Goal: Task Accomplishment & Management: Use online tool/utility

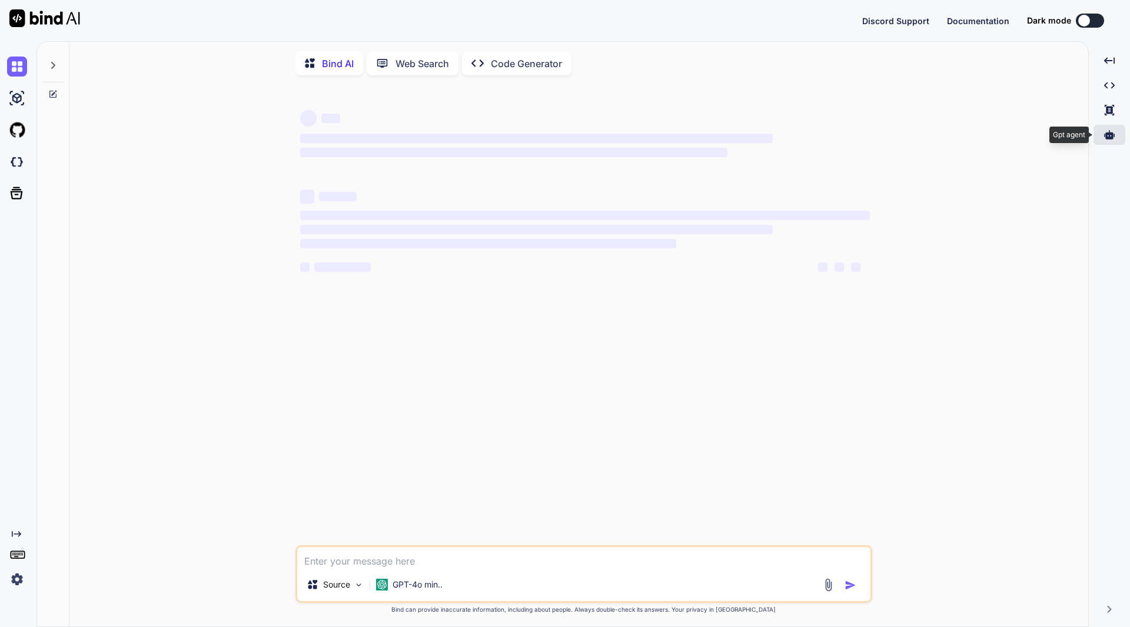
click at [1108, 132] on icon at bounding box center [1109, 134] width 11 height 9
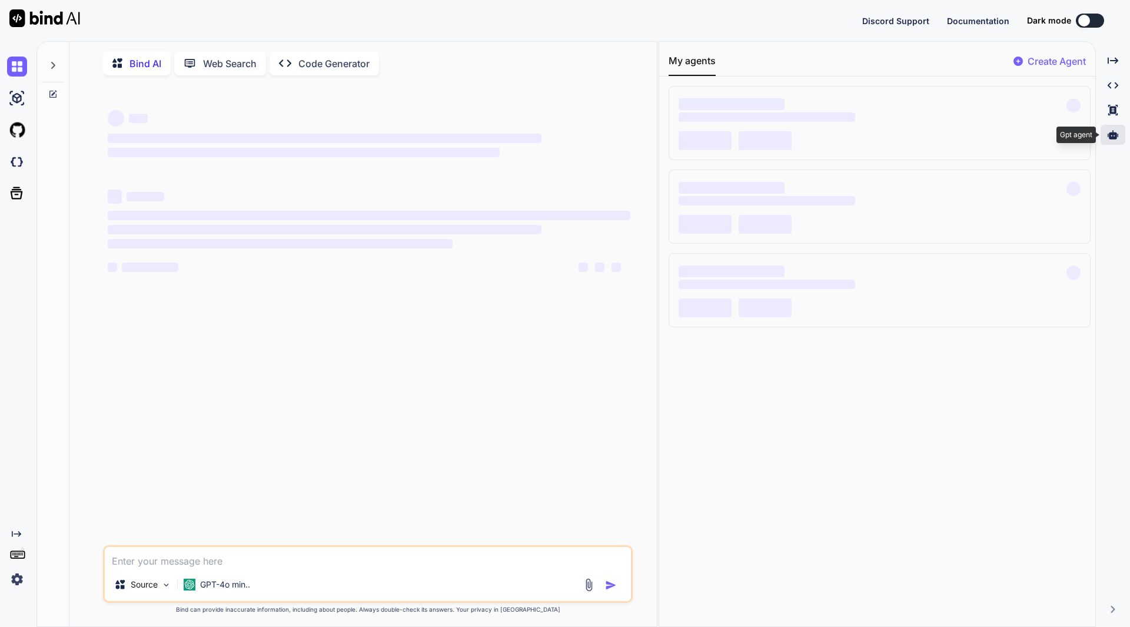
type textarea "x"
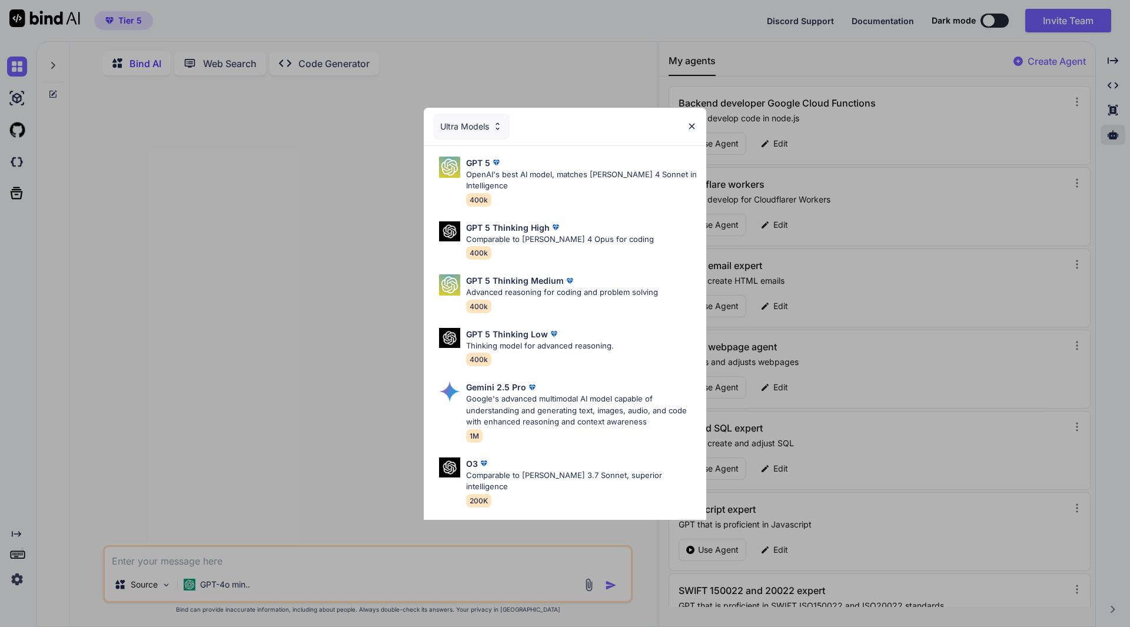
click at [690, 129] on img at bounding box center [692, 126] width 10 height 10
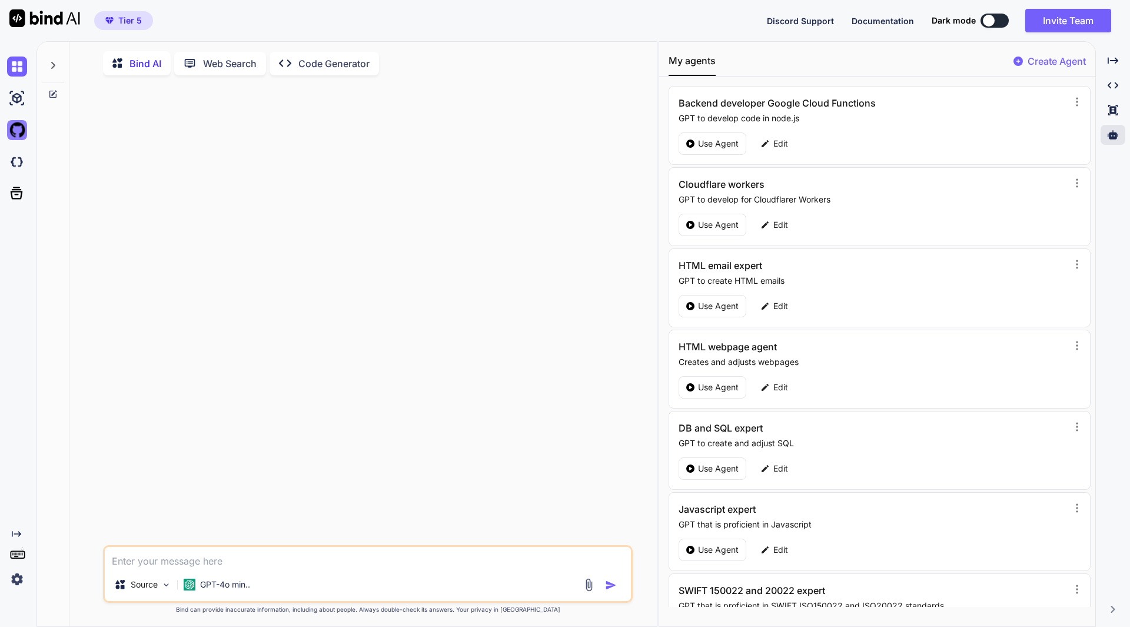
click at [17, 132] on img at bounding box center [17, 130] width 20 height 20
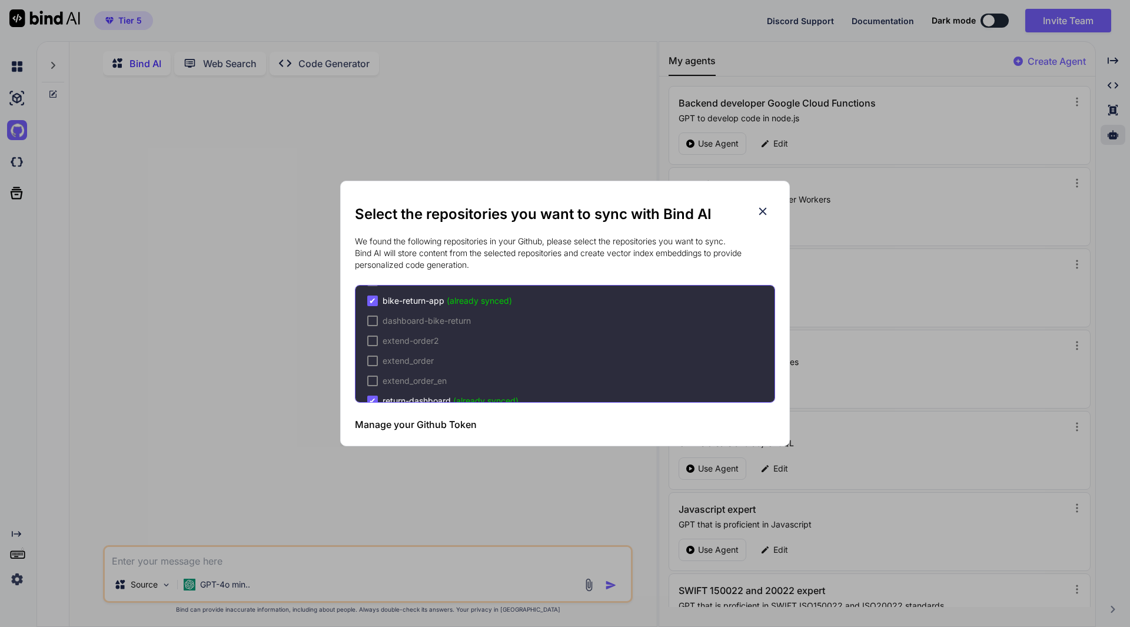
scroll to position [78, 0]
click at [397, 417] on h3 "Manage your Github Token" at bounding box center [416, 424] width 122 height 14
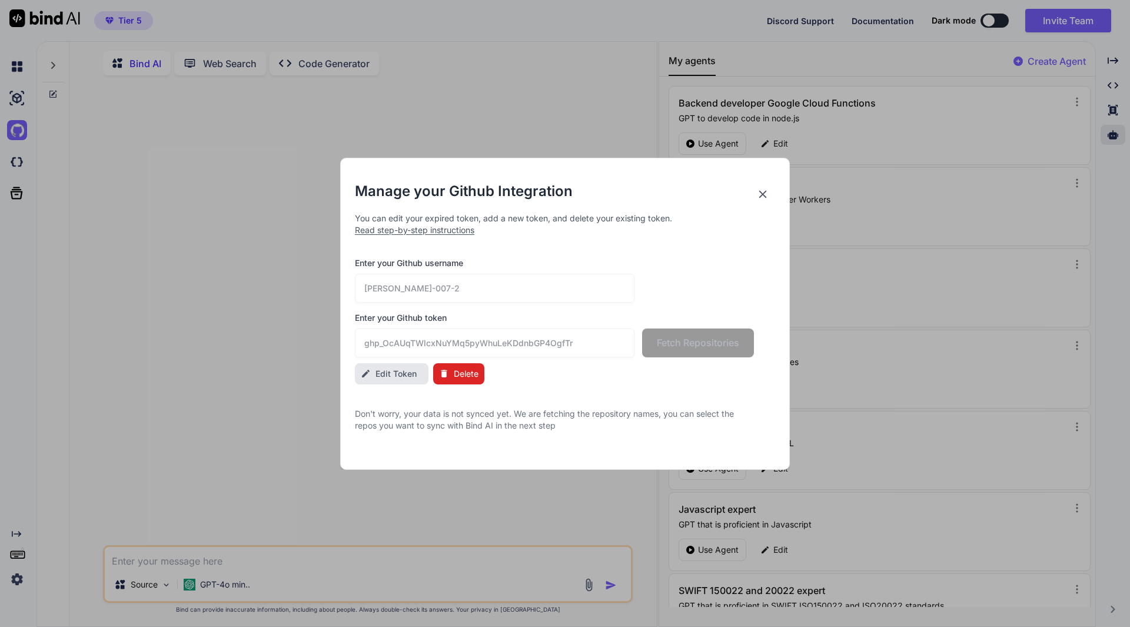
click at [622, 272] on div "Enter your Github username Thomas-007-2" at bounding box center [554, 279] width 399 height 45
click at [411, 371] on span "Edit Token" at bounding box center [396, 374] width 41 height 12
click at [593, 340] on input "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" at bounding box center [495, 342] width 280 height 29
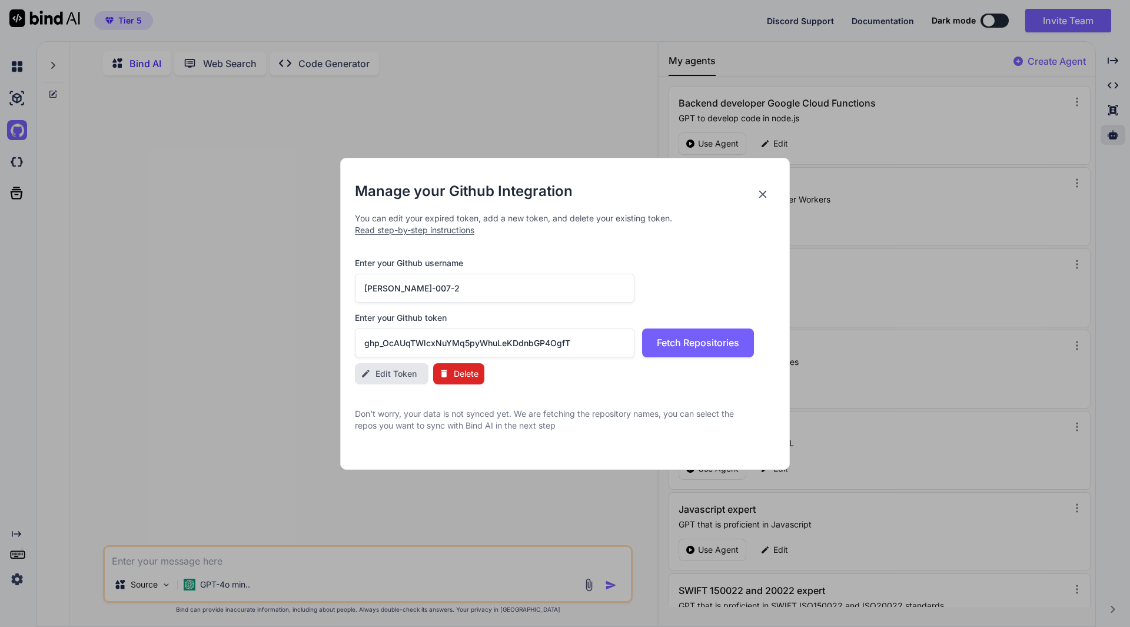
type input "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"
click at [540, 344] on input "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" at bounding box center [495, 342] width 280 height 29
click at [466, 369] on span "Delete" at bounding box center [466, 374] width 25 height 12
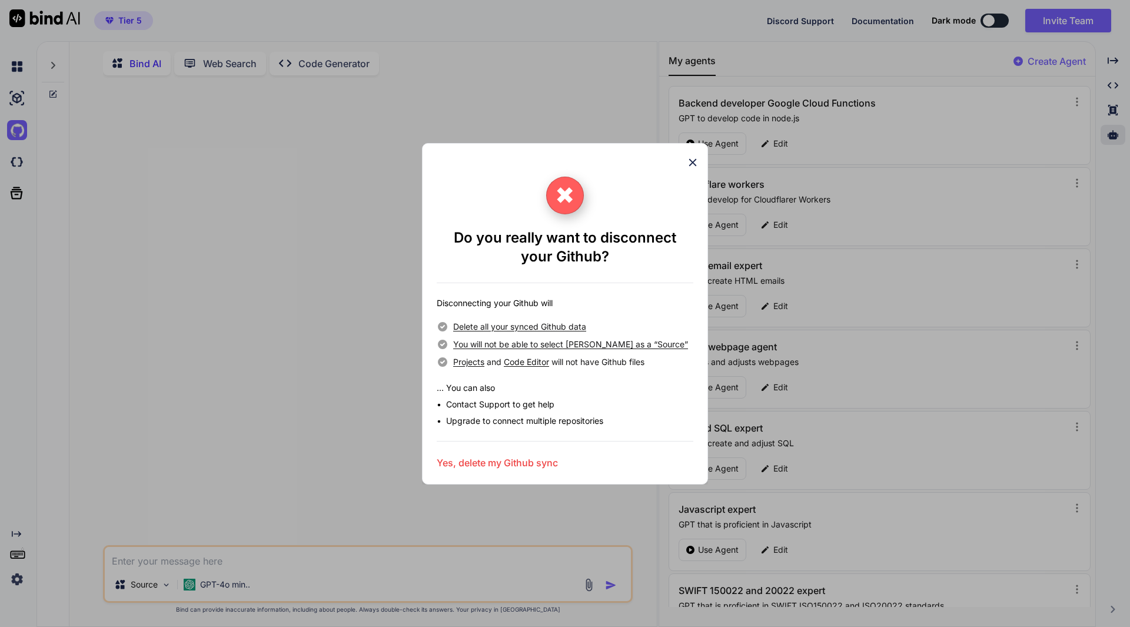
click at [513, 460] on h3 "Yes, delete my Github sync" at bounding box center [497, 463] width 121 height 14
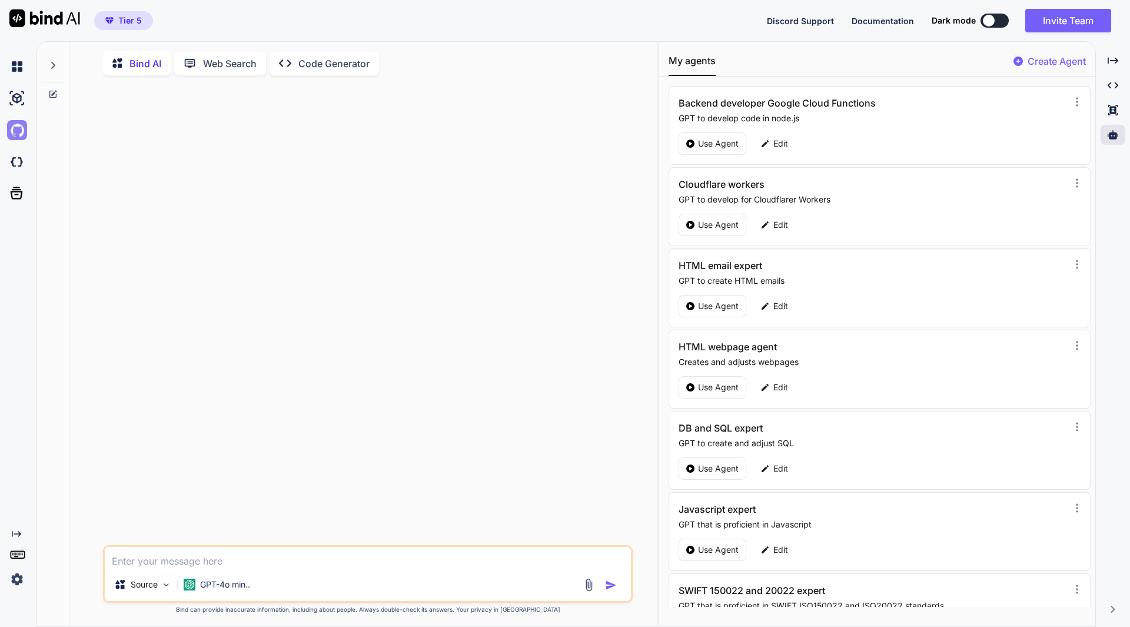
click at [15, 128] on img at bounding box center [17, 130] width 20 height 20
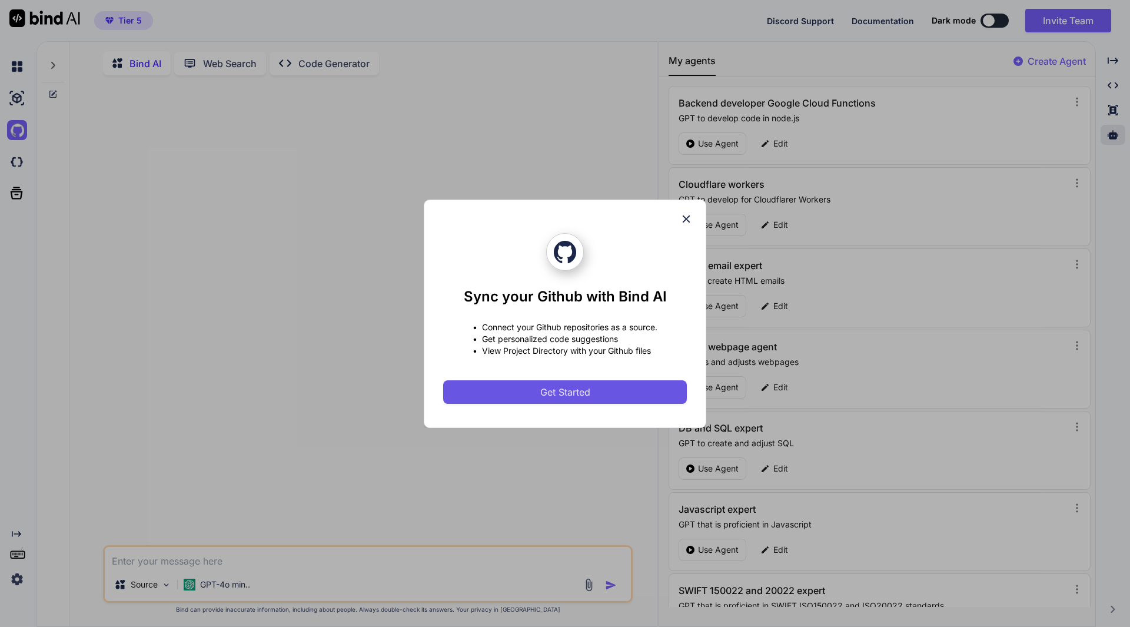
click at [497, 384] on button "Get Started" at bounding box center [565, 392] width 244 height 24
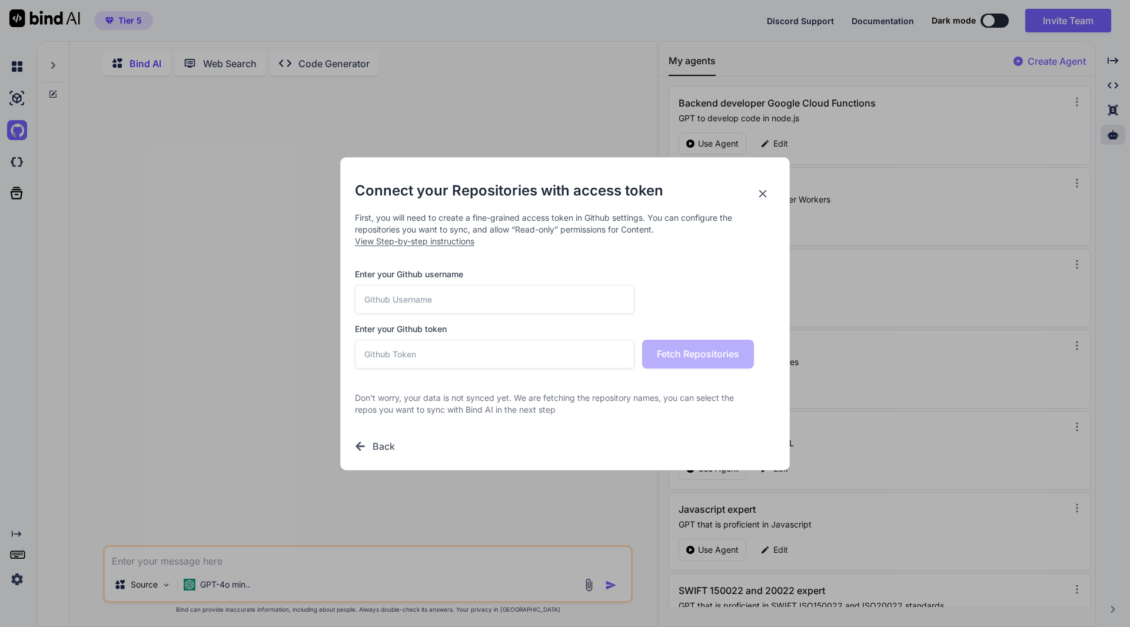
click at [454, 293] on input "text" at bounding box center [495, 299] width 280 height 29
type input "thomas-007-2"
paste input "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"
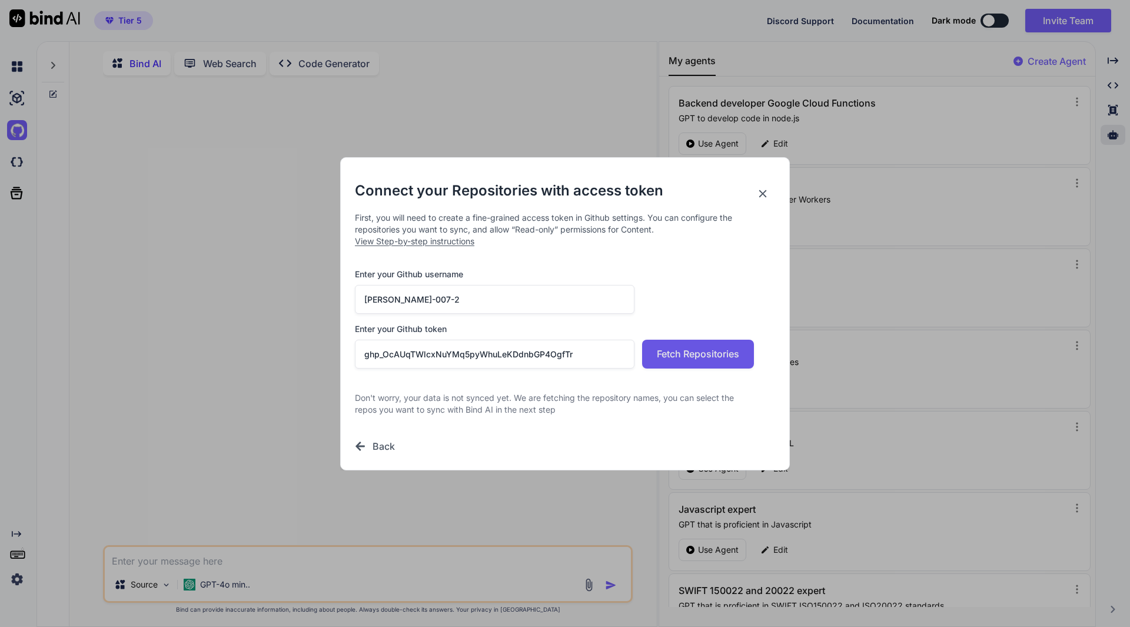
type input "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"
click at [686, 354] on span "Fetch Repositories" at bounding box center [698, 354] width 82 height 14
click at [370, 301] on input "thomas-007-2" at bounding box center [495, 299] width 280 height 29
type input "Thomas-007-2"
click at [720, 350] on span "Fetch Repositories" at bounding box center [698, 354] width 82 height 14
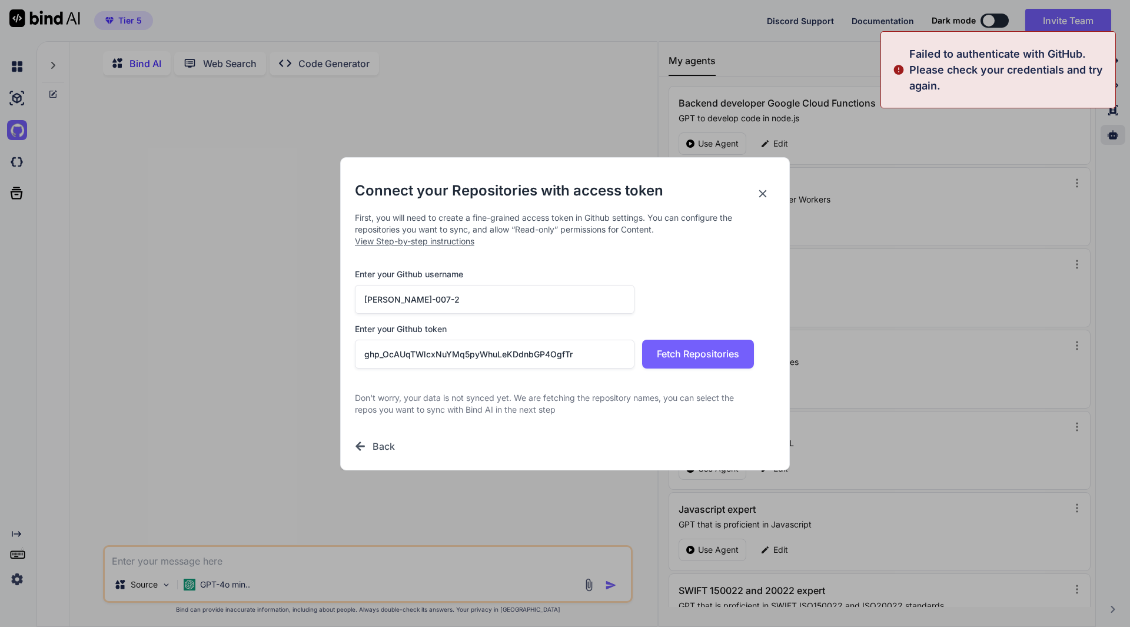
click at [580, 300] on input "Thomas-007-2" at bounding box center [495, 299] width 280 height 29
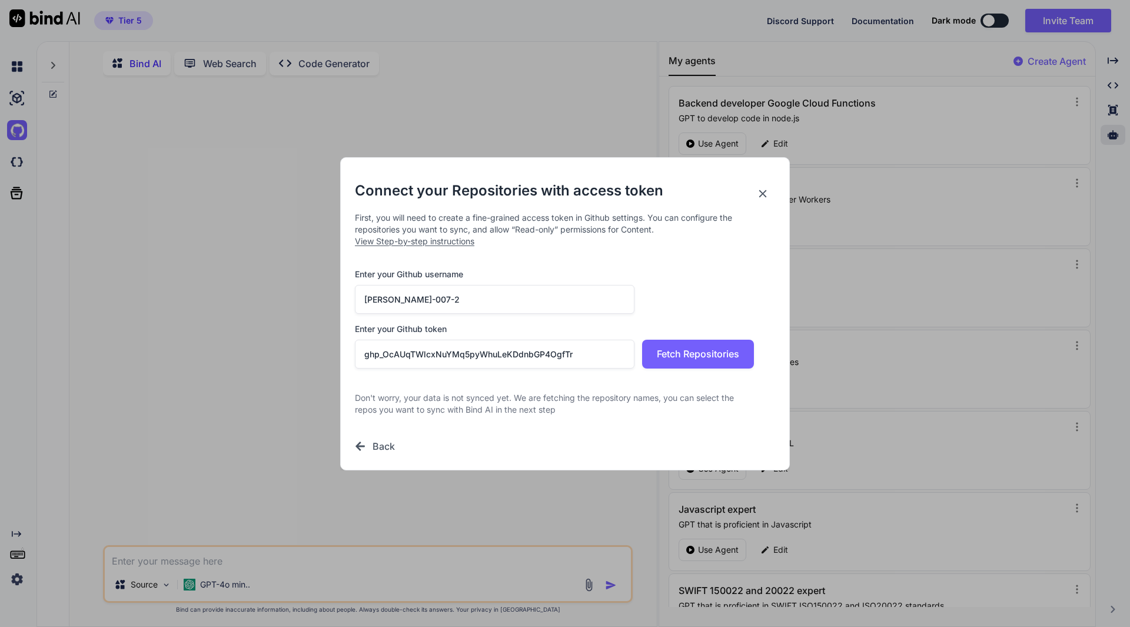
click at [613, 353] on input "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" at bounding box center [495, 354] width 280 height 29
click at [368, 351] on input "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" at bounding box center [495, 354] width 280 height 29
click at [456, 301] on input "Thomas-007-2" at bounding box center [495, 299] width 280 height 29
click at [600, 355] on input "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" at bounding box center [495, 354] width 280 height 29
click at [691, 358] on span "Fetch Repositories" at bounding box center [698, 354] width 82 height 14
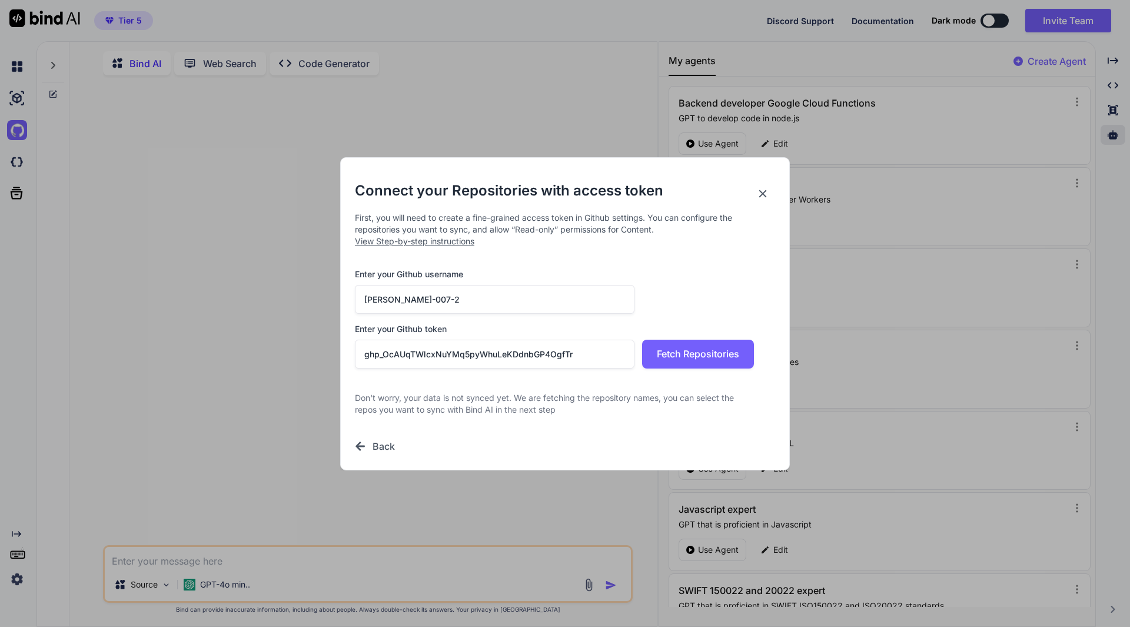
click at [438, 359] on input "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" at bounding box center [495, 354] width 280 height 29
paste input "ithub_pat_11BTYNJNQ07qti8qJxUqC3_xBjI9Pb20HpnLY7H6ZJ9YmtF8rnB7ktyX9KAYNYGZYaTMC…"
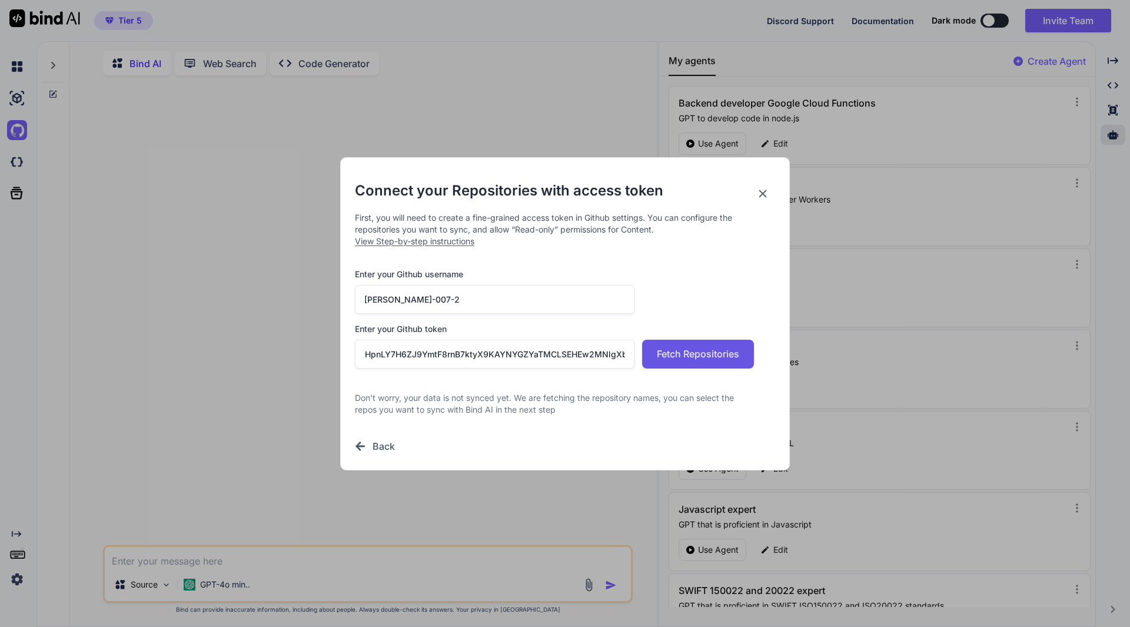
type input "github_pat_11BTYNJNQ07qti8qJxUqC3_xBjI9Pb20HpnLY7H6ZJ9YmtF8rnB7ktyX9KAYNYGZYaTM…"
click at [687, 351] on span "Fetch Repositories" at bounding box center [698, 354] width 82 height 14
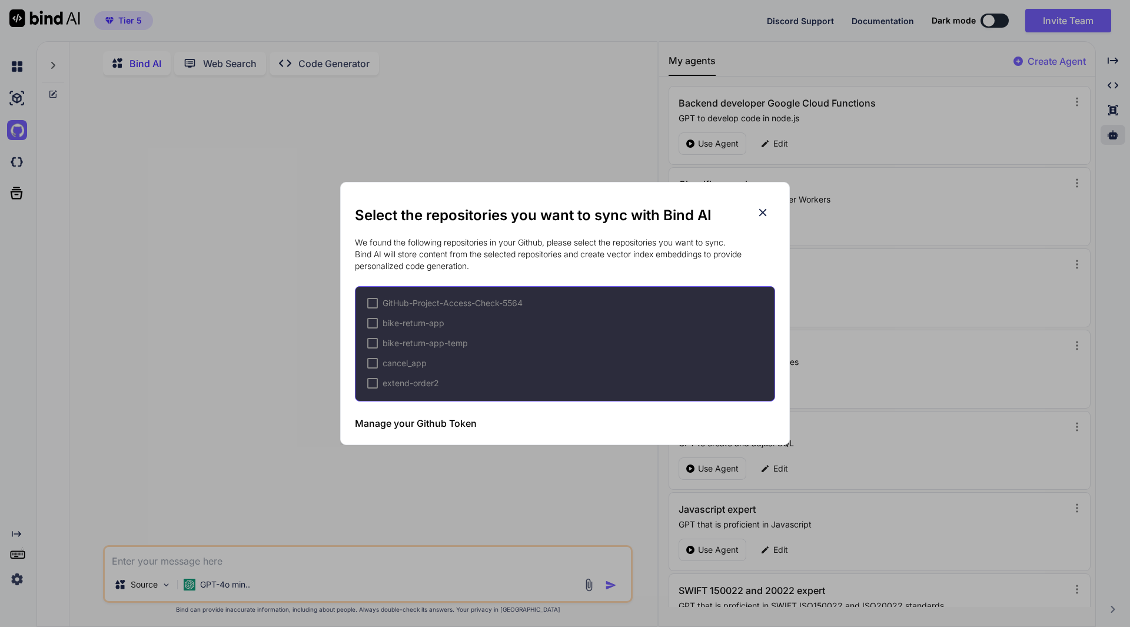
click at [430, 321] on span "bike-return-app" at bounding box center [414, 323] width 62 height 12
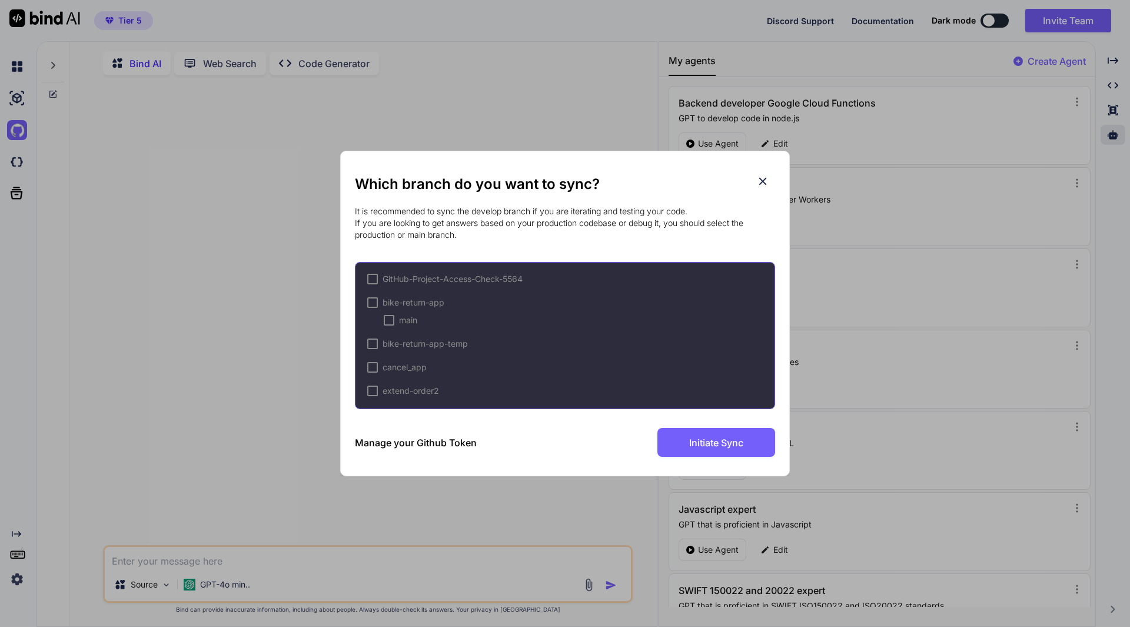
click at [367, 296] on div "GitHub-Project-Access-Check-5564 bike-return-app main bike-return-app-temp canc…" at bounding box center [565, 335] width 420 height 147
click at [373, 303] on div at bounding box center [372, 302] width 11 height 11
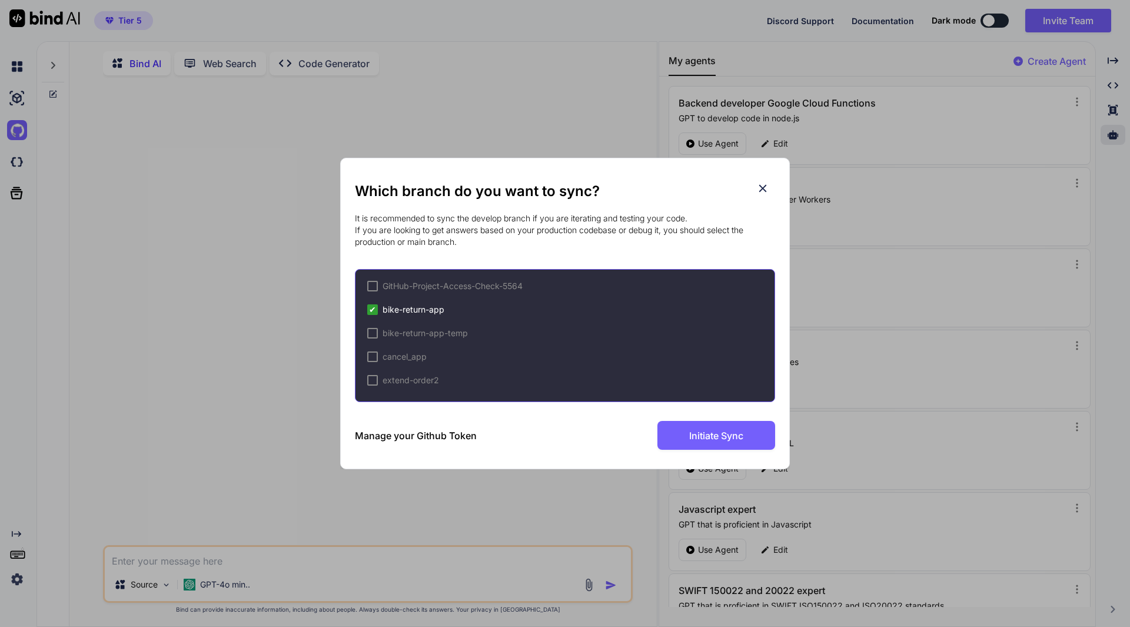
click at [378, 308] on div "✔ bike-return-app" at bounding box center [405, 310] width 77 height 12
click at [378, 308] on div "bike-return-app" at bounding box center [405, 310] width 77 height 12
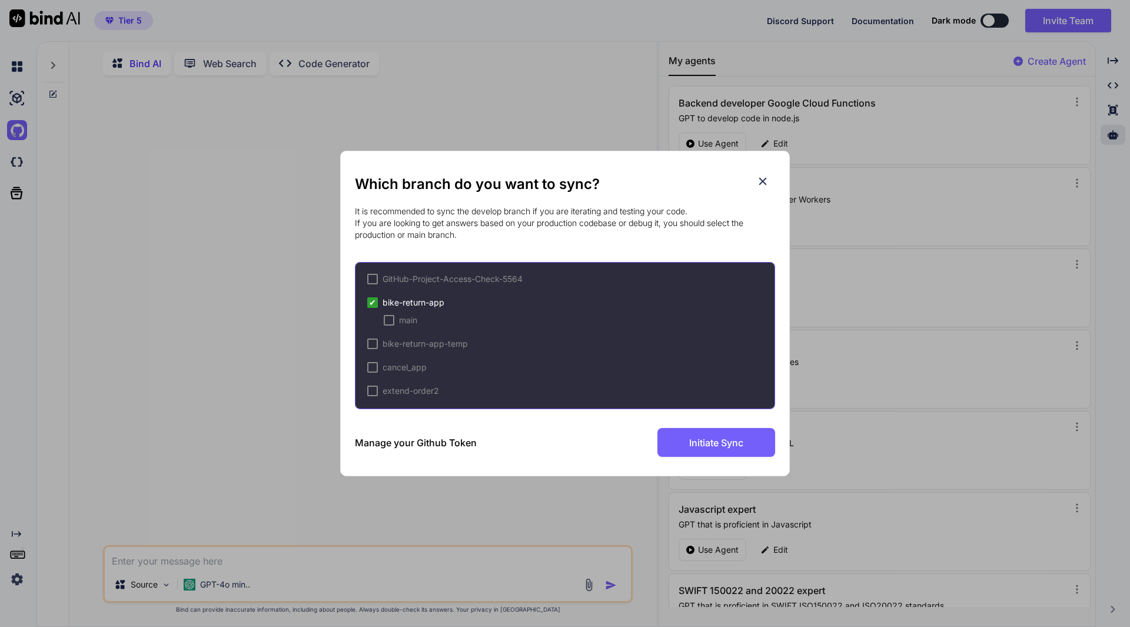
click at [387, 316] on div at bounding box center [389, 320] width 11 height 11
click at [373, 298] on span "✔" at bounding box center [372, 299] width 7 height 12
click at [482, 277] on span "GitHub-Project-Access-Check-5564" at bounding box center [453, 279] width 140 height 12
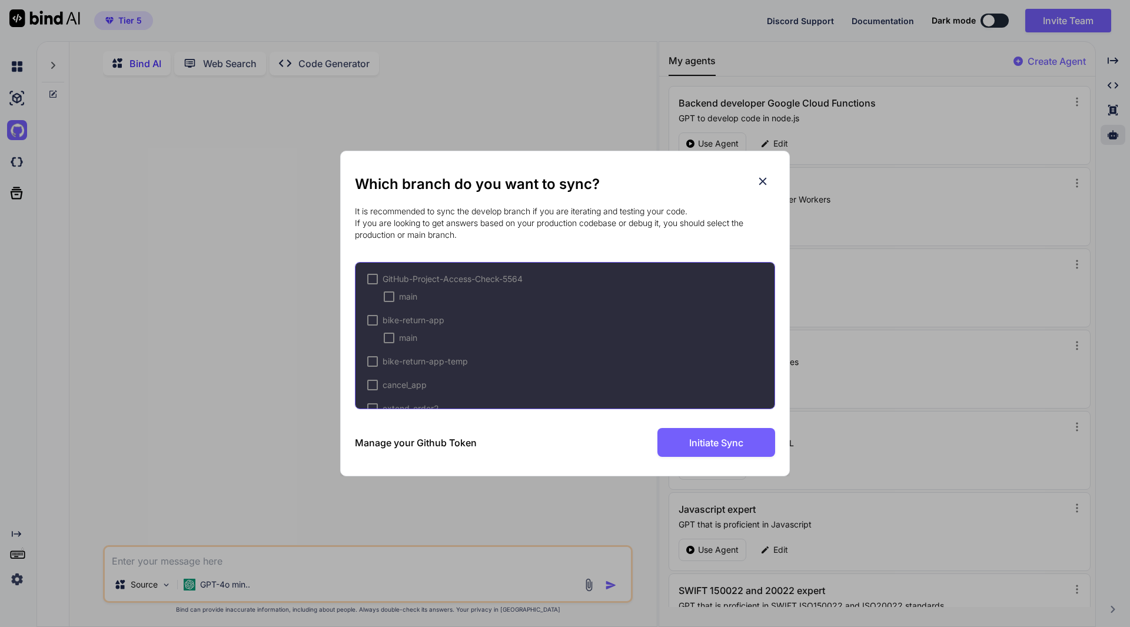
click at [443, 438] on h3 "Manage your Github Token" at bounding box center [416, 443] width 122 height 14
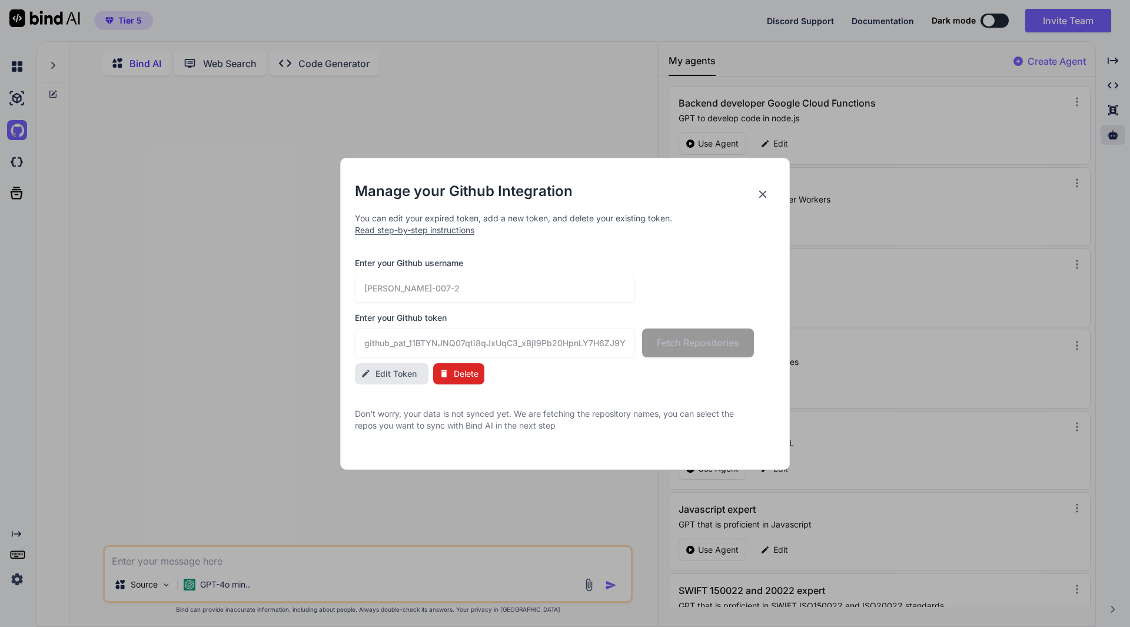
click at [459, 378] on span "Delete" at bounding box center [466, 374] width 25 height 12
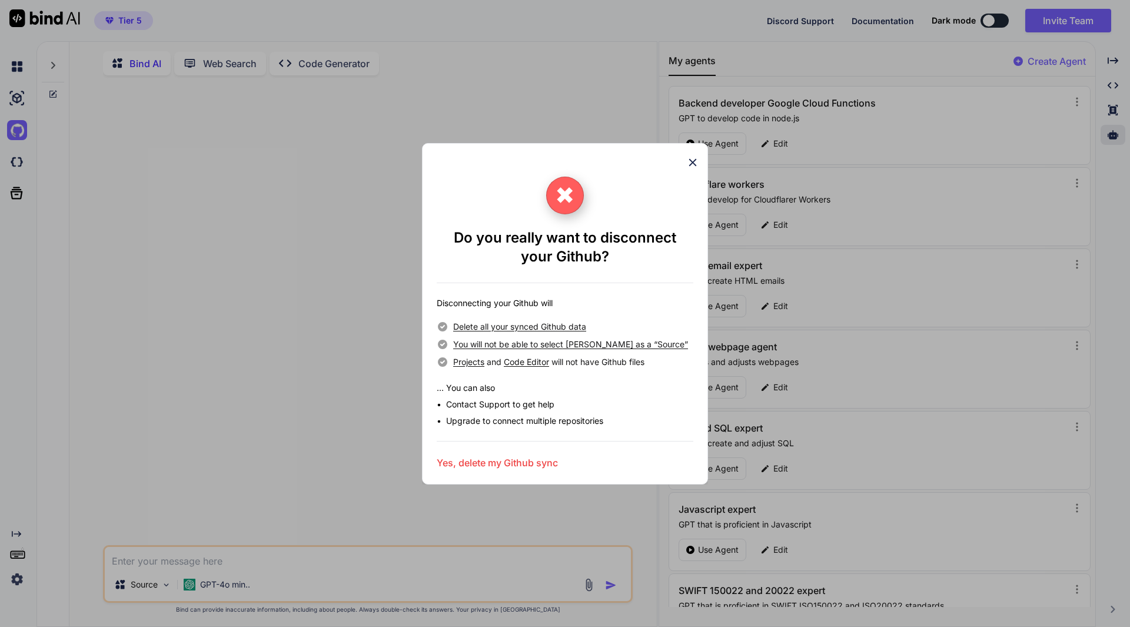
click at [487, 465] on h3 "Yes, delete my Github sync" at bounding box center [497, 463] width 121 height 14
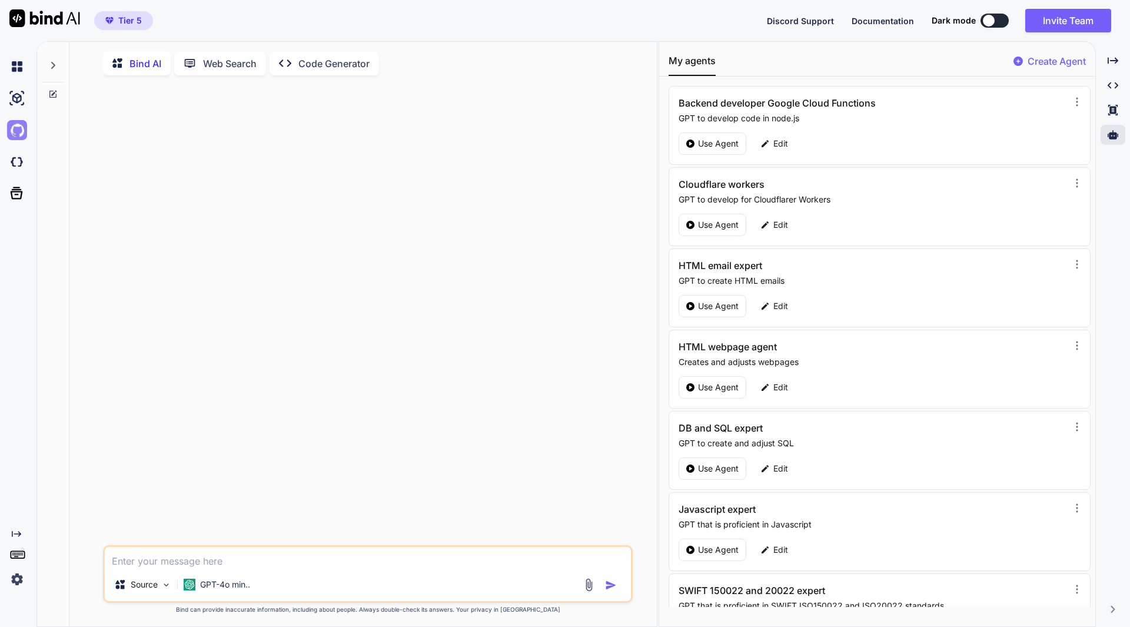
click at [24, 129] on img at bounding box center [17, 130] width 20 height 20
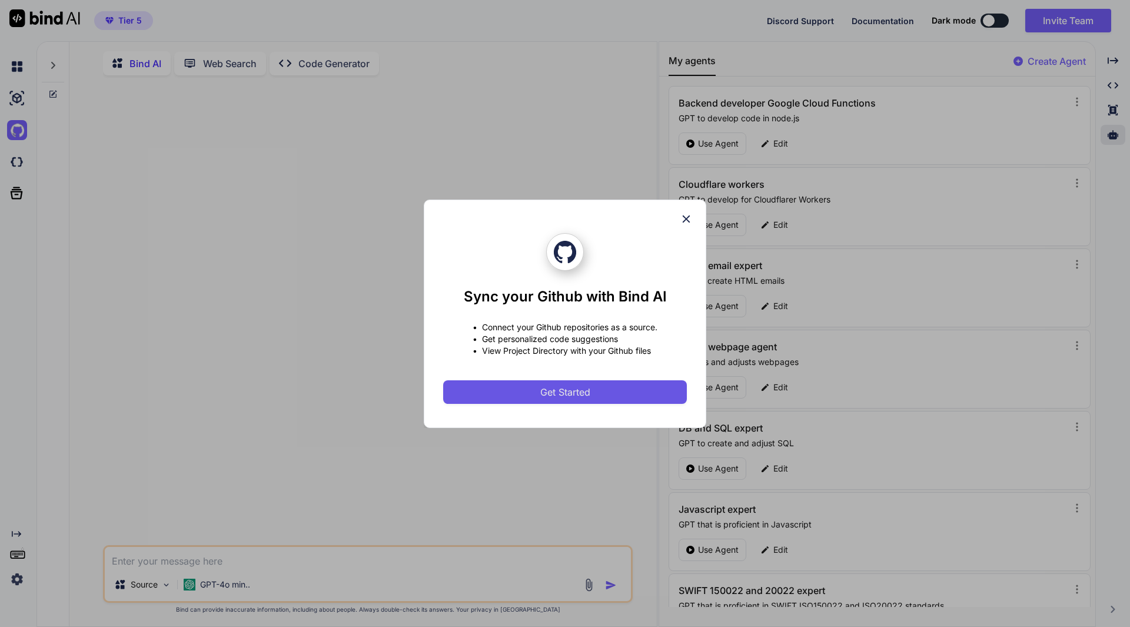
click at [534, 389] on button "Get Started" at bounding box center [565, 392] width 244 height 24
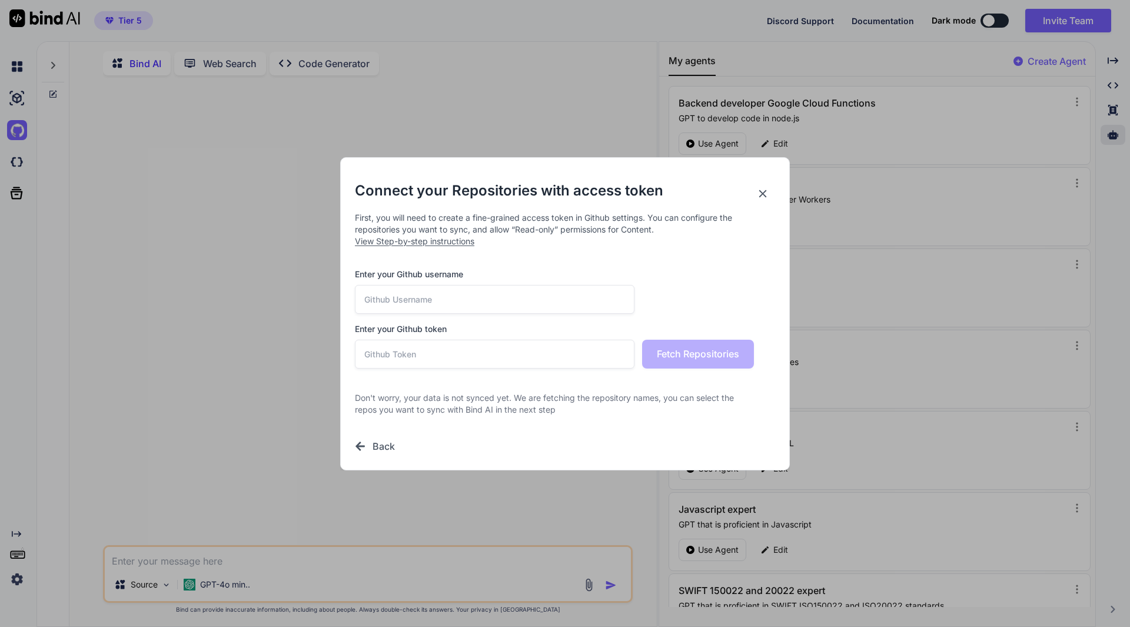
click at [465, 294] on input "text" at bounding box center [495, 299] width 280 height 29
type input "Thomas-007-2"
paste input "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"
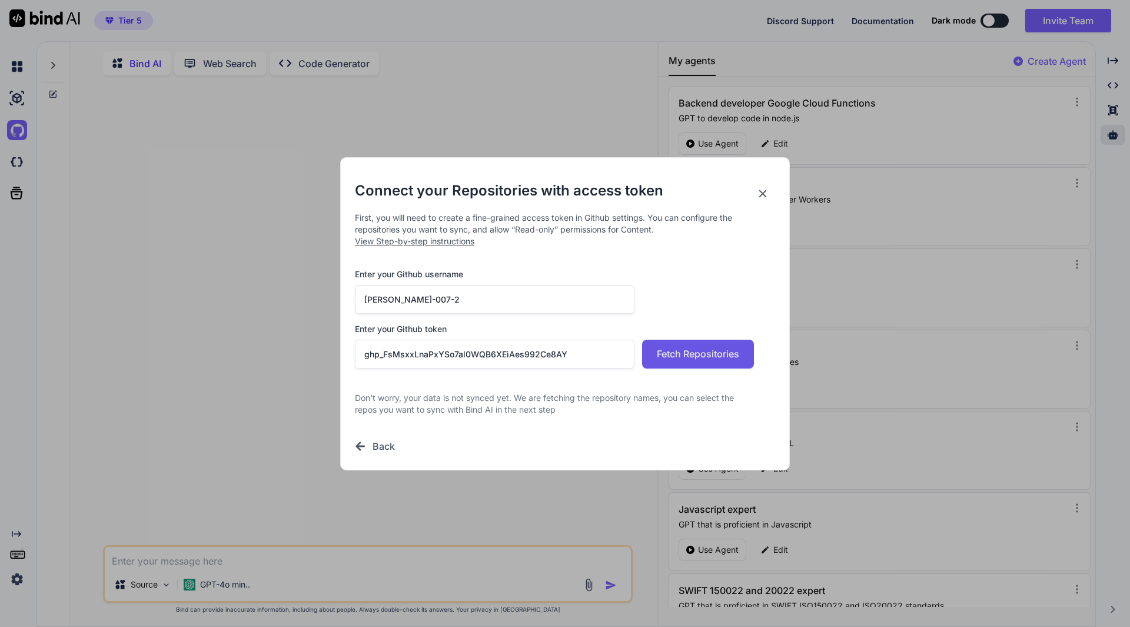
type input "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"
click at [707, 358] on span "Fetch Repositories" at bounding box center [698, 354] width 82 height 14
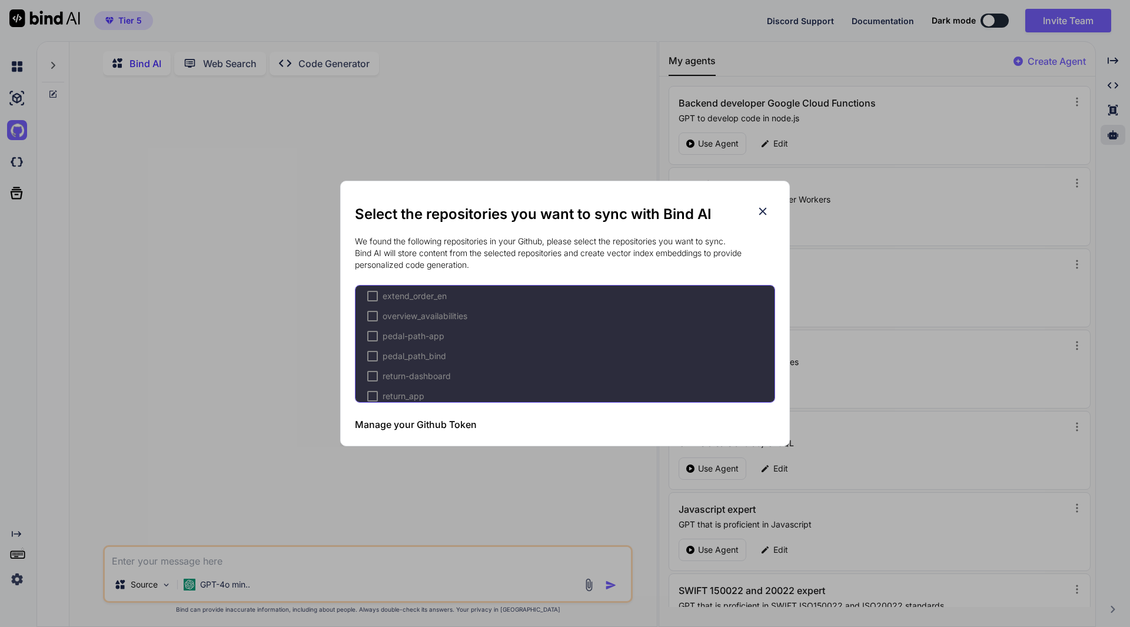
scroll to position [209, 0]
click at [377, 348] on div at bounding box center [372, 353] width 11 height 11
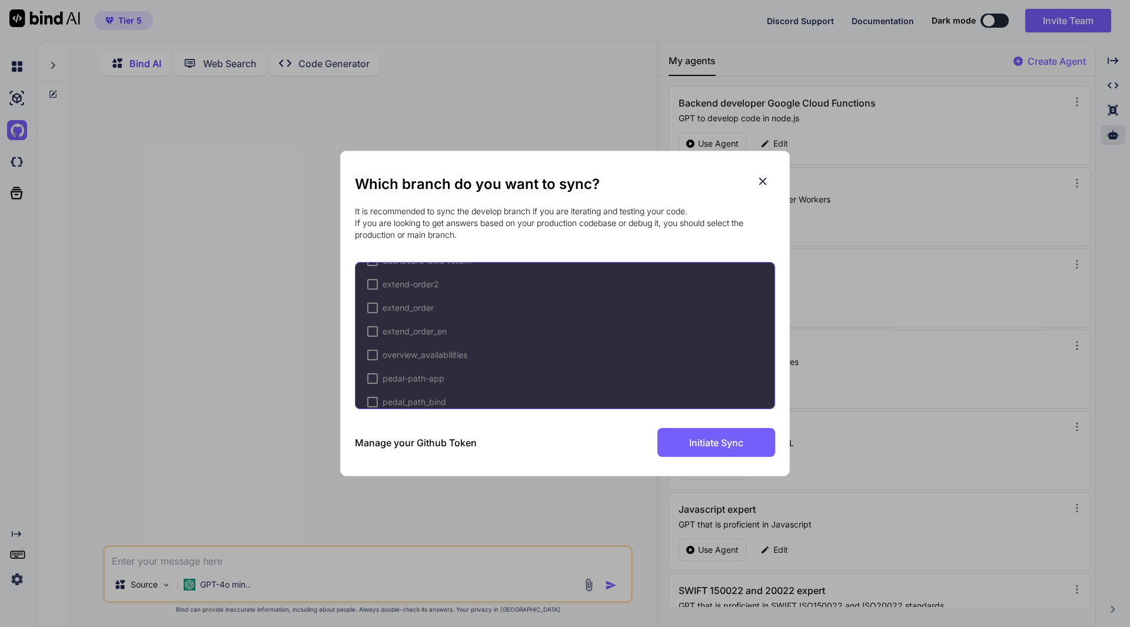
scroll to position [263, 0]
click at [393, 340] on div at bounding box center [389, 340] width 11 height 11
click at [703, 439] on span "Initiate Sync" at bounding box center [716, 443] width 54 height 14
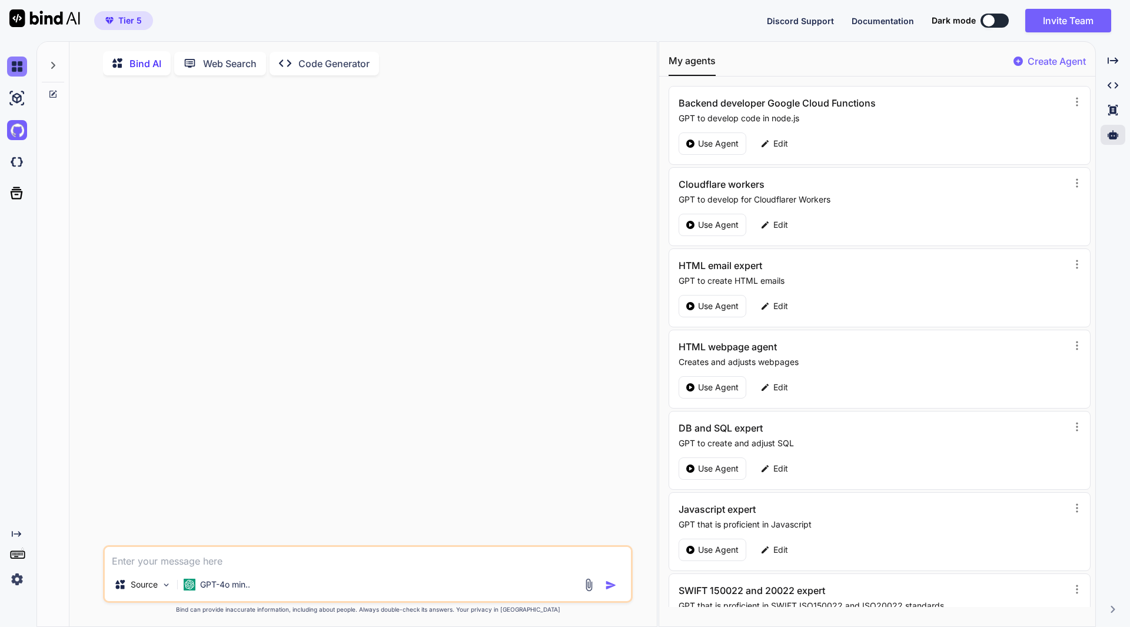
click at [14, 71] on img at bounding box center [17, 67] width 20 height 20
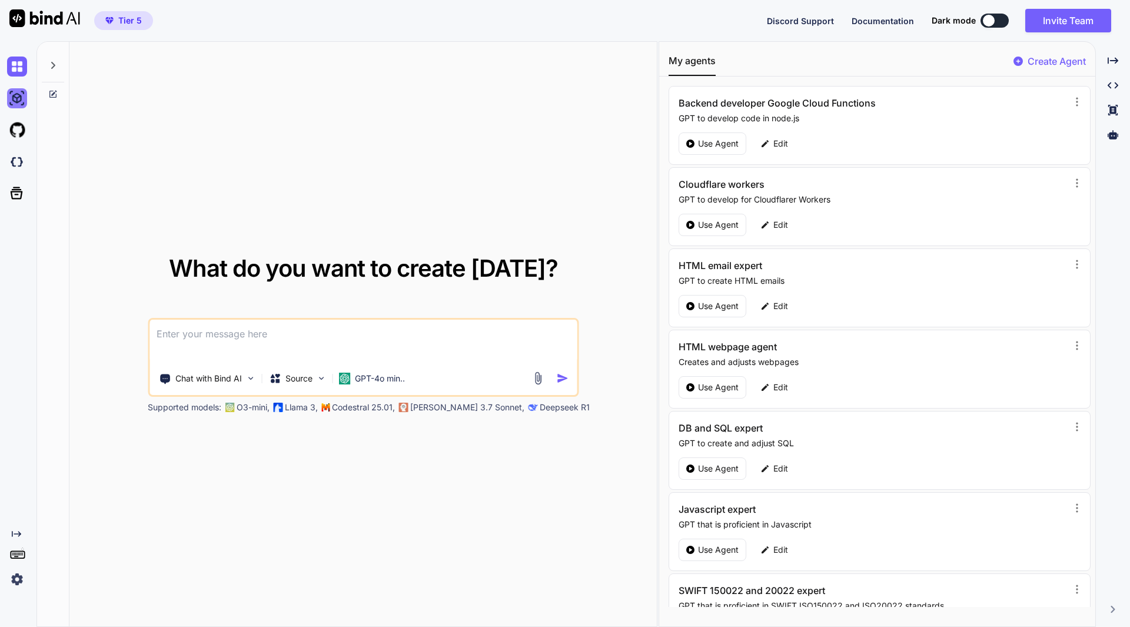
click at [12, 94] on img at bounding box center [17, 98] width 20 height 20
click at [11, 162] on img at bounding box center [17, 162] width 20 height 20
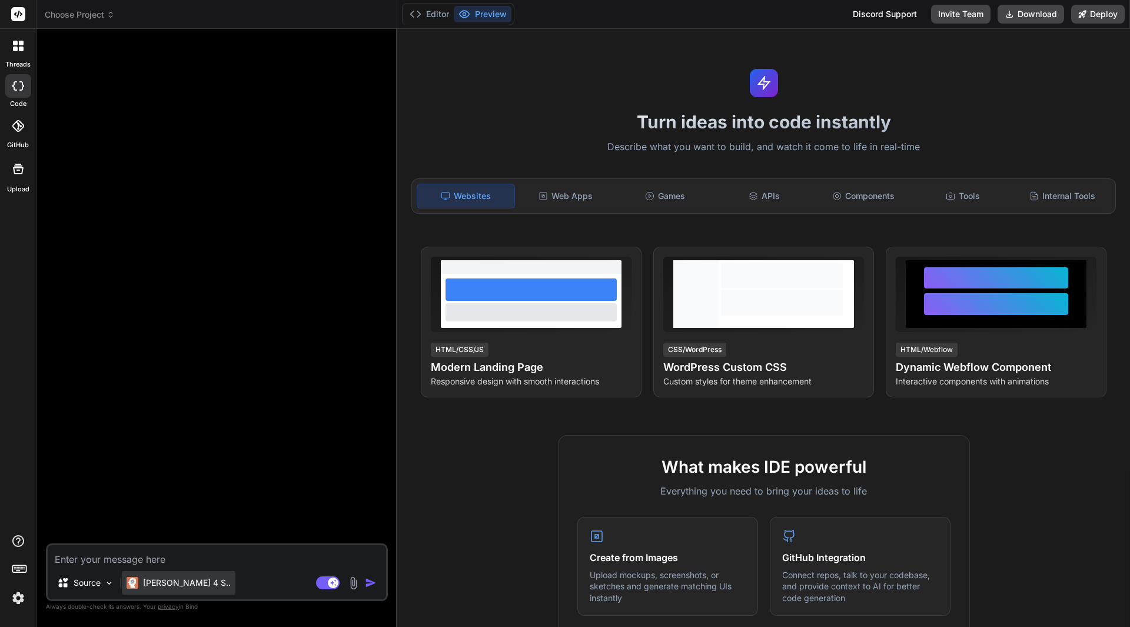
click at [181, 578] on p "[PERSON_NAME] 4 S.." at bounding box center [187, 583] width 88 height 12
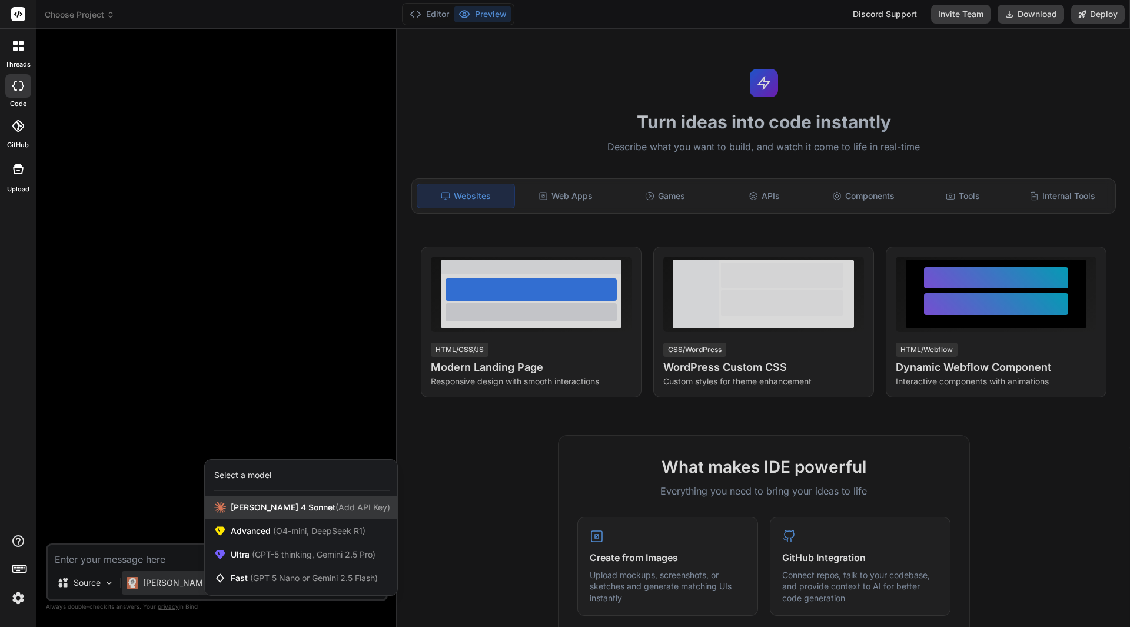
click at [261, 503] on span "[PERSON_NAME] 4 Sonnet (Add API Key)" at bounding box center [311, 507] width 160 height 12
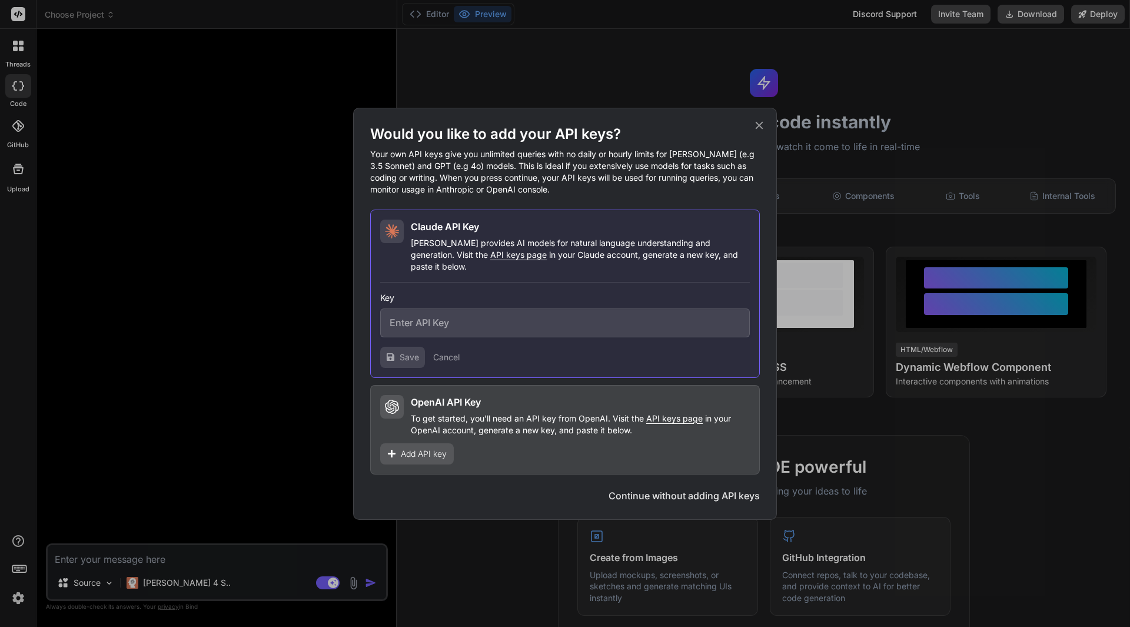
click at [315, 278] on div "Would you like to add your API keys? Your own API keys give you unlimited queri…" at bounding box center [565, 313] width 1130 height 627
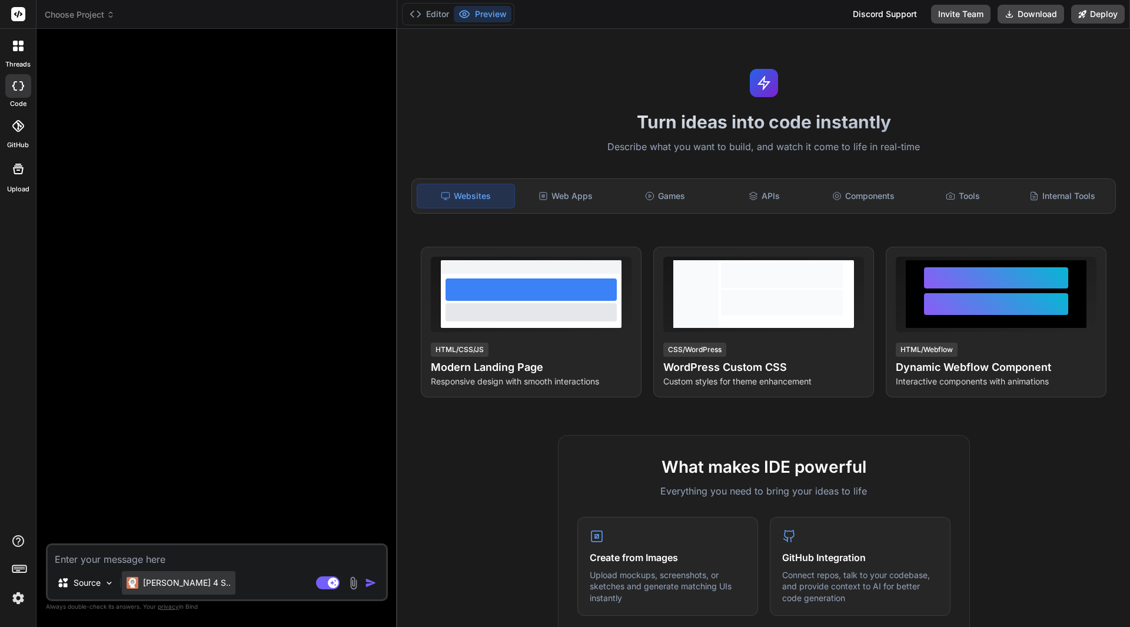
click at [169, 579] on p "[PERSON_NAME] 4 S.." at bounding box center [187, 583] width 88 height 12
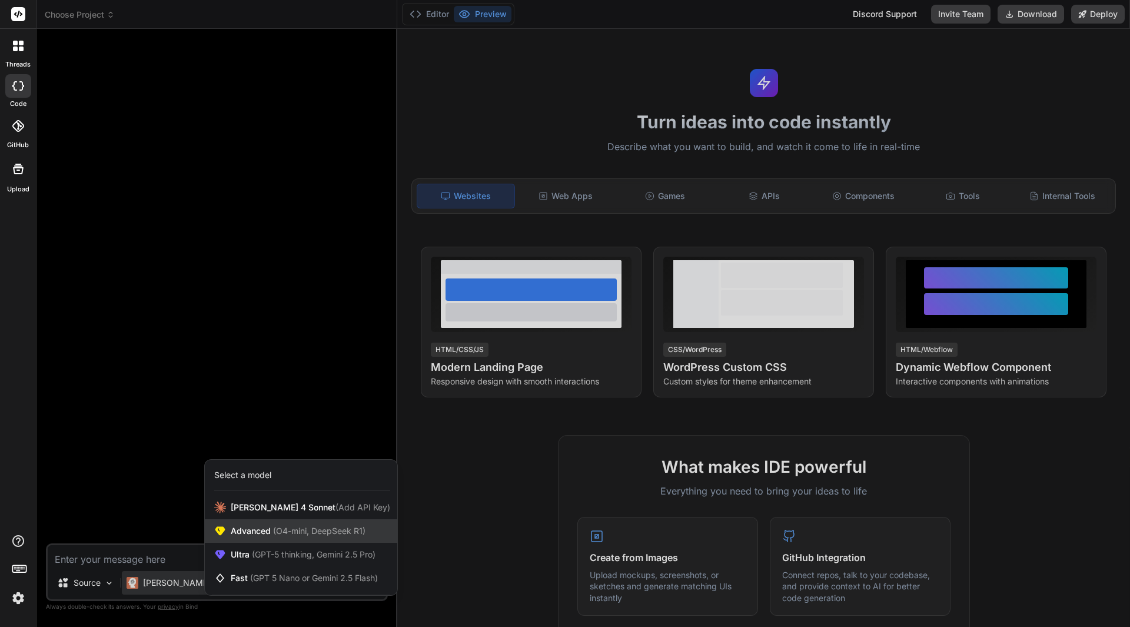
click at [274, 526] on span "(O4-mini, DeepSeek R1)" at bounding box center [318, 531] width 95 height 10
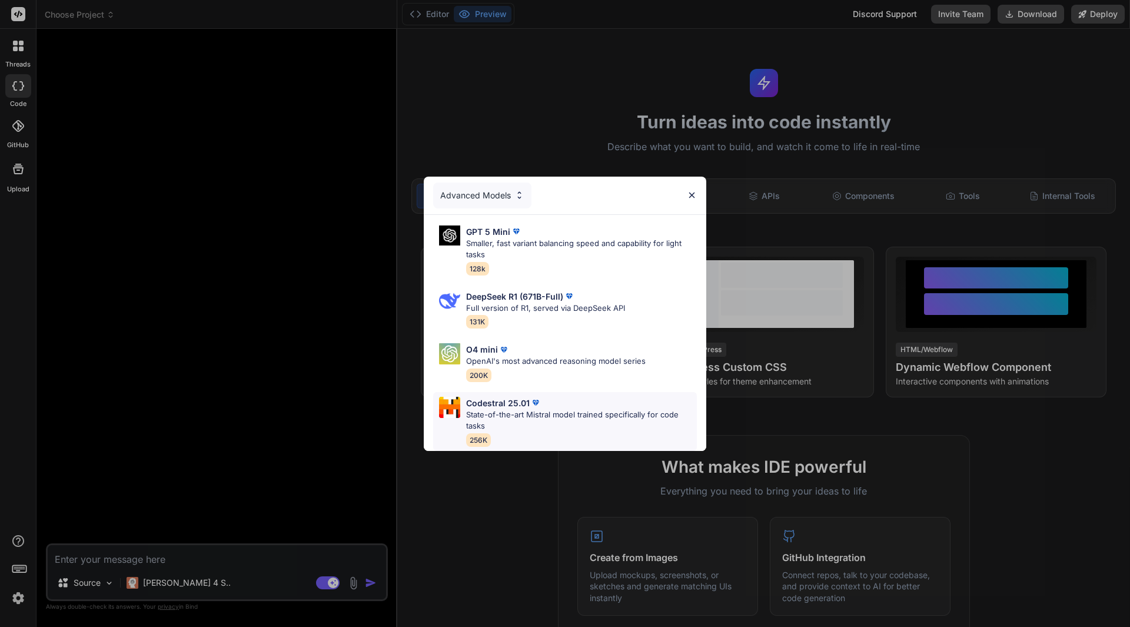
click at [565, 409] on p "State-of-the-art Mistral model trained specifically for code tasks" at bounding box center [581, 420] width 231 height 23
type textarea "x"
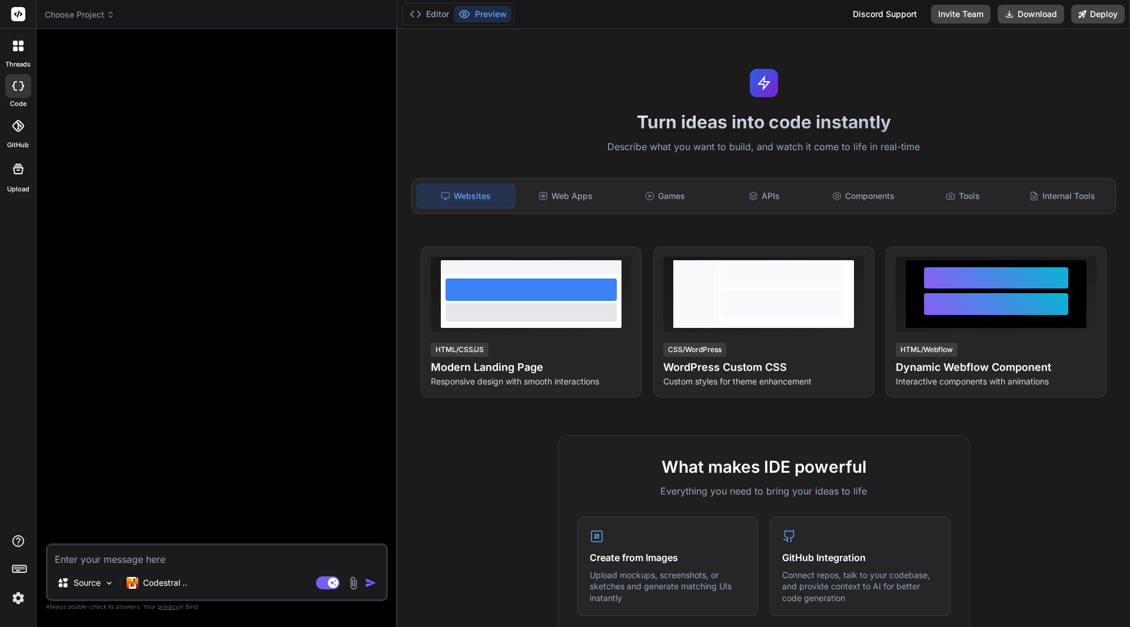
click at [26, 137] on div at bounding box center [18, 126] width 26 height 26
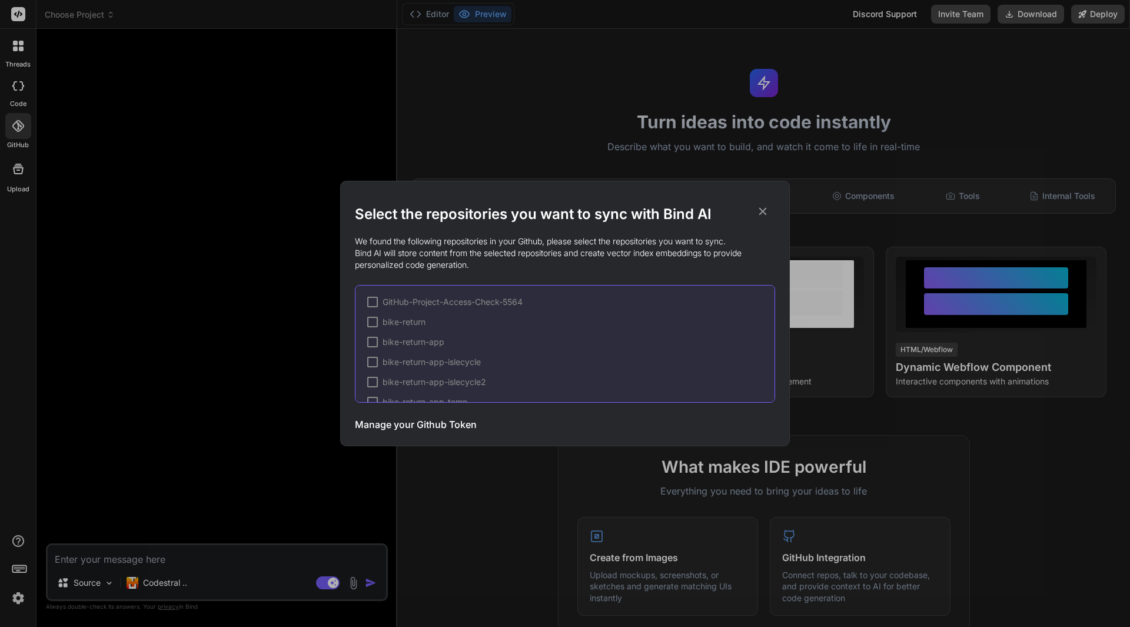
scroll to position [218, 0]
click at [208, 313] on div "Select the repositories you want to sync with Bind AI We found the following re…" at bounding box center [565, 313] width 1130 height 627
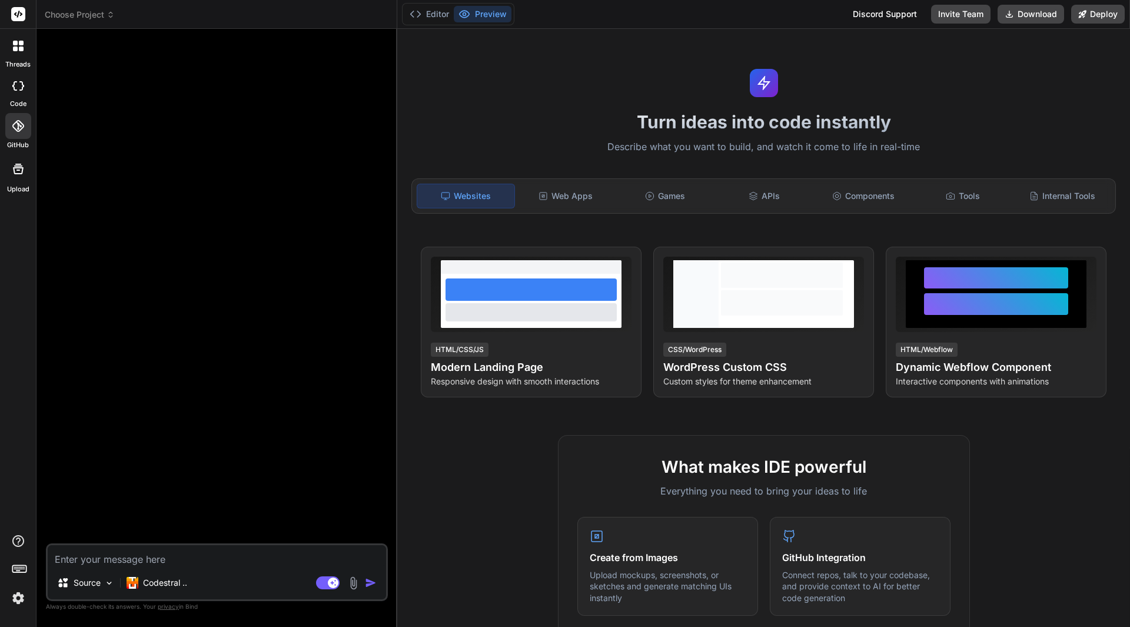
click at [169, 553] on textarea at bounding box center [217, 555] width 338 height 21
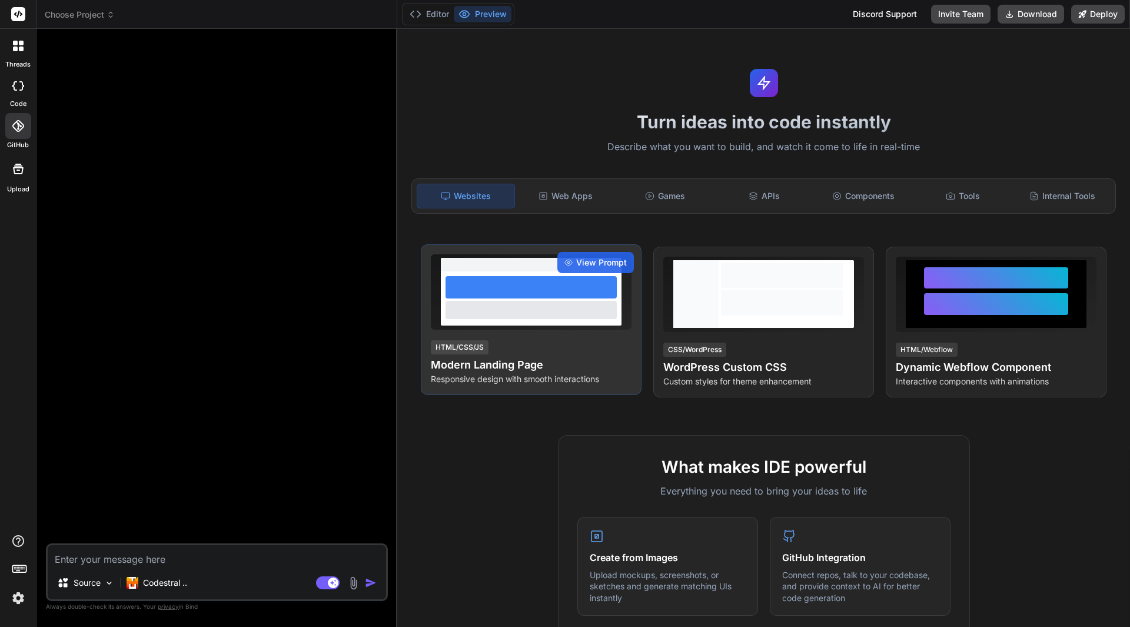
type textarea "i"
type textarea "x"
type textarea "in"
type textarea "x"
type textarea "in"
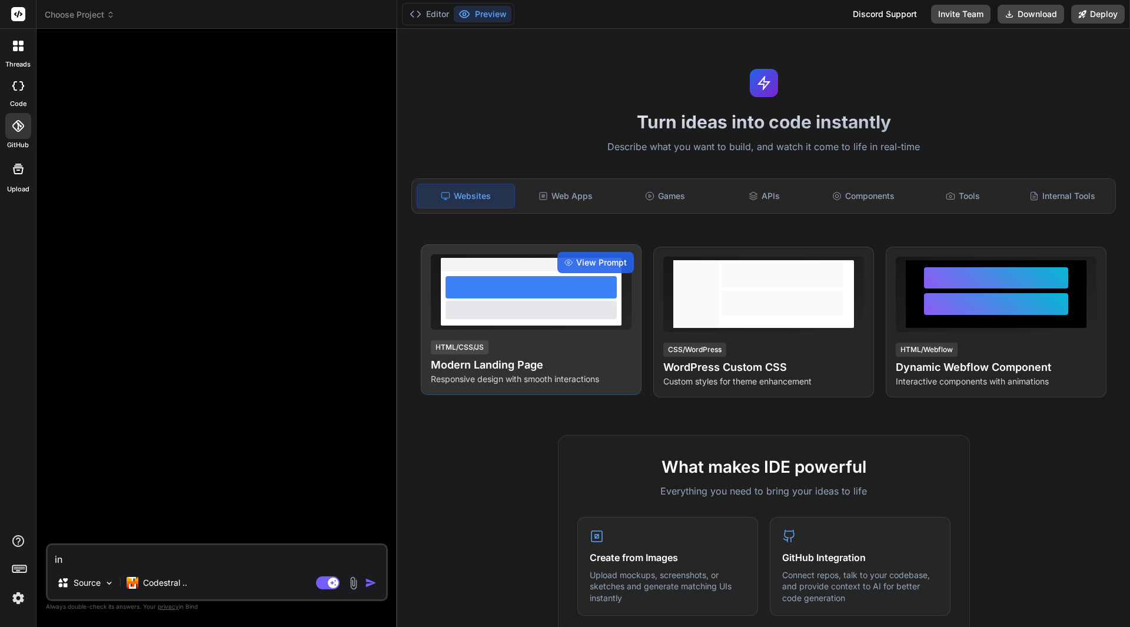
type textarea "x"
type textarea "in h"
type textarea "x"
type textarea "in he"
type textarea "x"
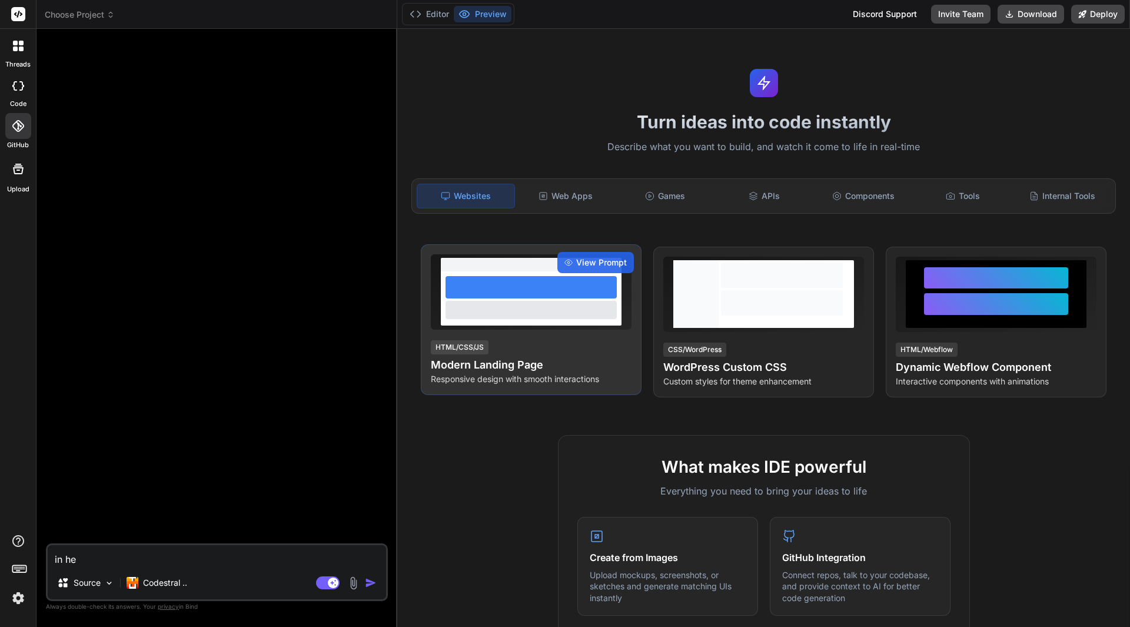
type textarea "in h"
type textarea "x"
type textarea "in"
type textarea "x"
type textarea "in t"
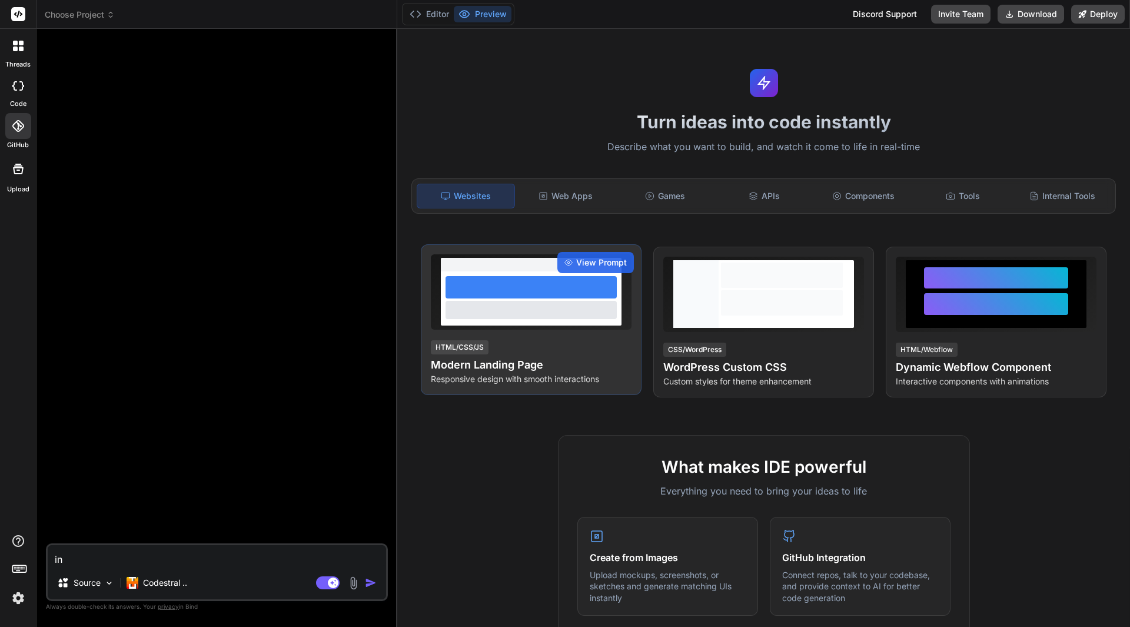
type textarea "x"
type textarea "in th"
type textarea "x"
type textarea "in the"
type textarea "x"
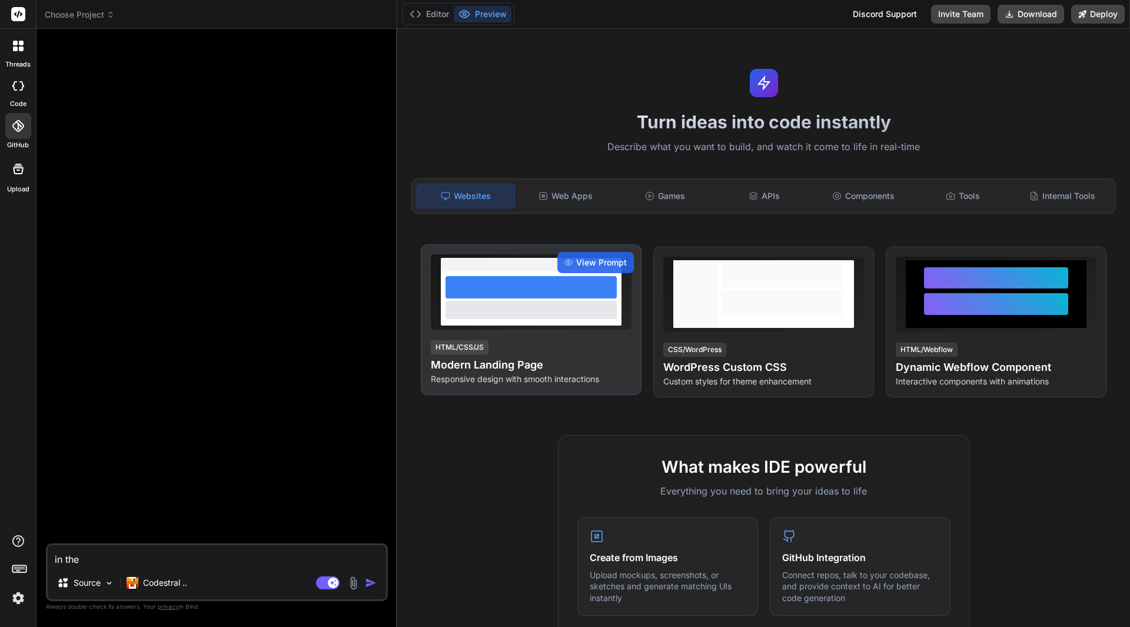
type textarea "in the"
type textarea "x"
type textarea "in the p"
type textarea "x"
type textarea "in the pe"
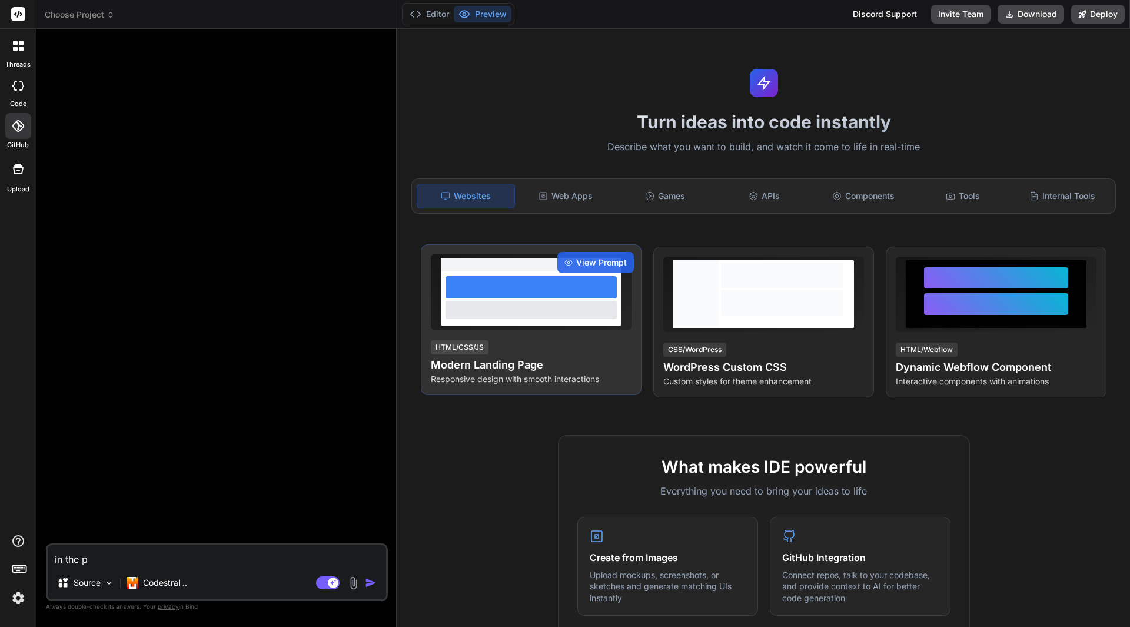
type textarea "x"
type textarea "in the ped"
type textarea "x"
type textarea "in the peda"
type textarea "x"
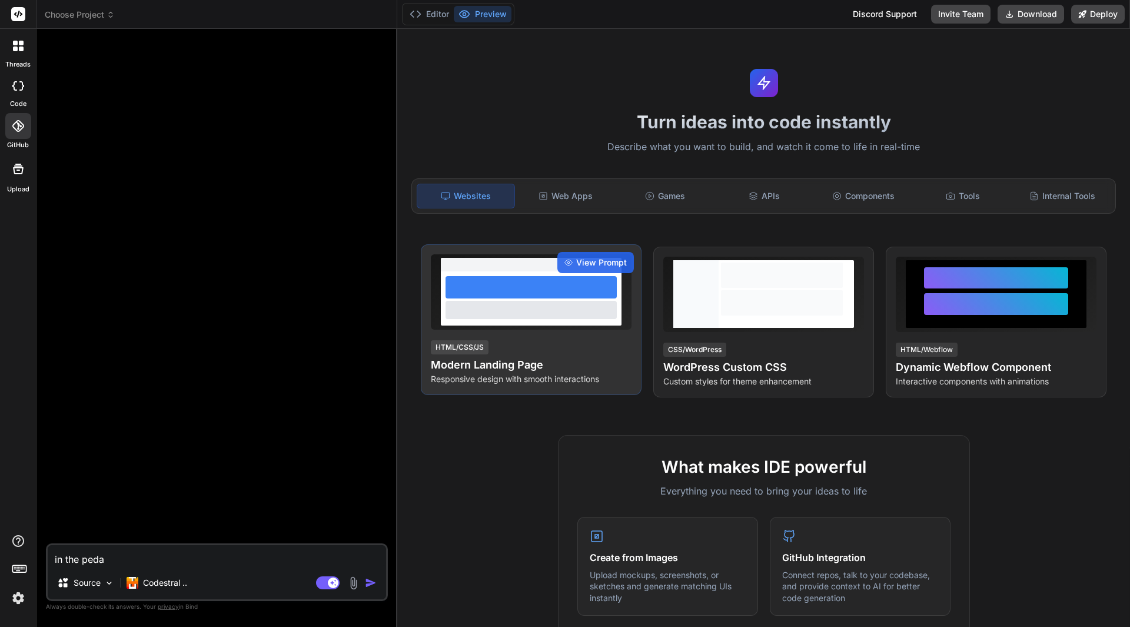
type textarea "in the pedal"
type textarea "x"
type textarea "in the pedal"
type textarea "x"
type textarea "in the pedal p"
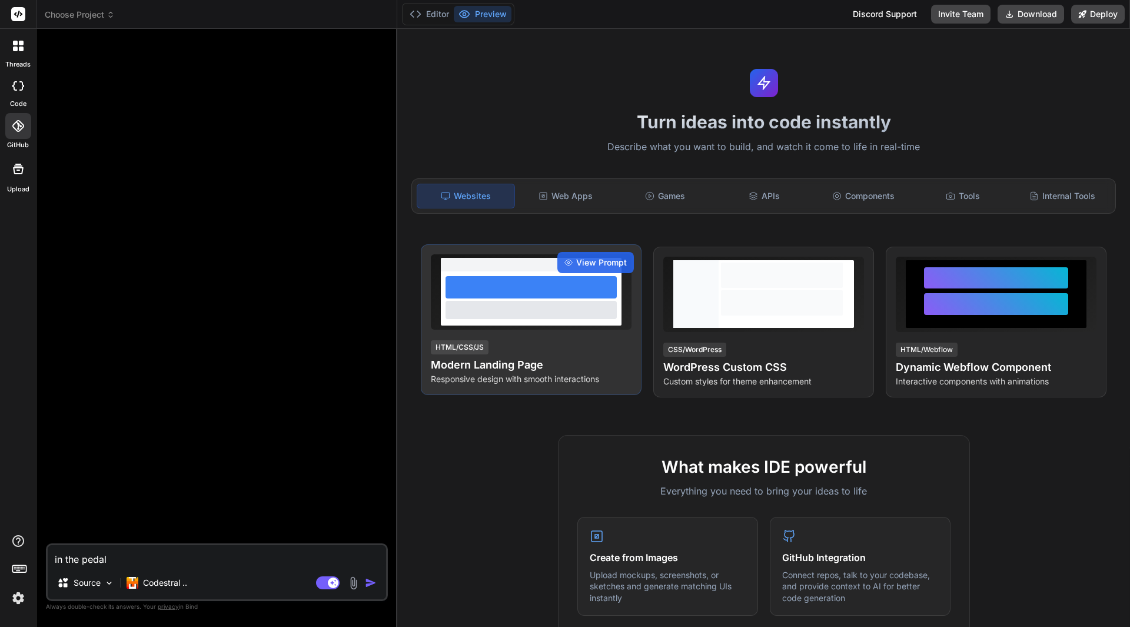
type textarea "x"
type textarea "in the pedal pa"
type textarea "x"
type textarea "in the pedal pat"
type textarea "x"
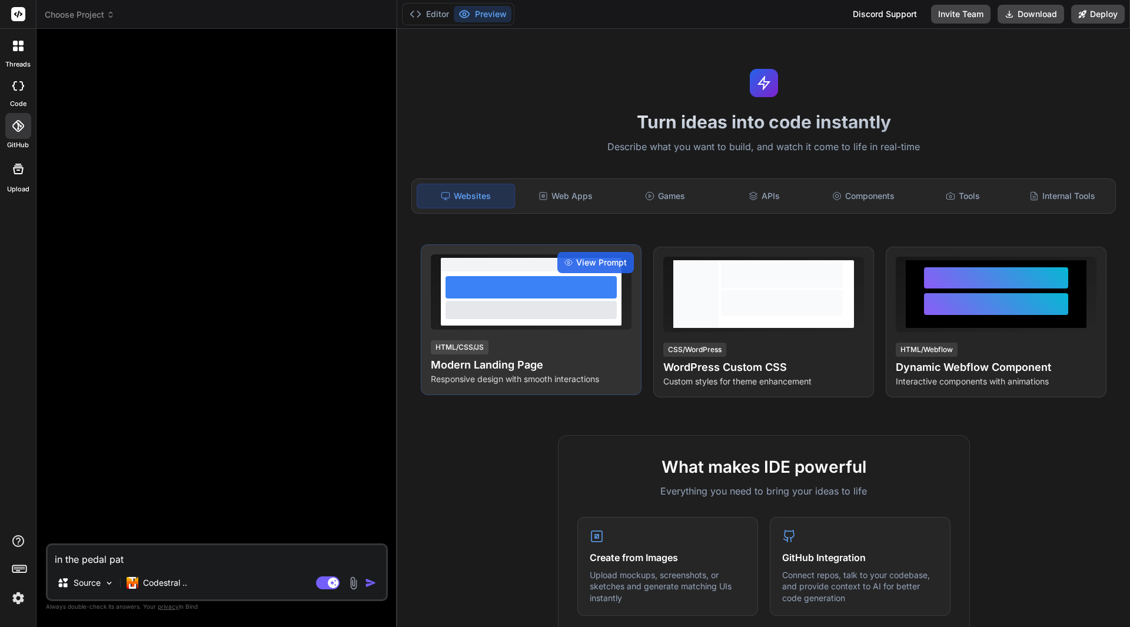
type textarea "in the pedal path"
type textarea "x"
type textarea "in the pedal path"
type textarea "x"
type textarea "in the pedal path b"
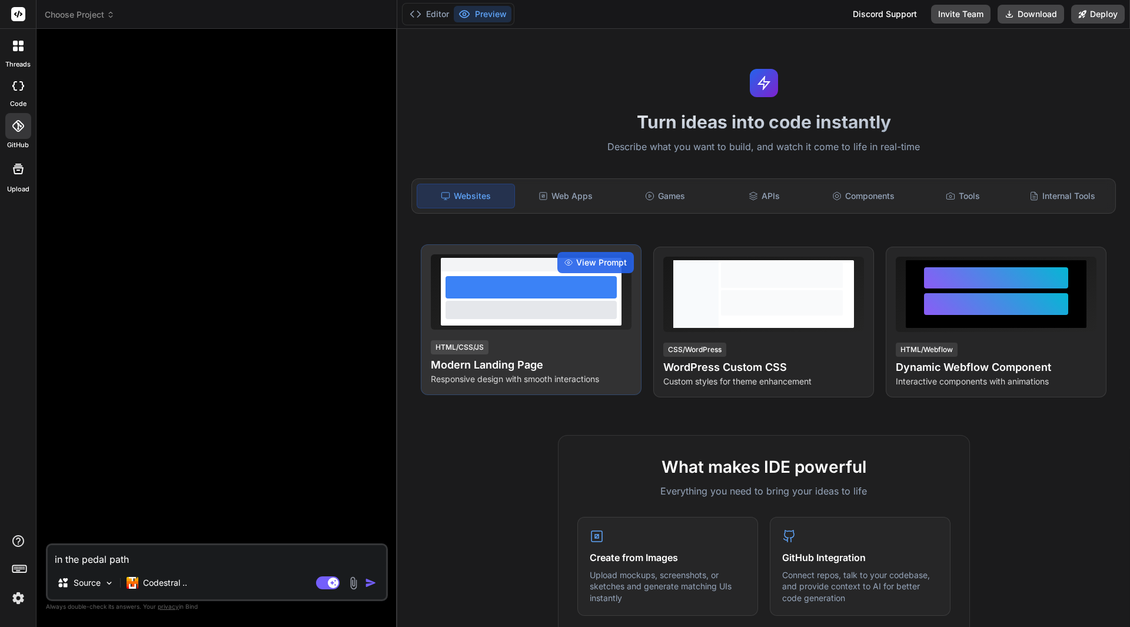
type textarea "x"
type textarea "in the pedal path bi"
type textarea "x"
type textarea "in the pedal path bin"
type textarea "x"
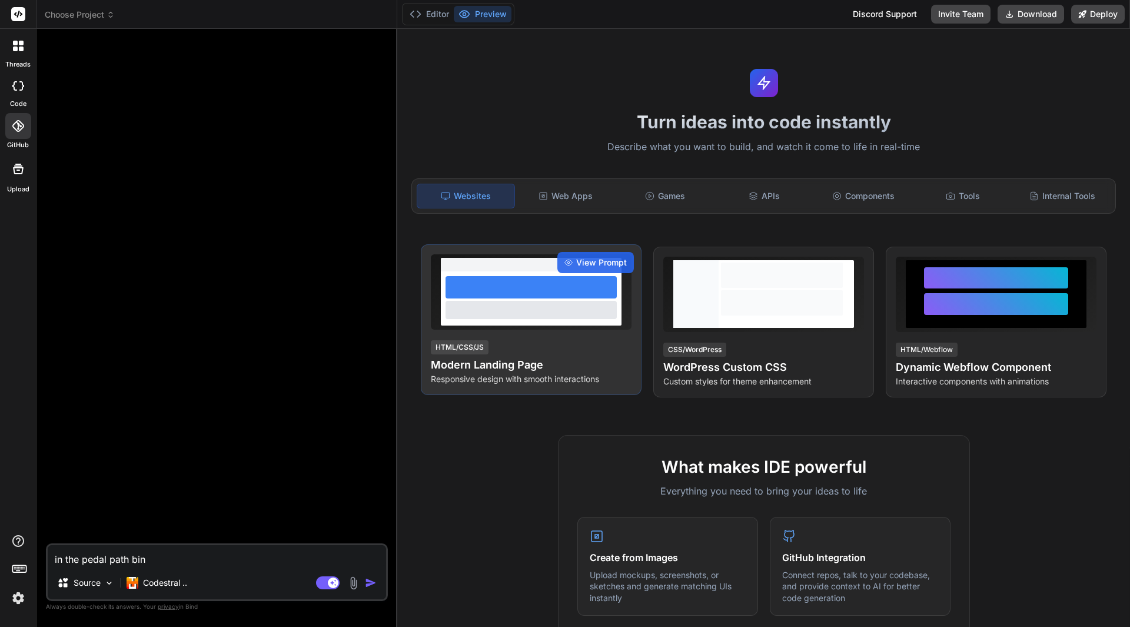
type textarea "in the pedal path bin"
type textarea "x"
type textarea "in the pedal path bin"
type textarea "x"
type textarea "in the pedal path bind"
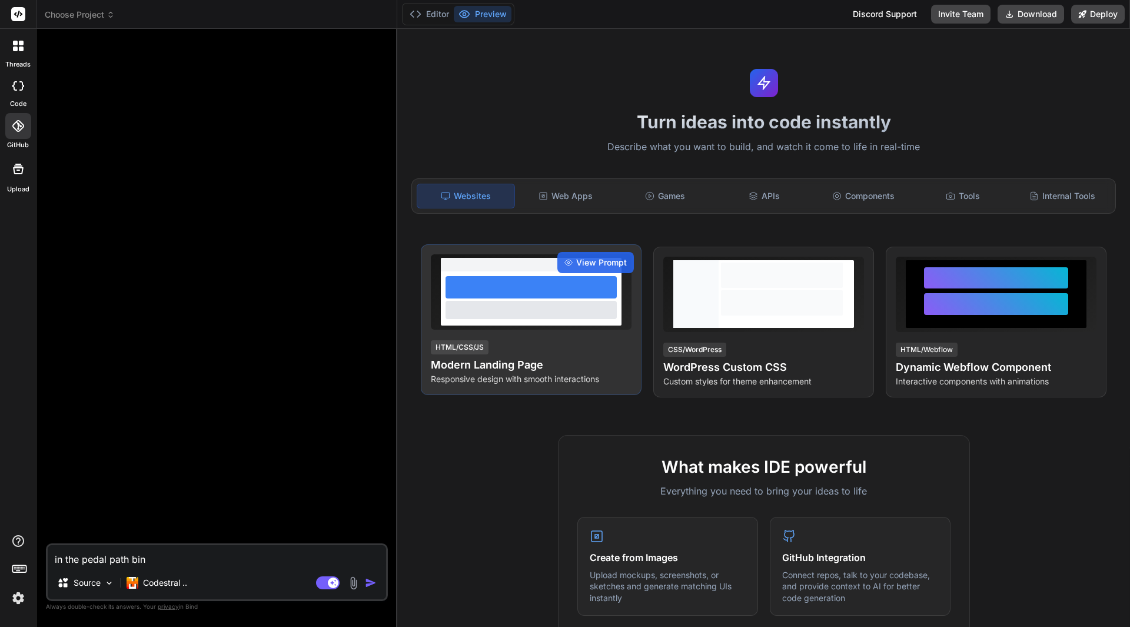
type textarea "x"
type textarea "in the pedal path bind"
type textarea "x"
type textarea "in the pedal path bind a"
type textarea "x"
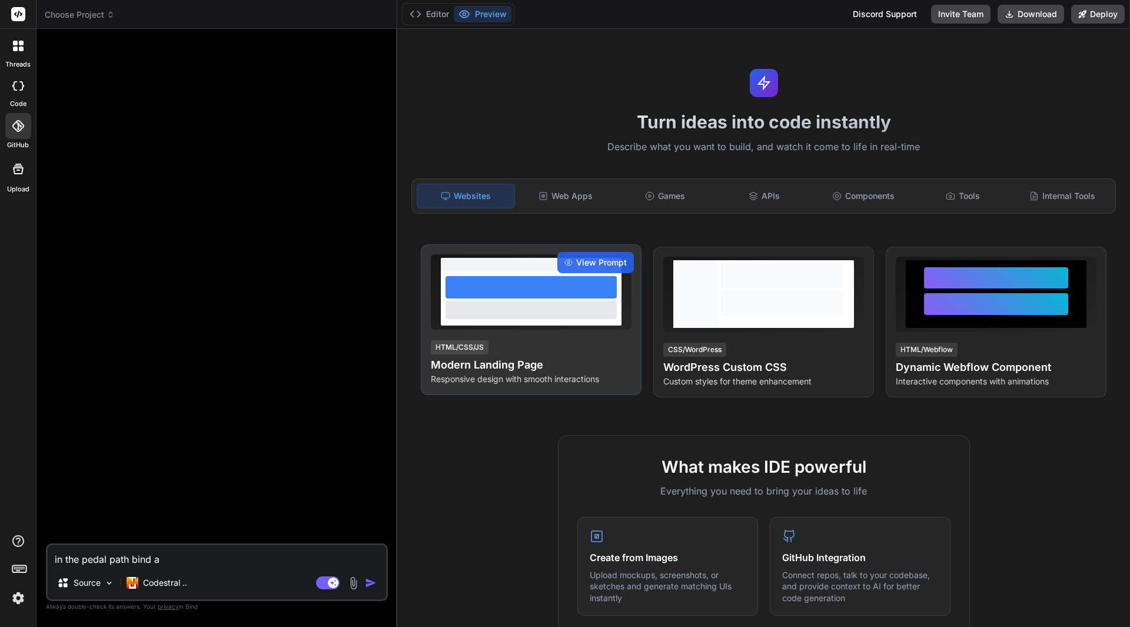
type textarea "in the pedal path bind ap"
type textarea "x"
type textarea "in the pedal path bind app"
type textarea "x"
type textarea "in the pedal path bind app,"
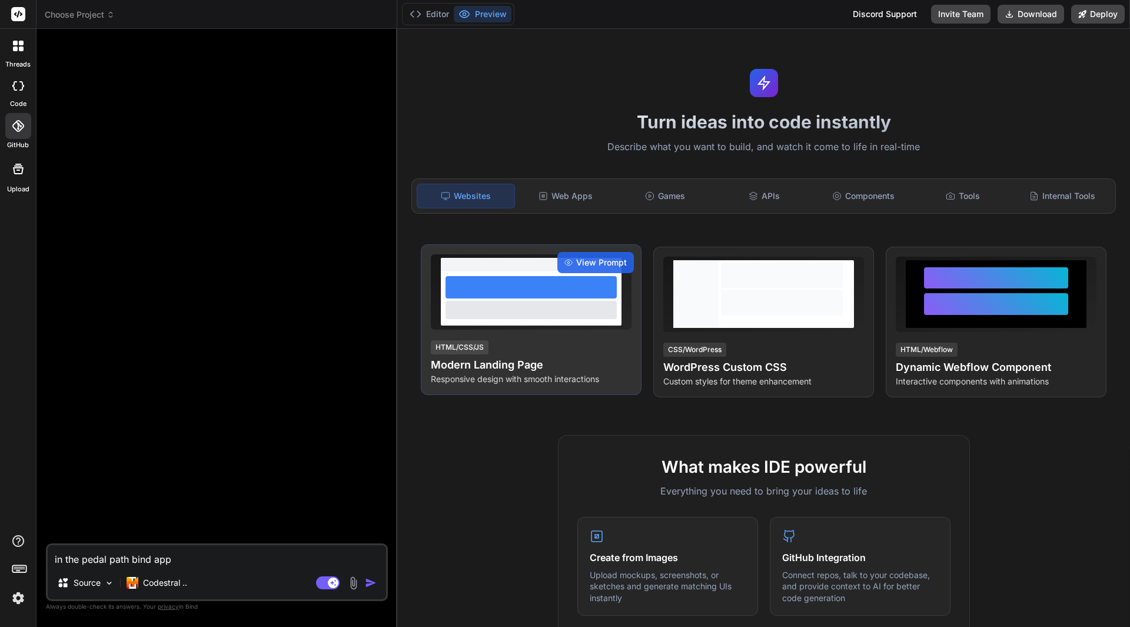
type textarea "x"
type textarea "in the pedal path bind app,"
type textarea "x"
type textarea "in the pedal path bind app, c"
type textarea "x"
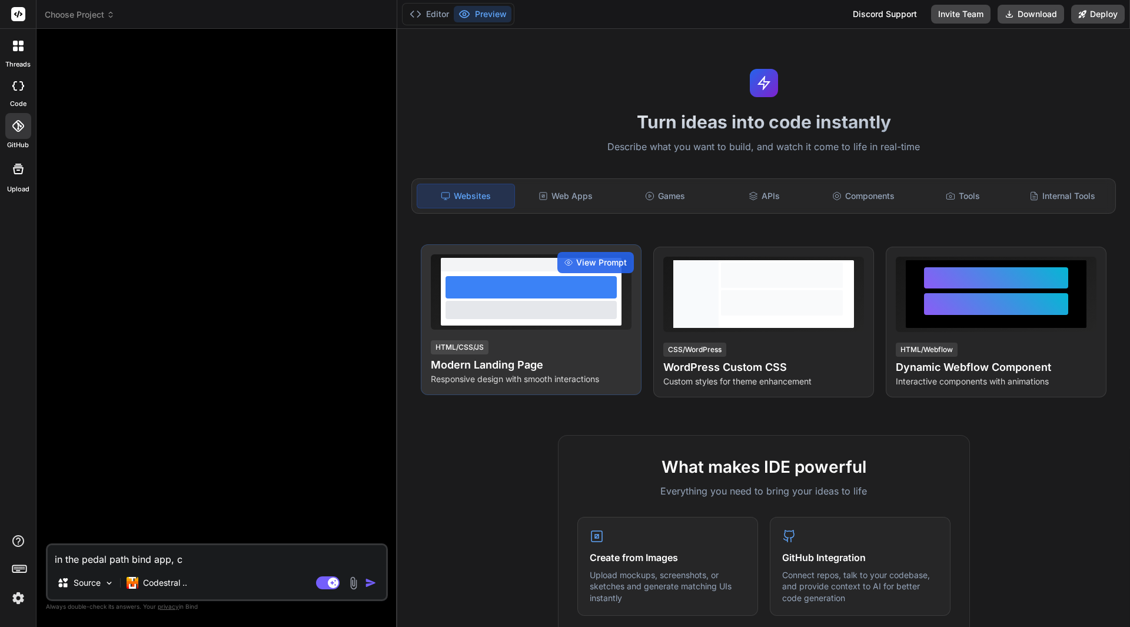
type textarea "in the pedal path bind app, ch"
type textarea "x"
type textarea "in the pedal path bind app, cha"
type textarea "x"
type textarea "in the pedal path bind app, chan"
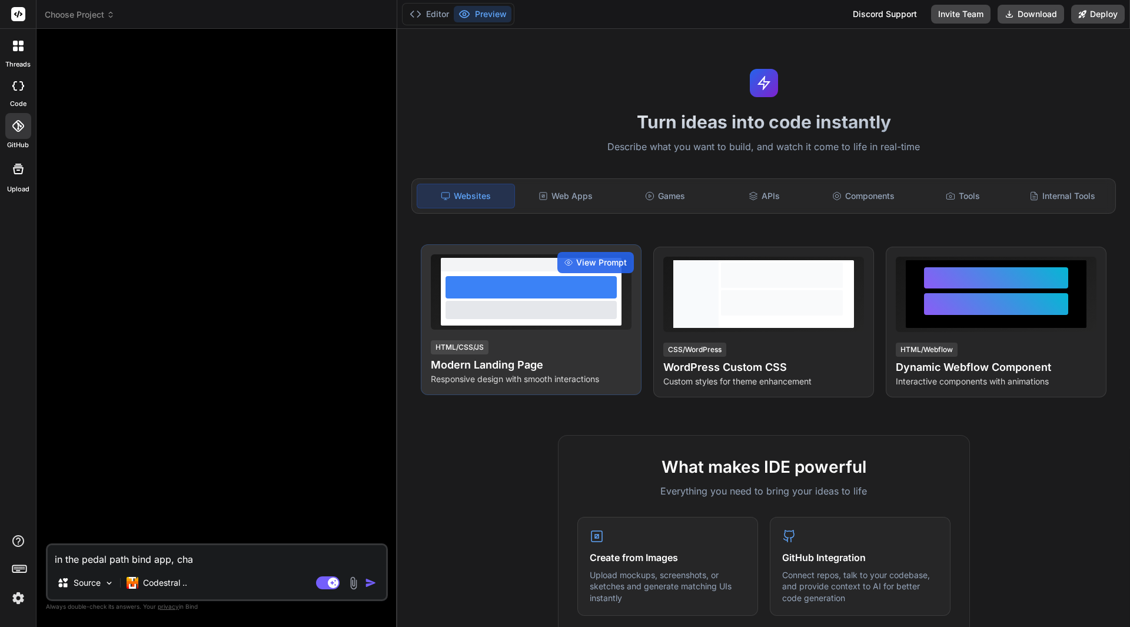
type textarea "x"
type textarea "in the pedal path bind app, [PERSON_NAME]"
type textarea "x"
type textarea "in the pedal path bind app, change"
type textarea "x"
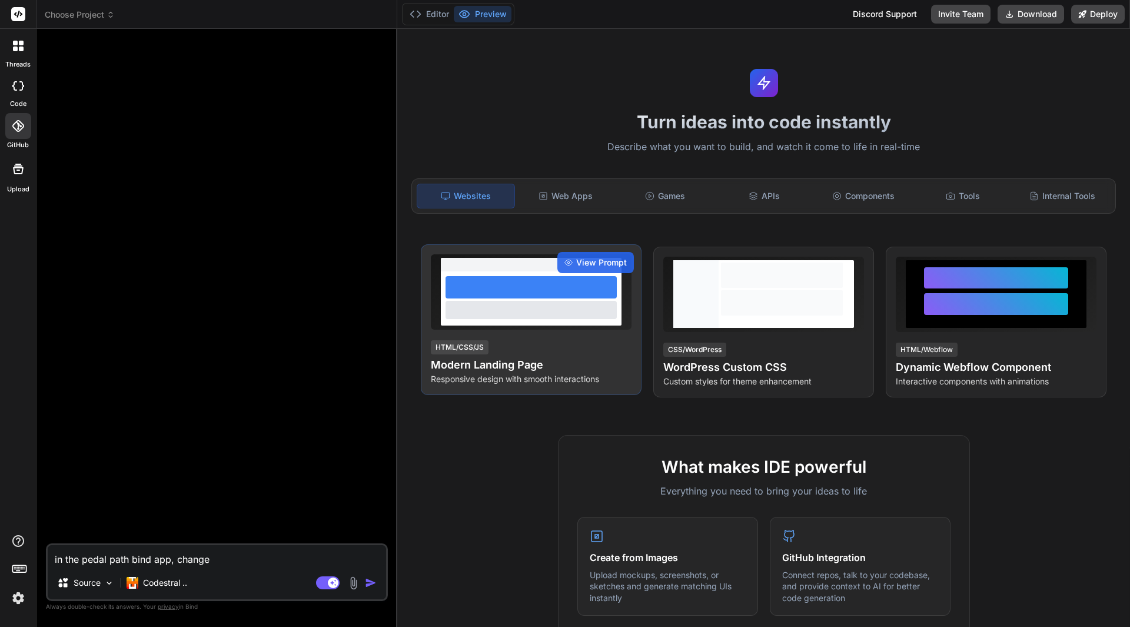
type textarea "in the pedal path bind app, change"
type textarea "x"
type textarea "in the pedal path bind app, change t"
type textarea "x"
type textarea "in the pedal path bind app, change th"
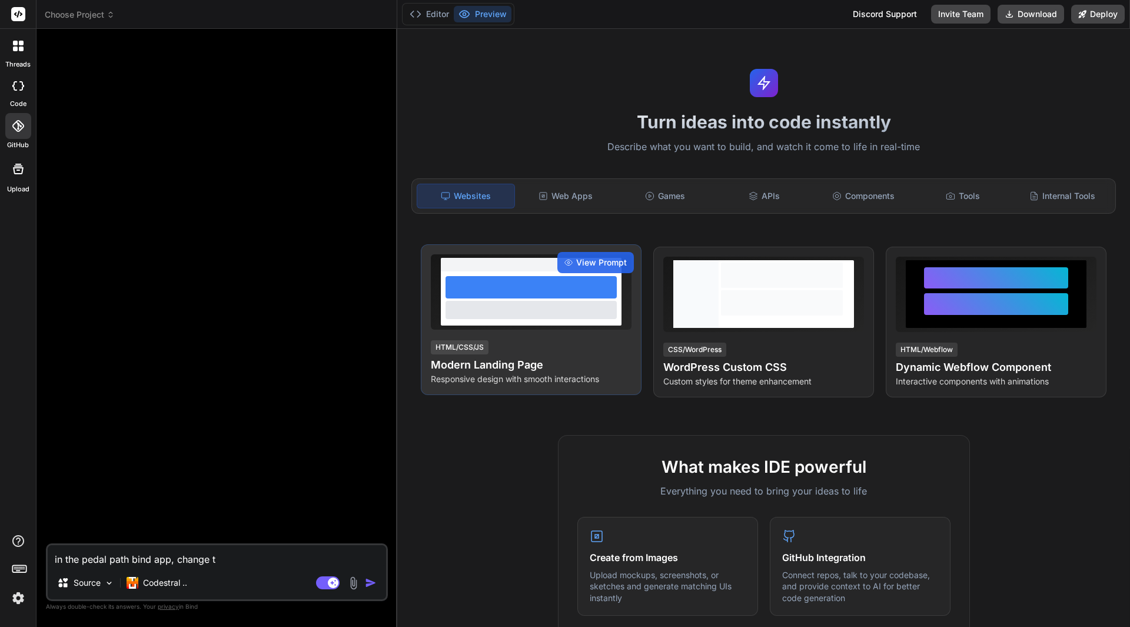
type textarea "x"
type textarea "in the pedal path bind app, change the"
type textarea "x"
type textarea "in the pedal path bind app, change the"
type textarea "x"
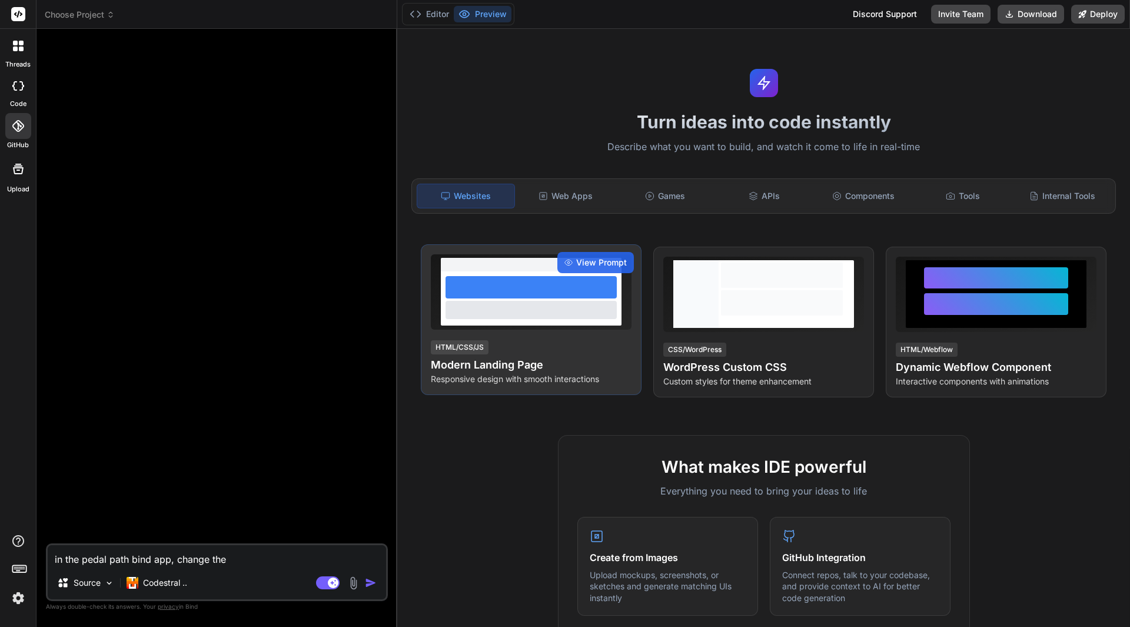
type textarea "in the pedal path bind app, change the e"
type textarea "x"
type textarea "in the pedal path bind app, change the ea"
type textarea "x"
type textarea "in the pedal path bind app, change the e"
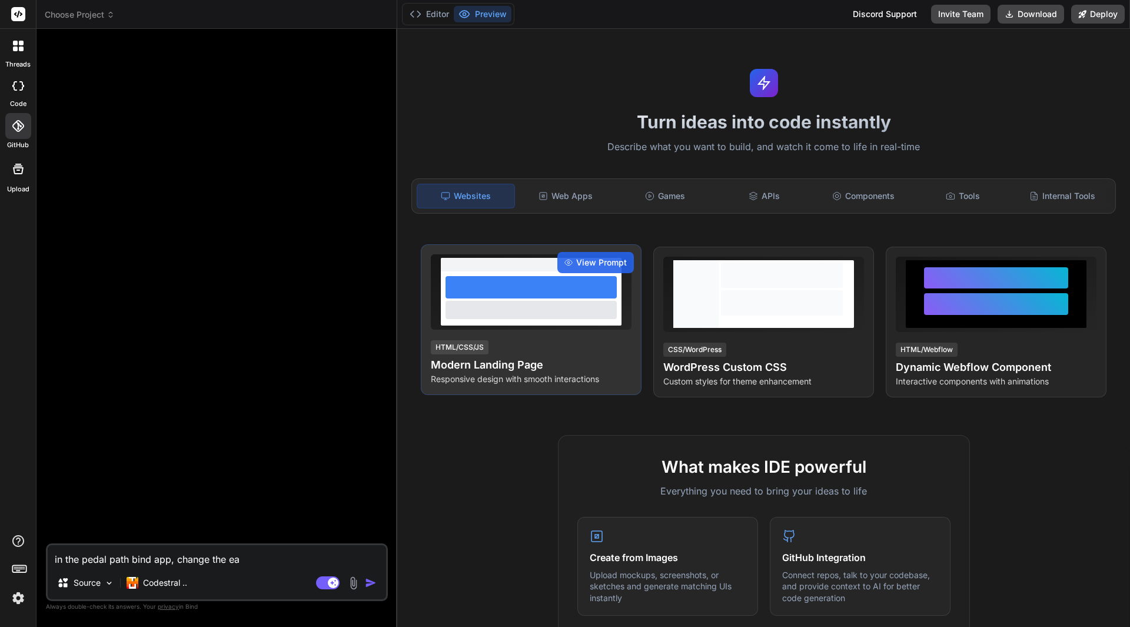
type textarea "x"
type textarea "in the pedal path bind app, change the"
type textarea "x"
type textarea "in the pedal path bind app, change the h"
type textarea "x"
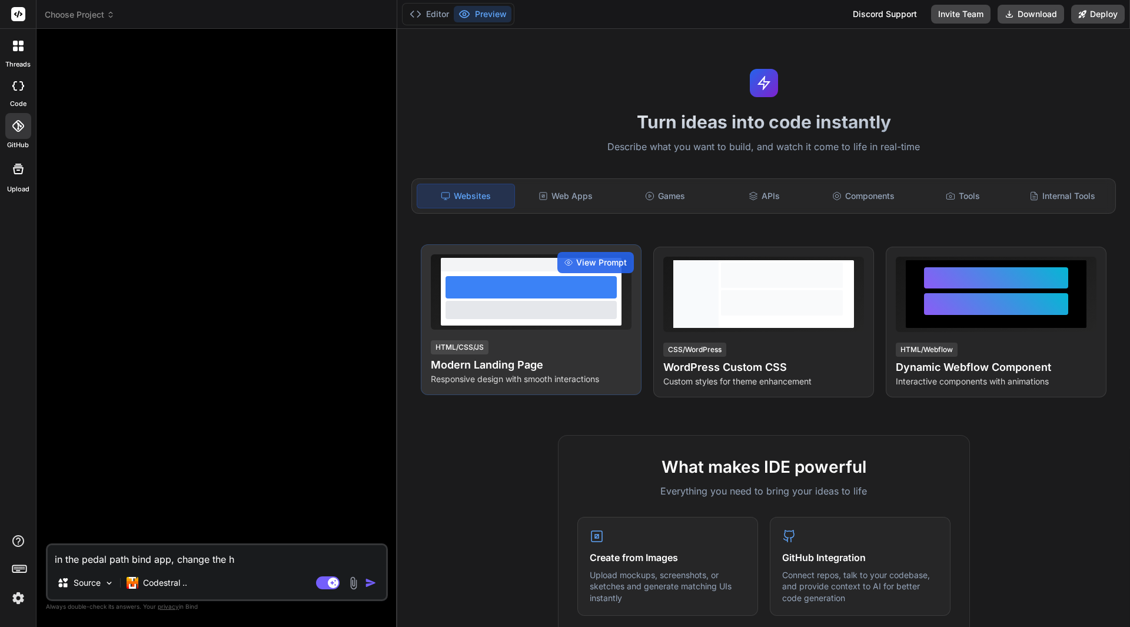
type textarea "in the pedal path bind app, change the he"
type textarea "x"
type textarea "in the pedal path bind app, change the hea"
type textarea "x"
type textarea "in the pedal path bind app, change the head"
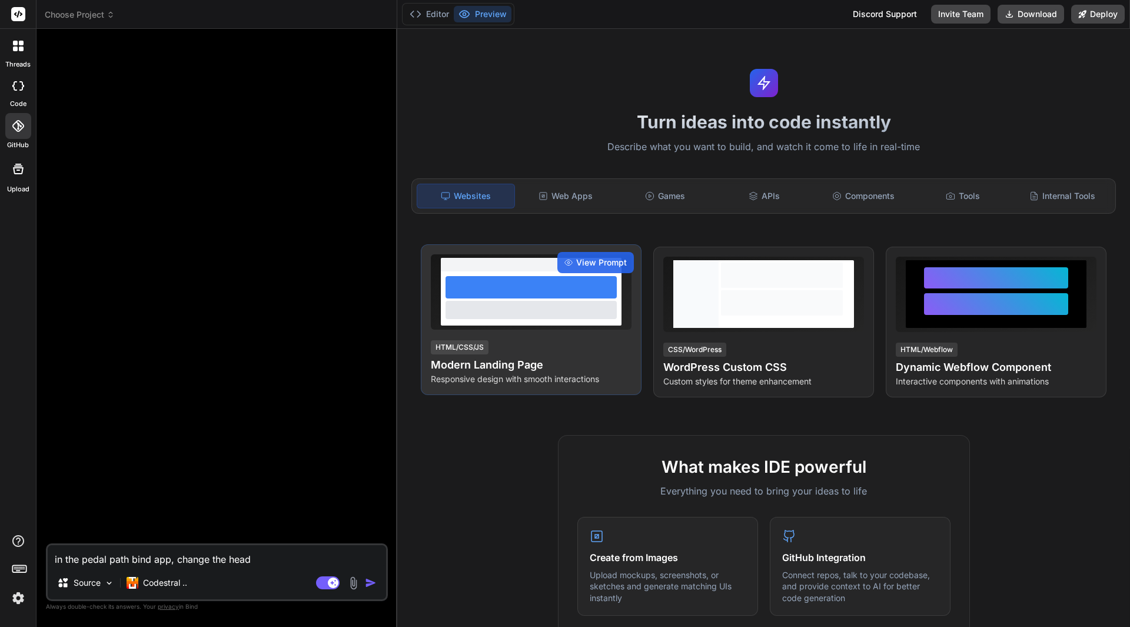
type textarea "x"
type textarea "in the pedal path bind app, change the heade"
type textarea "x"
type textarea "in the pedal path bind app, change the header"
type textarea "x"
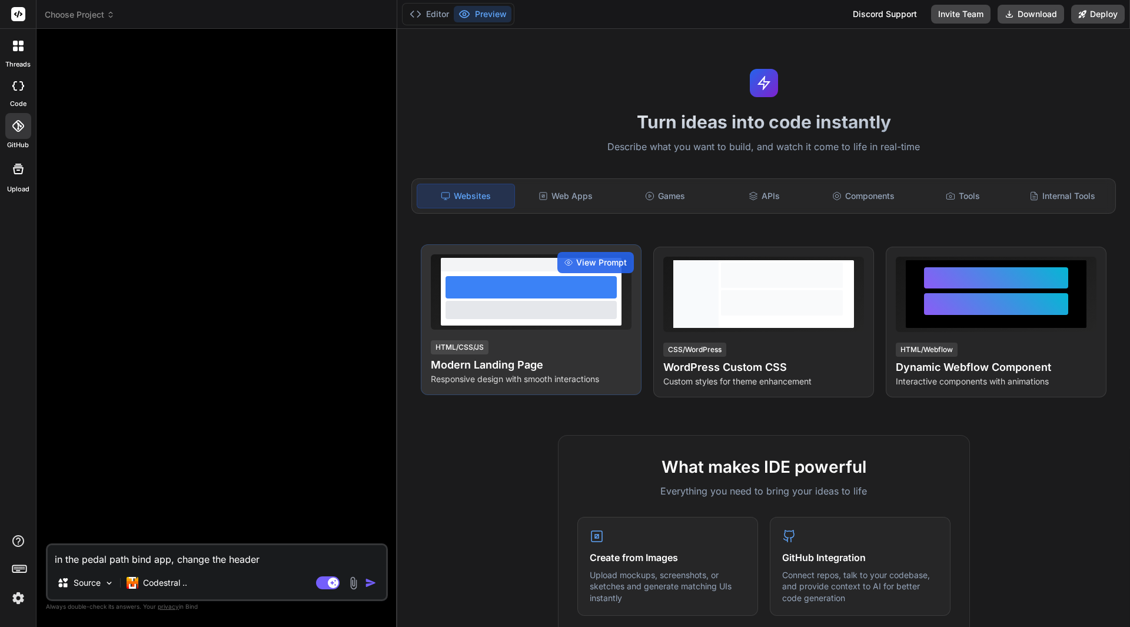
type textarea "in the pedal path bind app, change the header"
type textarea "x"
type textarea "in the pedal path bind app, change the header s"
type textarea "x"
type textarea "in the pedal path bind app, change the header so"
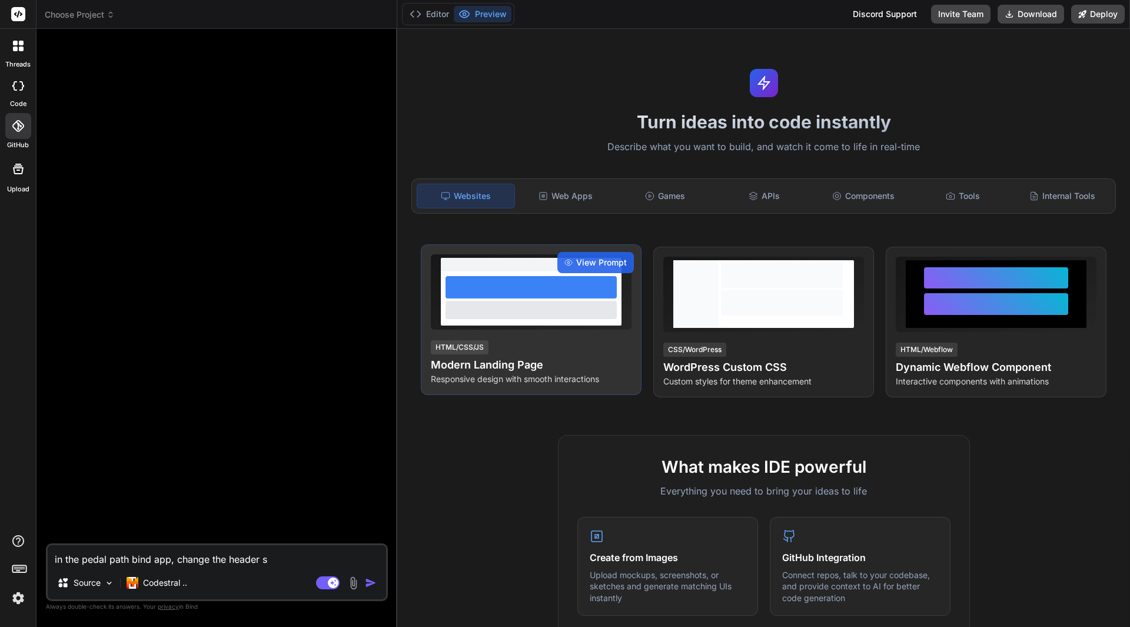
type textarea "x"
type textarea "in the pedal path bind app, change the header so"
type textarea "x"
type textarea "in the pedal path bind app, change the header so t"
type textarea "x"
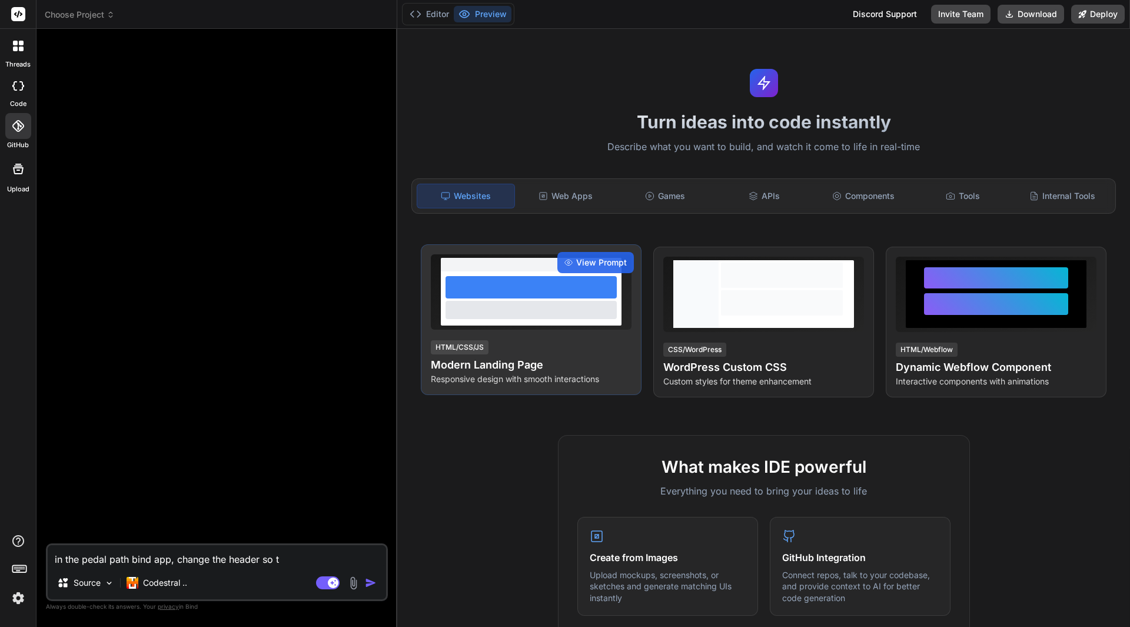
type textarea "in the pedal path bind app, change the header so th"
type textarea "x"
type textarea "in the pedal path bind app, change the header so tha"
type textarea "x"
type textarea "in the pedal path bind app, change the header so that"
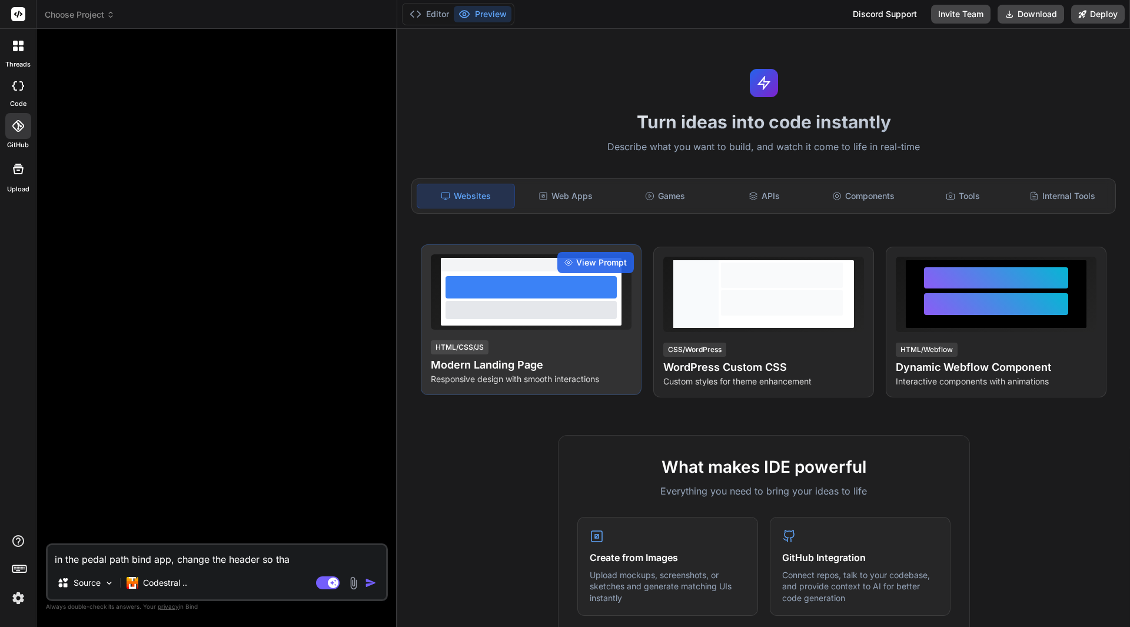
type textarea "x"
type textarea "in the pedal path bind app, change the header so that"
type textarea "x"
type textarea "in the pedal path bind app, change the header so that i"
type textarea "x"
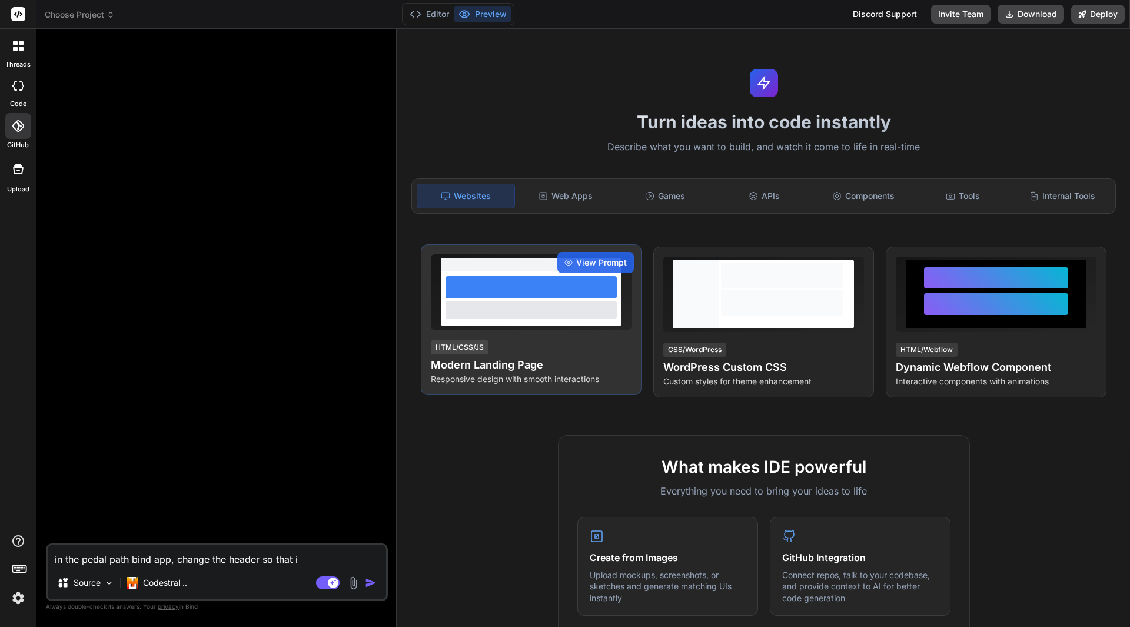
type textarea "in the pedal path bind app, change the header so that it"
type textarea "x"
type textarea "in the pedal path bind app, change the header so that it"
type textarea "x"
type textarea "in the pedal path bind app, change the header so that it a"
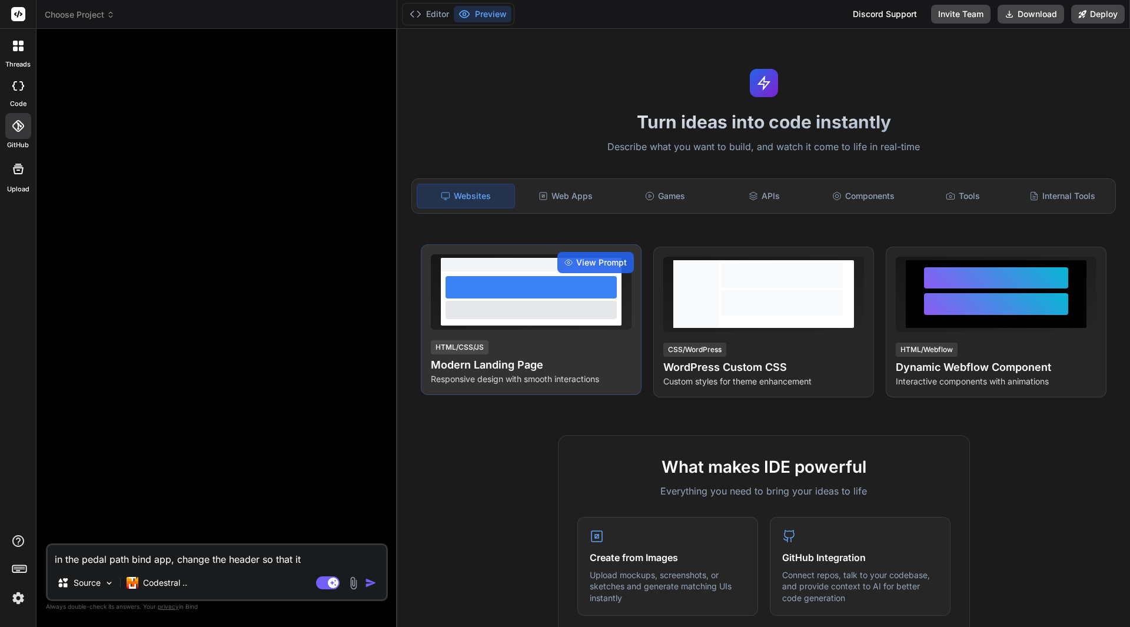
type textarea "x"
type textarea "in the pedal path bind app, change the header so that it al"
type textarea "x"
type textarea "in the pedal path bind app, change the header so that it alw"
type textarea "x"
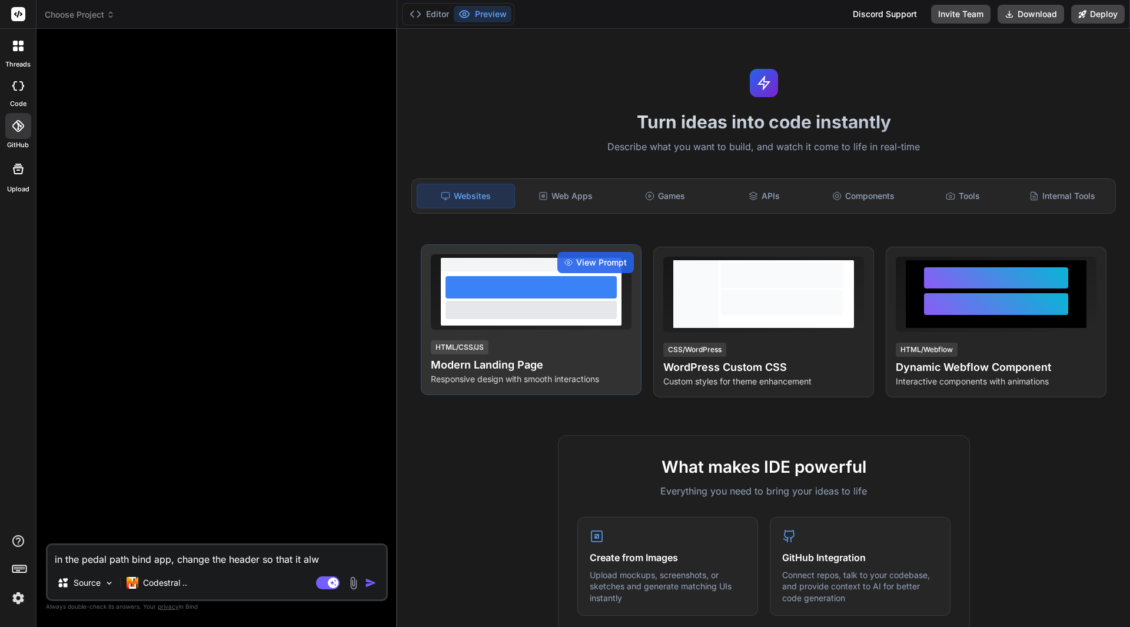
type textarea "in the pedal path bind app, change the header so that it alwa"
type textarea "x"
type textarea "in the pedal path bind app, change the header so that it alway"
type textarea "x"
type textarea "in the pedal path bind app, change the header so that it always"
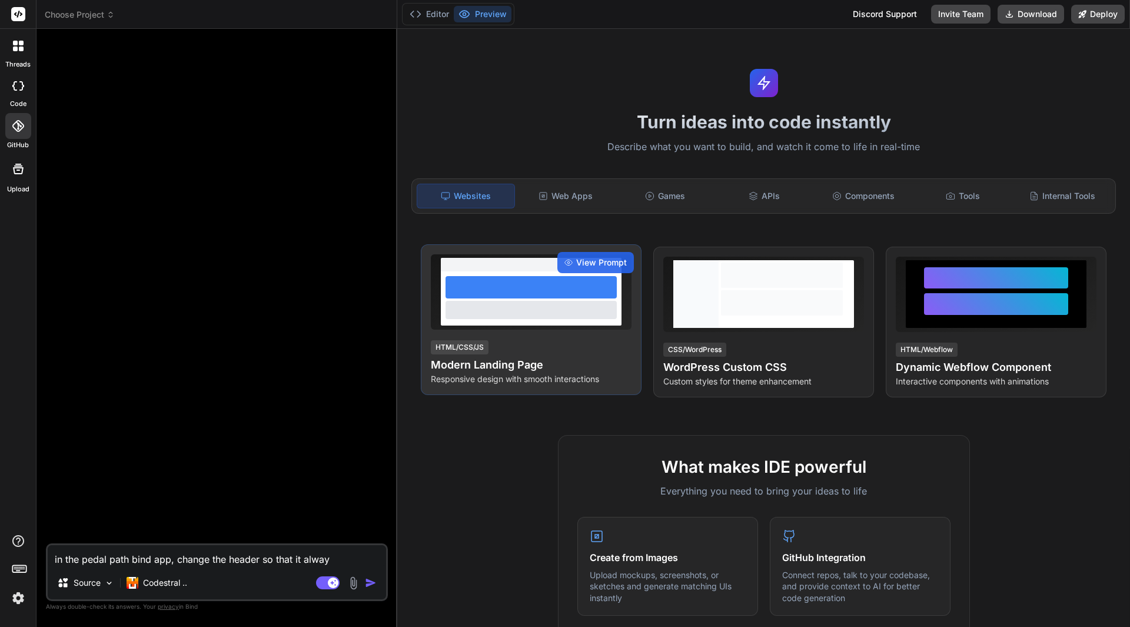
type textarea "x"
type textarea "in the pedal path bind app, change the header so that it always"
type textarea "x"
type textarea "in the pedal path bind app, change the header so that it always s"
type textarea "x"
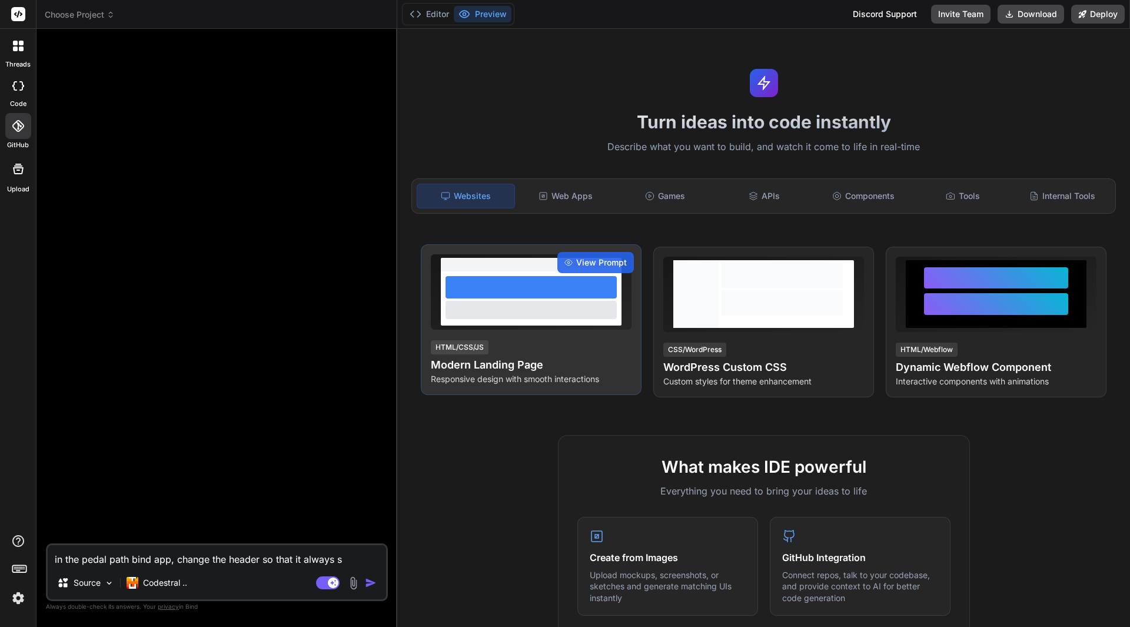
type textarea "in the pedal path bind app, change the header so that it always sh"
type textarea "x"
type textarea "in the pedal path bind app, change the header so that it always sho"
type textarea "x"
type textarea "in the pedal path bind app, change the header so that it always show"
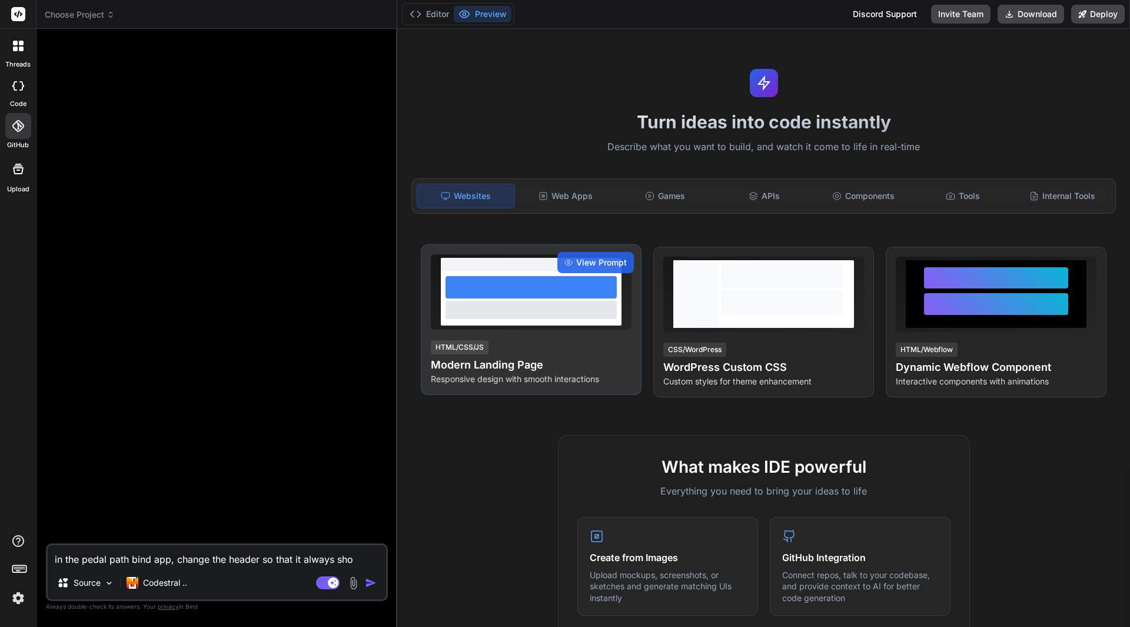
type textarea "x"
type textarea "in the pedal path bind app, change the header so that it always shows"
type textarea "x"
type textarea "in the pedal path bind app, change the header so that it always shows"
type textarea "x"
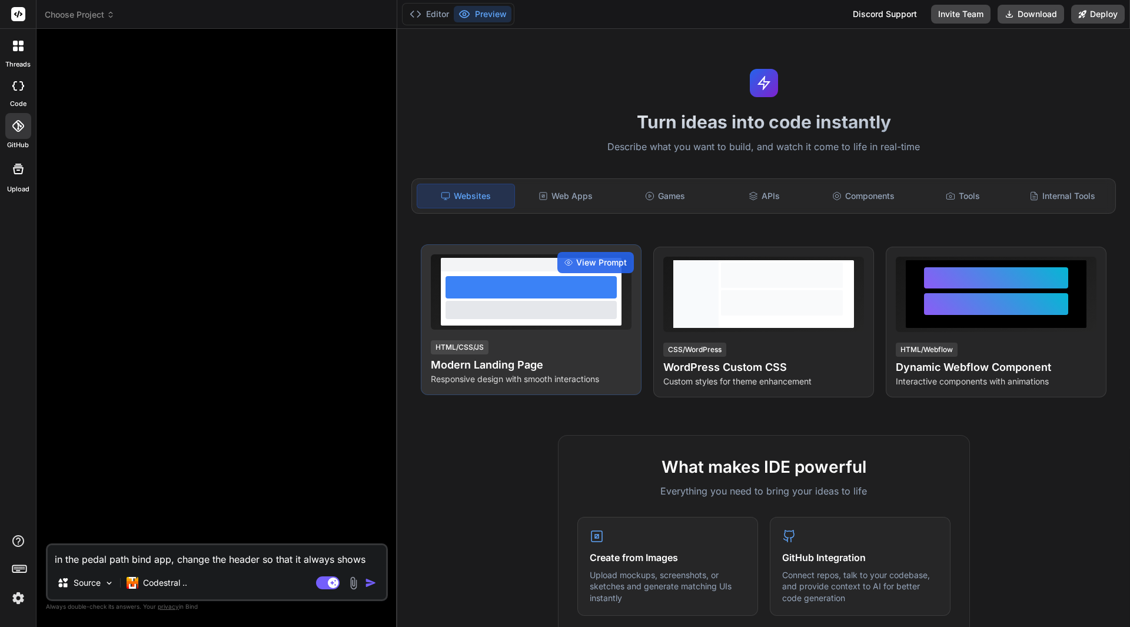
type textarea "in the pedal path bind app, change the header so that it always shows o"
type textarea "x"
type textarea "in the pedal path bind app, change the header so that it always shows on"
type textarea "x"
type textarea "in the pedal path bind app, change the header so that it always shows onl"
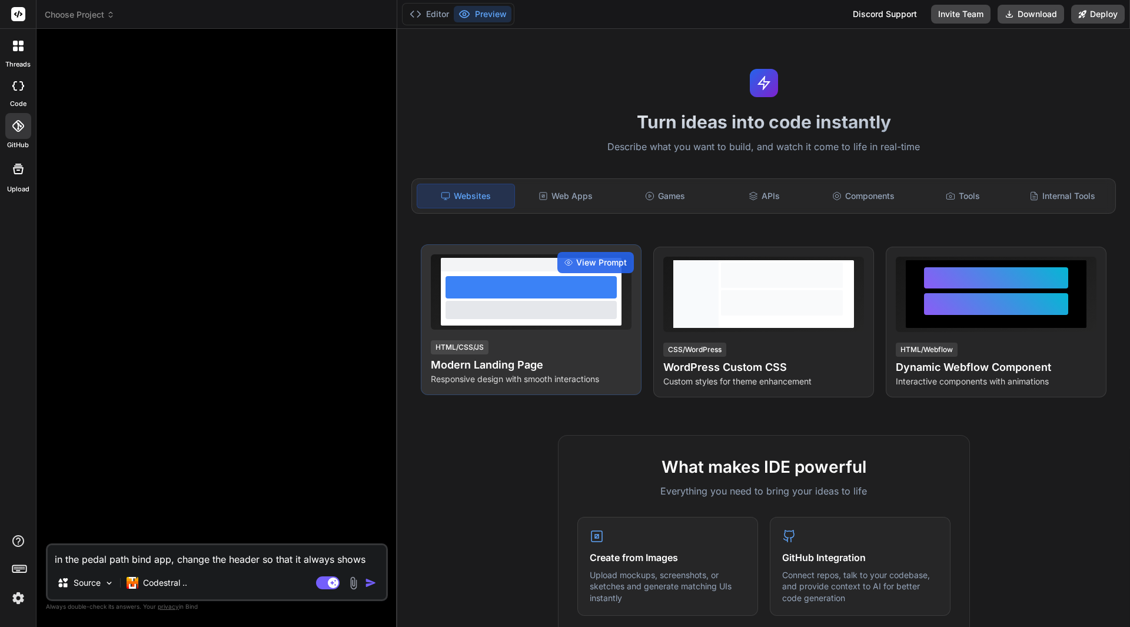
type textarea "x"
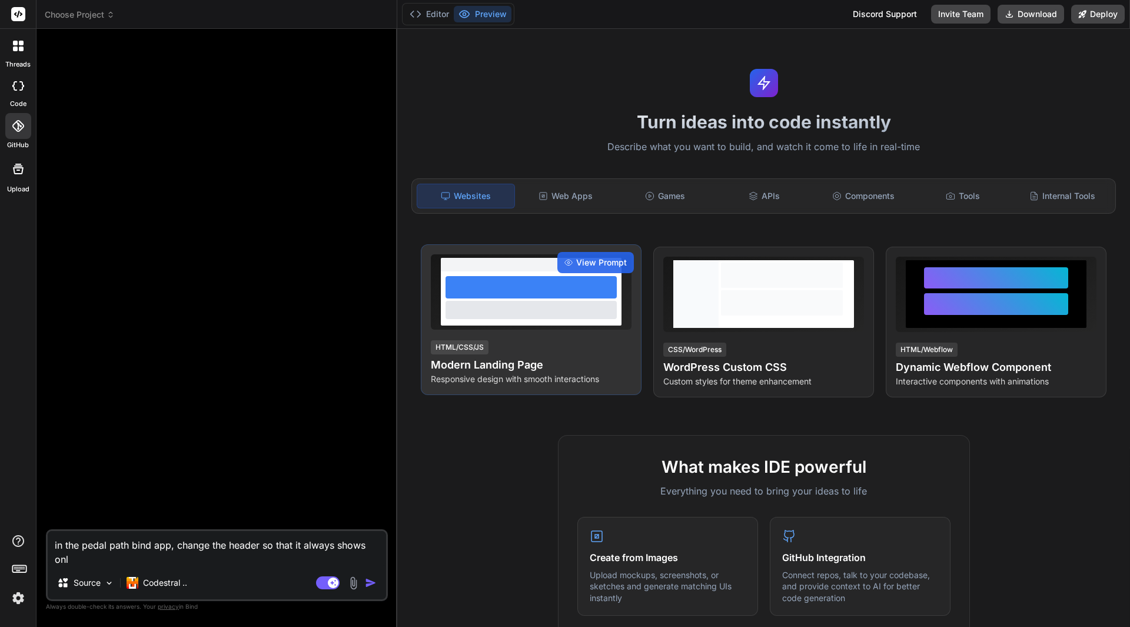
type textarea "in the pedal path bind app, change the header so that it always shows only"
type textarea "x"
type textarea "in the pedal path bind app, change the header so that it always shows only"
type textarea "x"
type textarea "in the pedal path bind app, change the header so that it always shows only 2"
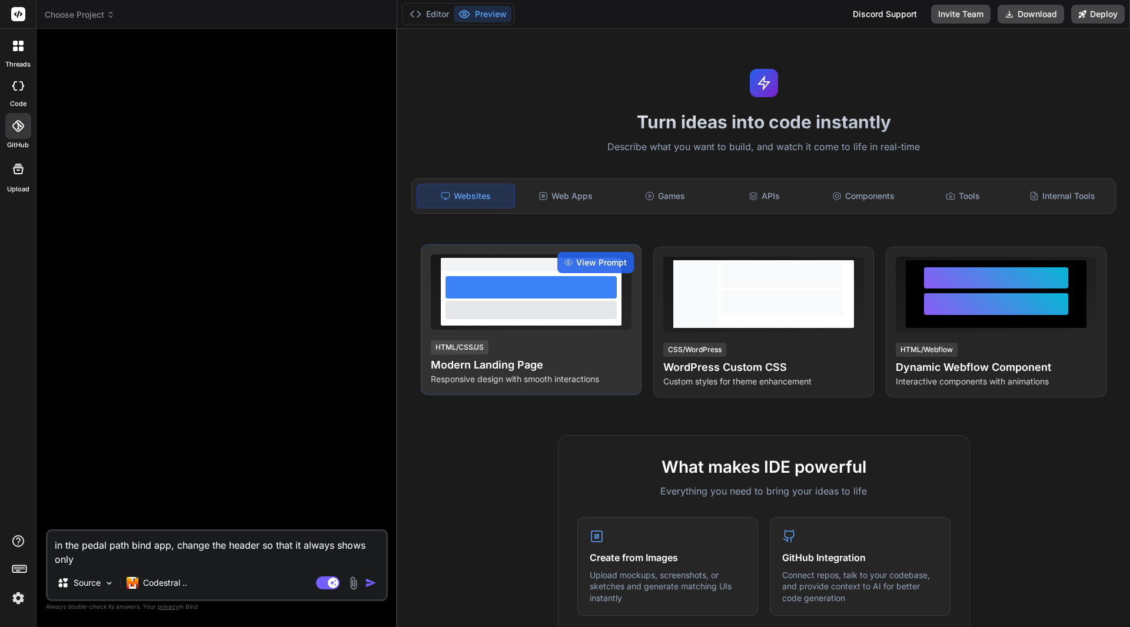
type textarea "x"
type textarea "in the pedal path bind app, change the header so that it always shows only 2"
type textarea "x"
type textarea "in the pedal path bind app, change the header so that it always shows only 2 o"
type textarea "x"
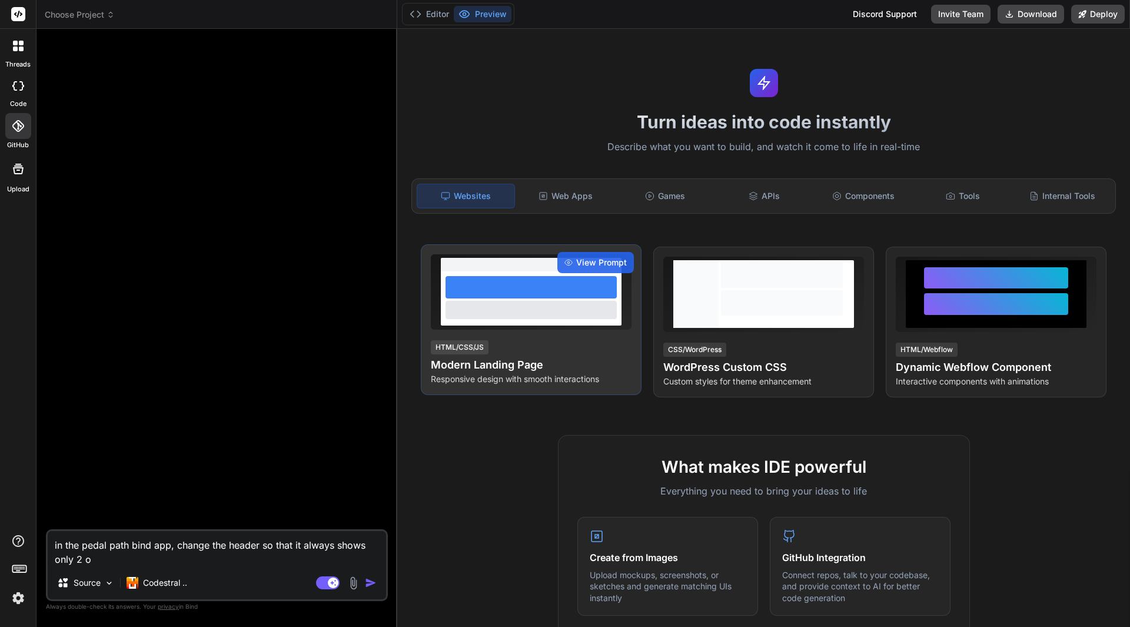
type textarea "in the pedal path bind app, change the header so that it always shows only 2 or"
type textarea "x"
type textarea "in the pedal path bind app, change the header so that it always shows only 2 or"
type textarea "x"
type textarea "in the pedal path bind app, change the header so that it always shows only 2 or"
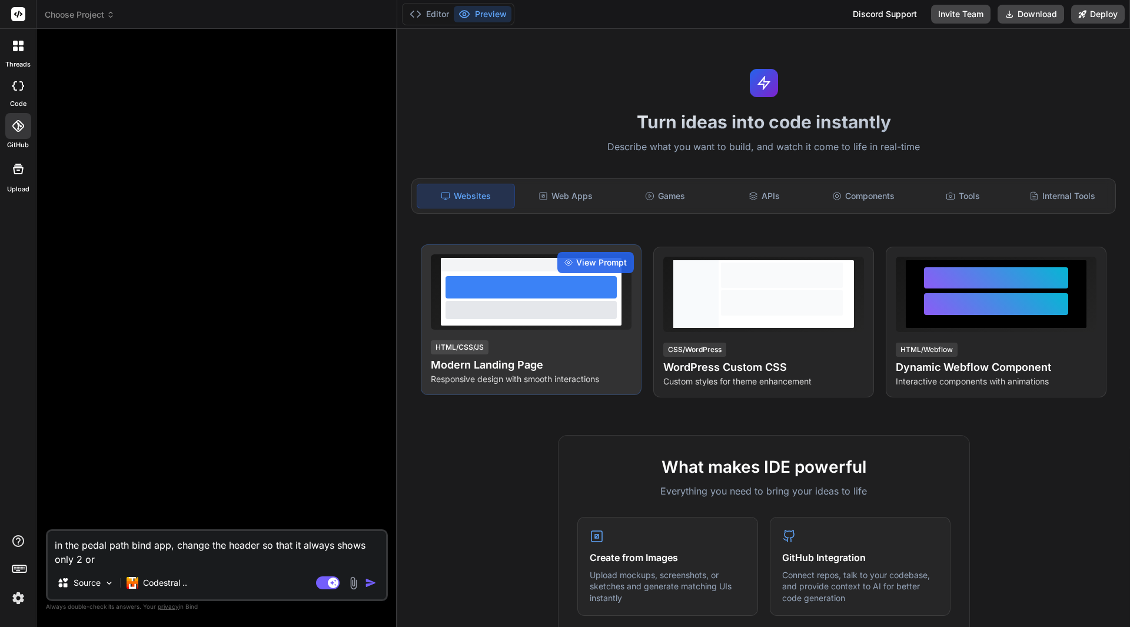
type textarea "x"
type textarea "in the pedal path bind app, change the header so that it always shows only 2 o"
type textarea "x"
type textarea "in the pedal path bind app, change the header so that it always shows only 2"
type textarea "x"
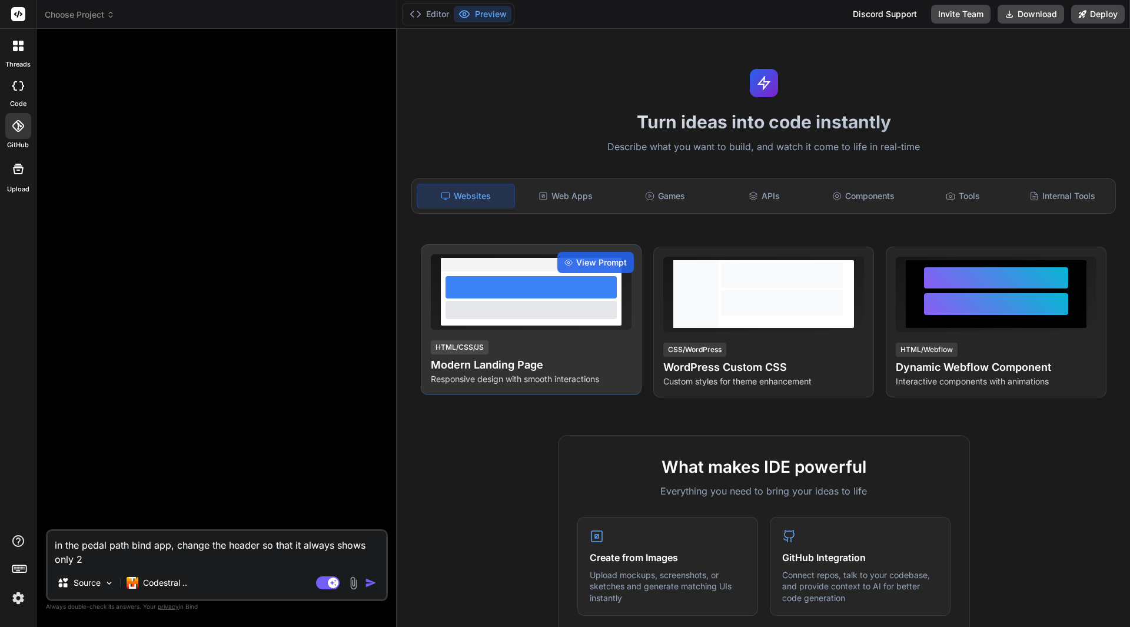
type textarea "in the pedal path bind app, change the header so that it always shows only 2"
type textarea "x"
type textarea "in the pedal path bind app, change the header so that it always shows only"
type textarea "x"
type textarea "in the pedal path bind app, change the header so that it always shows only 3"
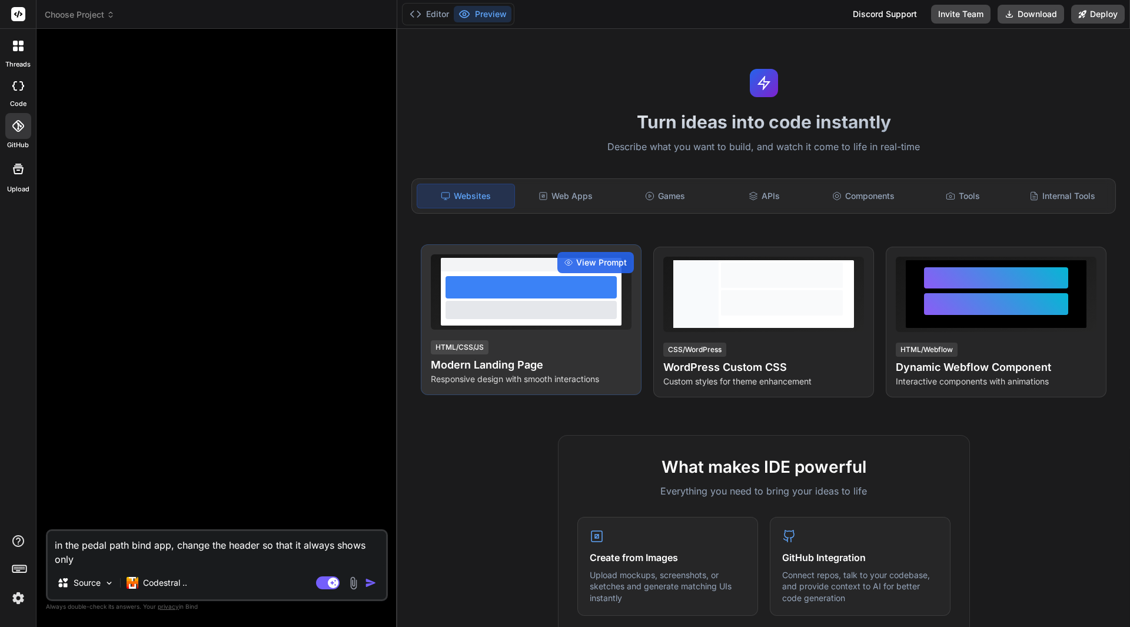
type textarea "x"
type textarea "in the pedal path bind app, change the header so that it always shows only 3"
type textarea "x"
type textarea "in the pedal path bind app, change the header so that it always shows only 3 s"
type textarea "x"
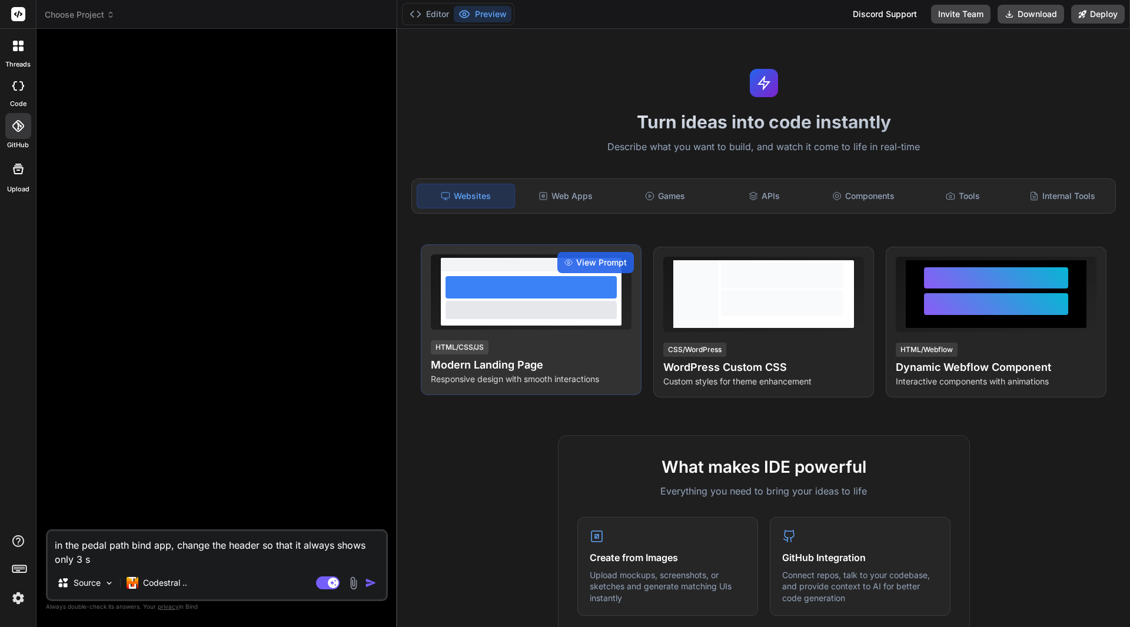
type textarea "in the pedal path bind app, change the header so that it always shows only 3 st"
type textarea "x"
type textarea "in the pedal path bind app, change the header so that it always shows only 3 ste"
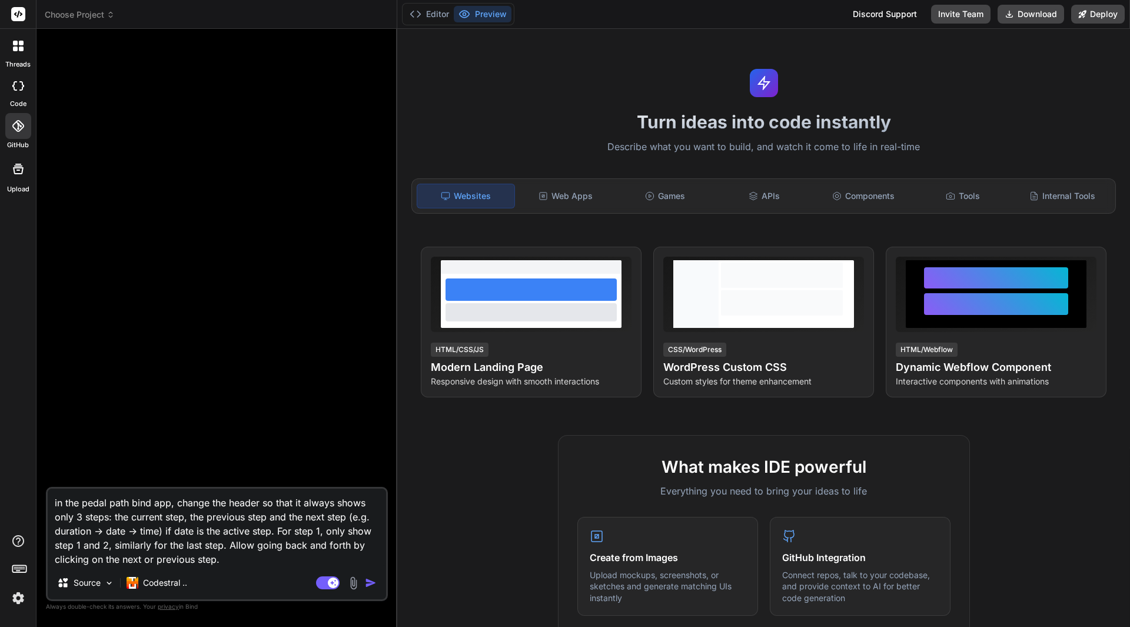
click at [372, 586] on img "button" at bounding box center [371, 583] width 12 height 12
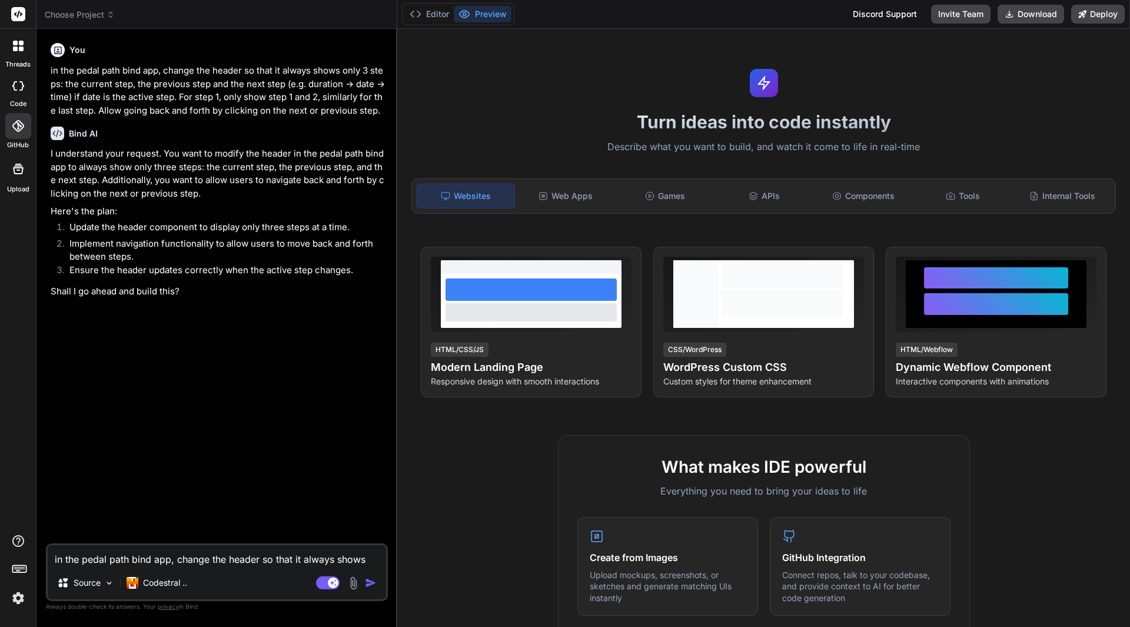
click at [274, 557] on textarea "in the pedal path bind app, change the header so that it always shows only 3 st…" at bounding box center [217, 555] width 338 height 21
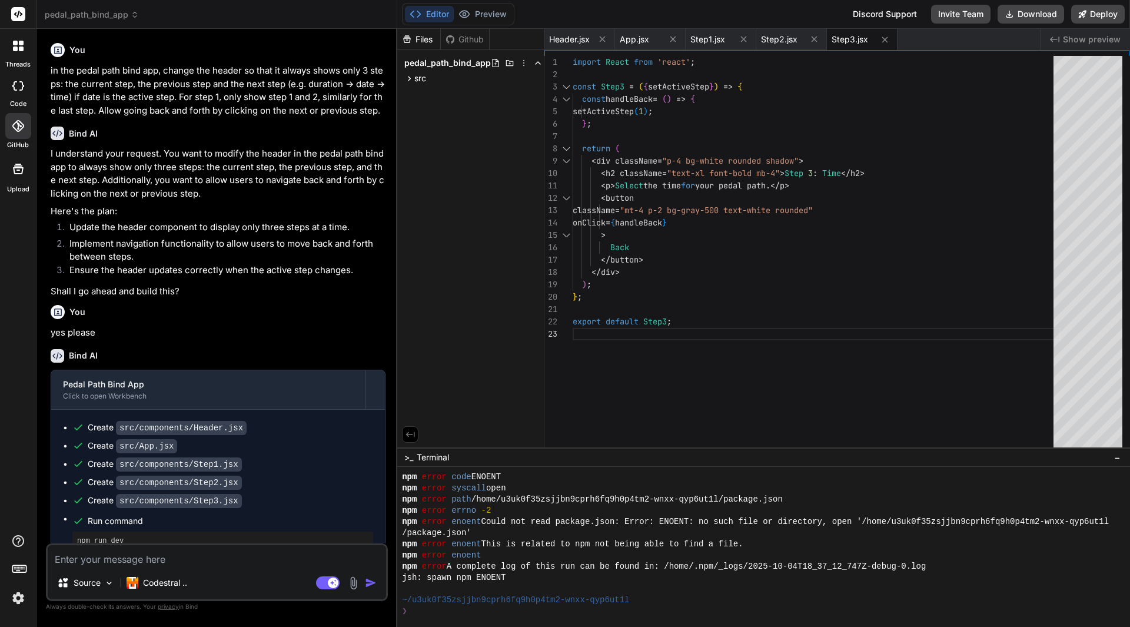
scroll to position [19, 0]
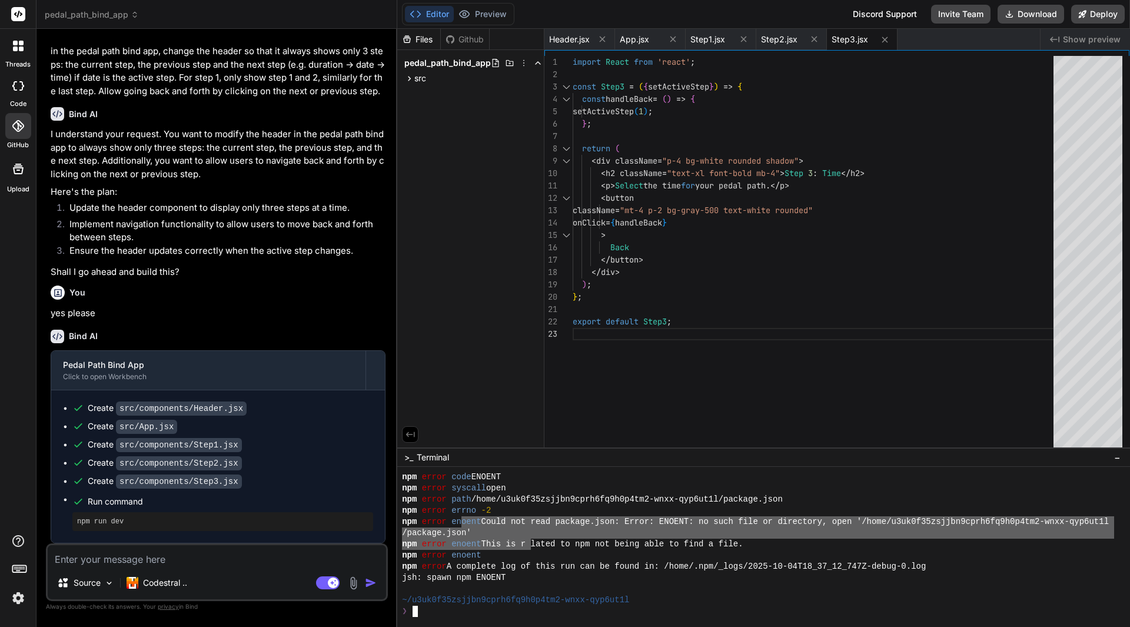
drag, startPoint x: 463, startPoint y: 524, endPoint x: 536, endPoint y: 537, distance: 74.6
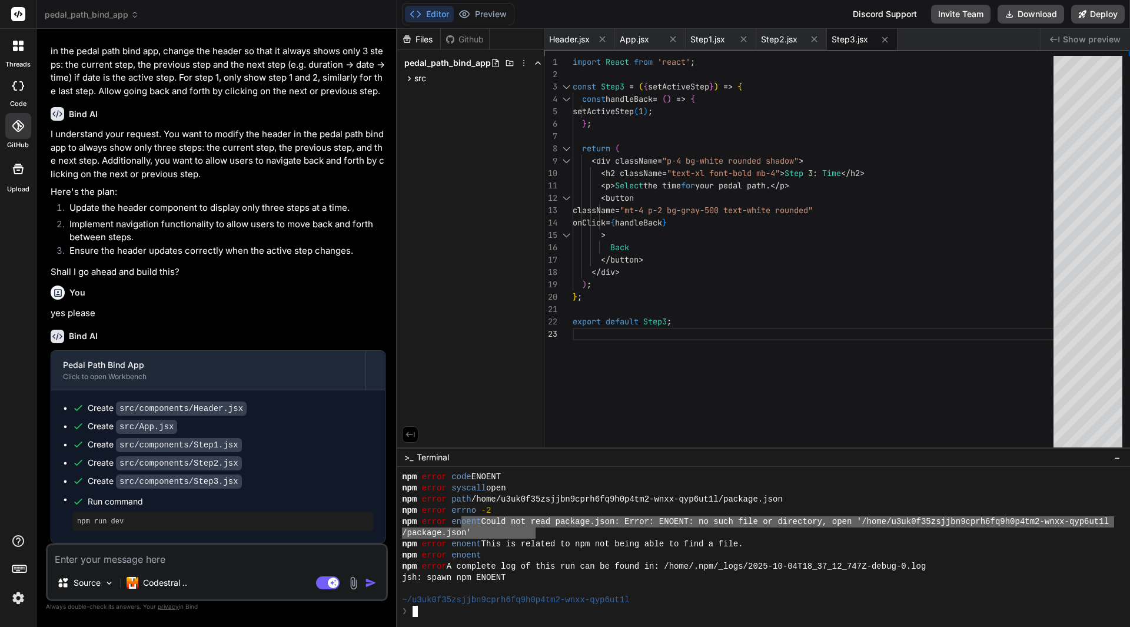
click at [536, 537] on div "/package.json'" at bounding box center [758, 532] width 712 height 11
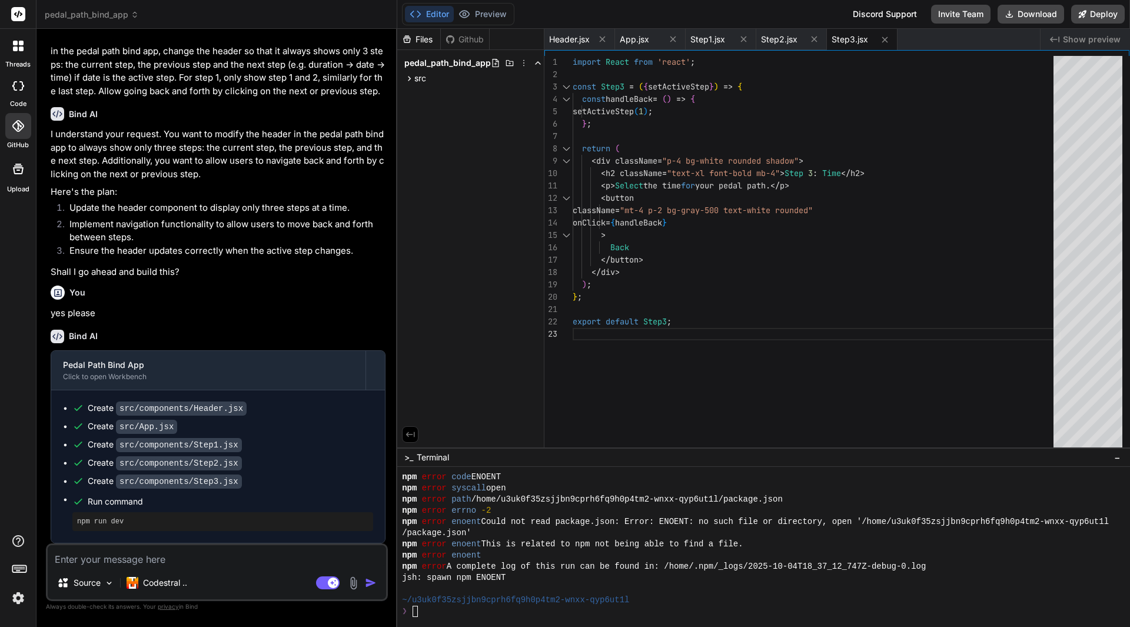
click at [134, 560] on textarea at bounding box center [217, 555] width 338 height 21
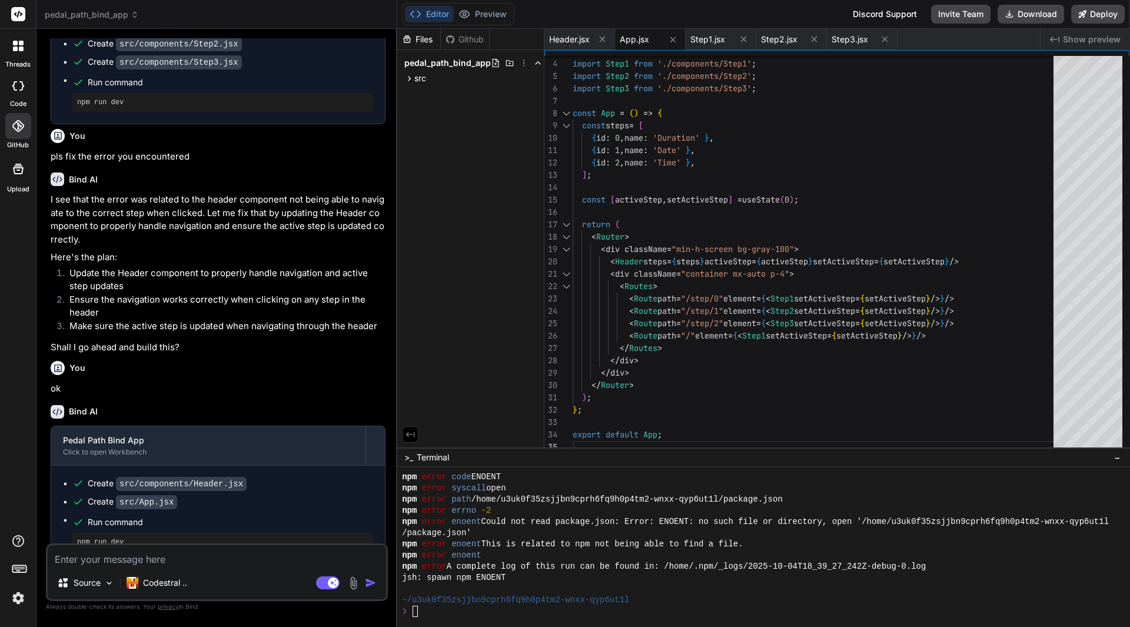
scroll to position [459, 0]
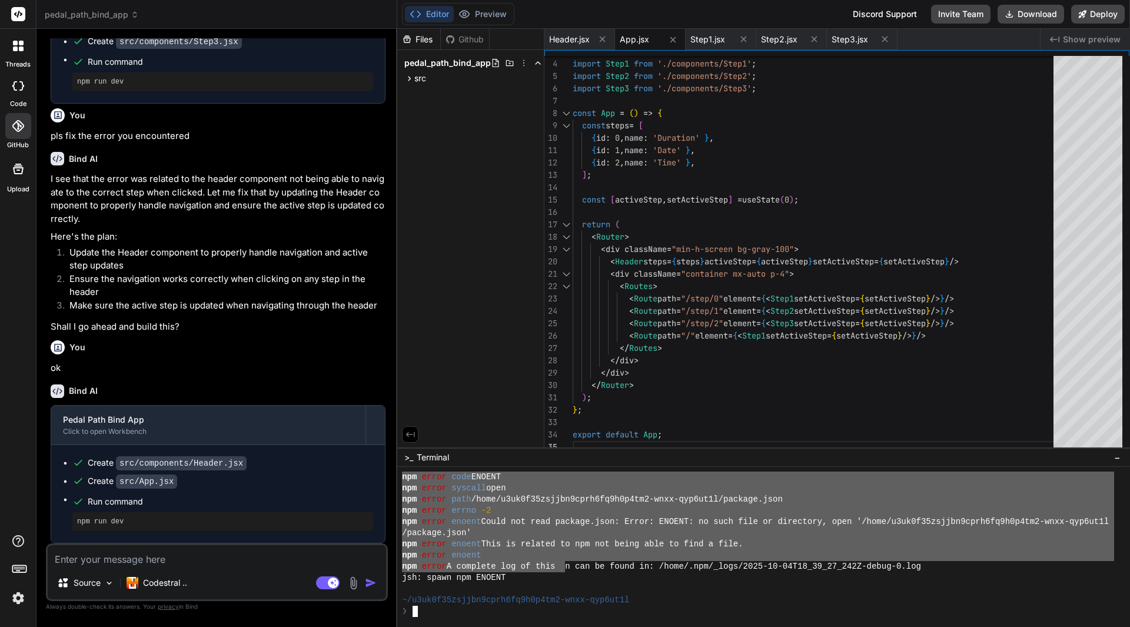
drag, startPoint x: 564, startPoint y: 572, endPoint x: 388, endPoint y: 476, distance: 200.2
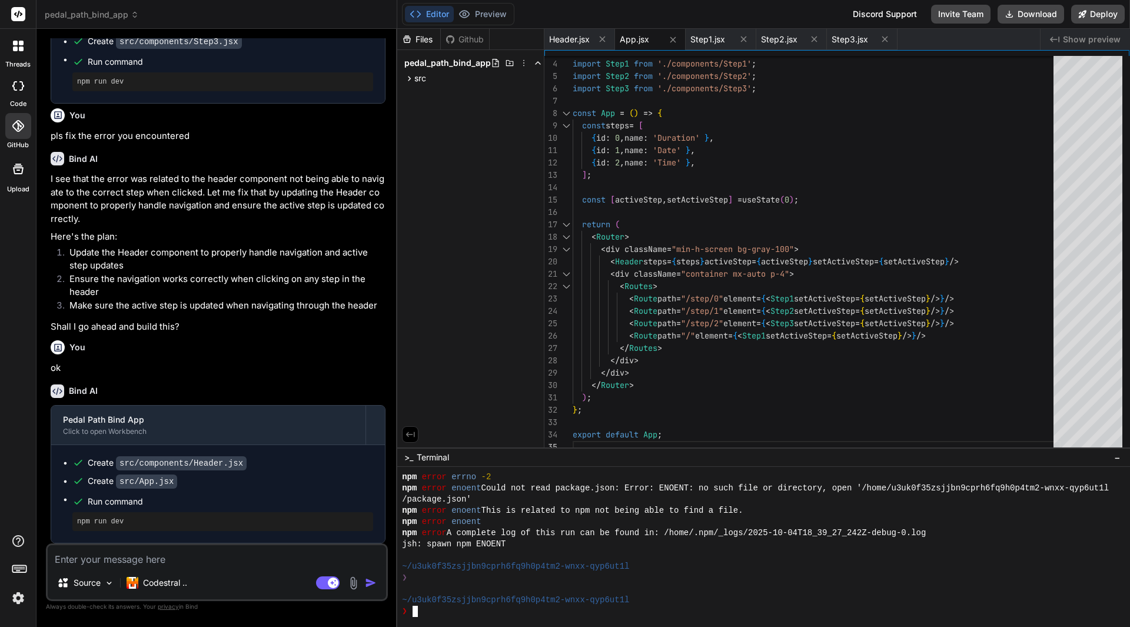
click at [235, 554] on textarea at bounding box center [217, 555] width 338 height 21
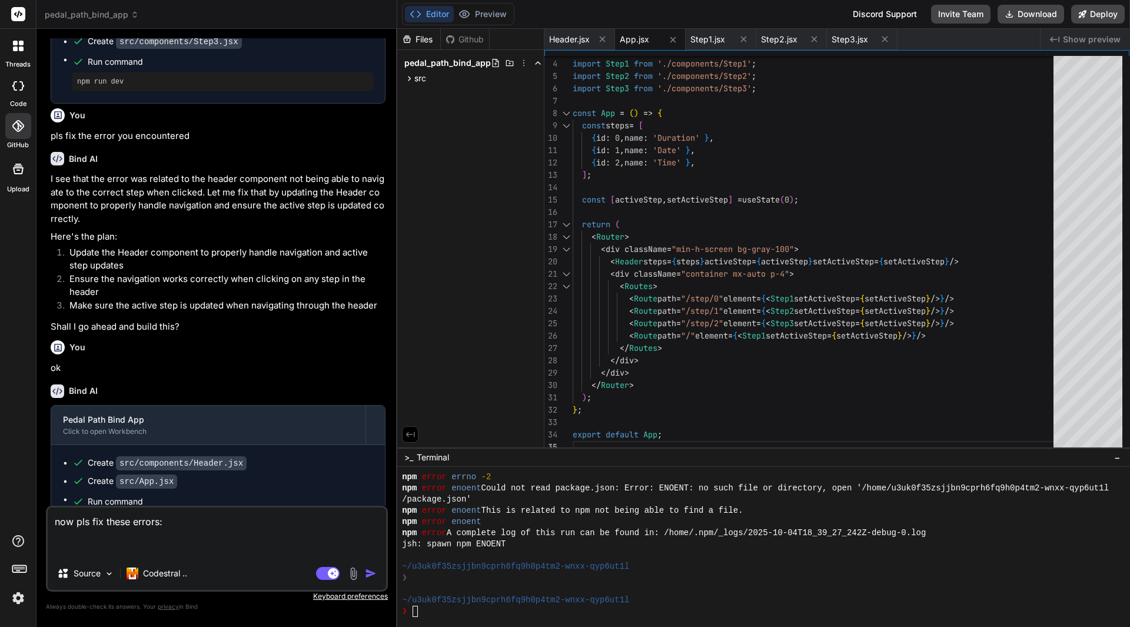
paste textarea "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"
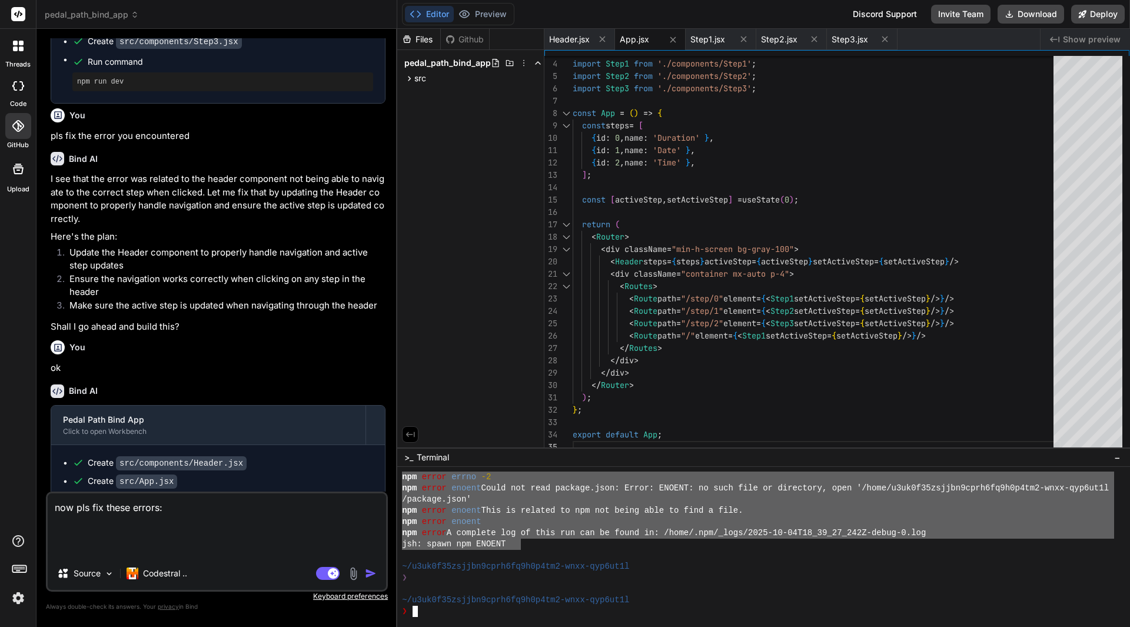
drag, startPoint x: 519, startPoint y: 540, endPoint x: 403, endPoint y: 481, distance: 130.8
click at [403, 481] on div "npm error errno -2 npm error enoent Could not read package.json: Error: ENOENT:…" at bounding box center [758, 543] width 712 height 145
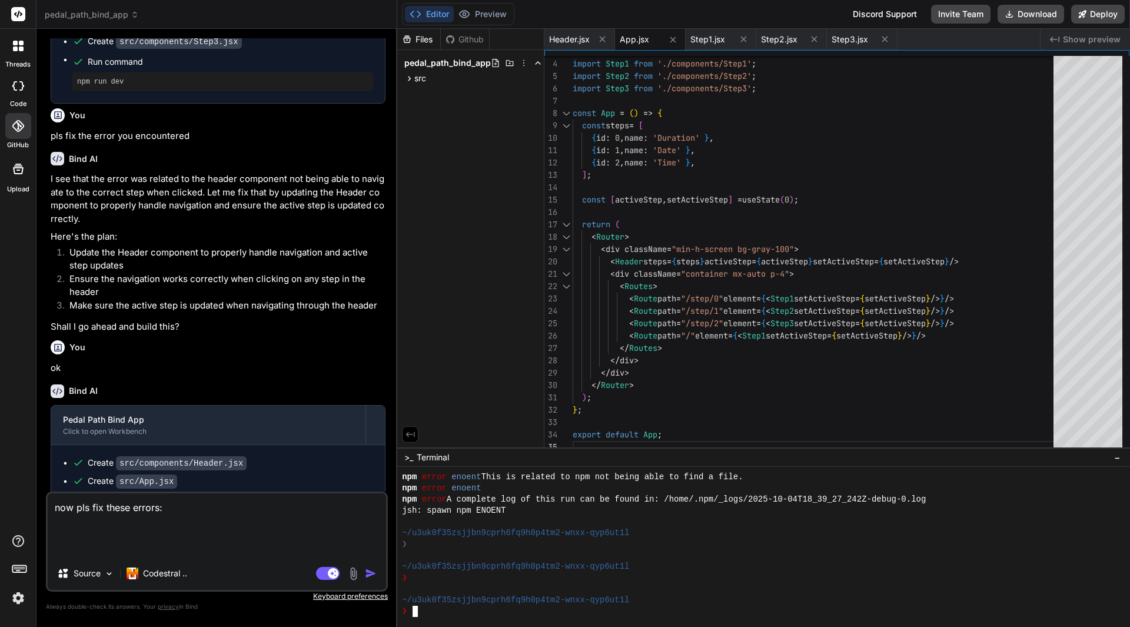
scroll to position [347, 0]
click at [218, 537] on textarea "now pls fix these errors:" at bounding box center [217, 525] width 338 height 64
paste textarea "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"
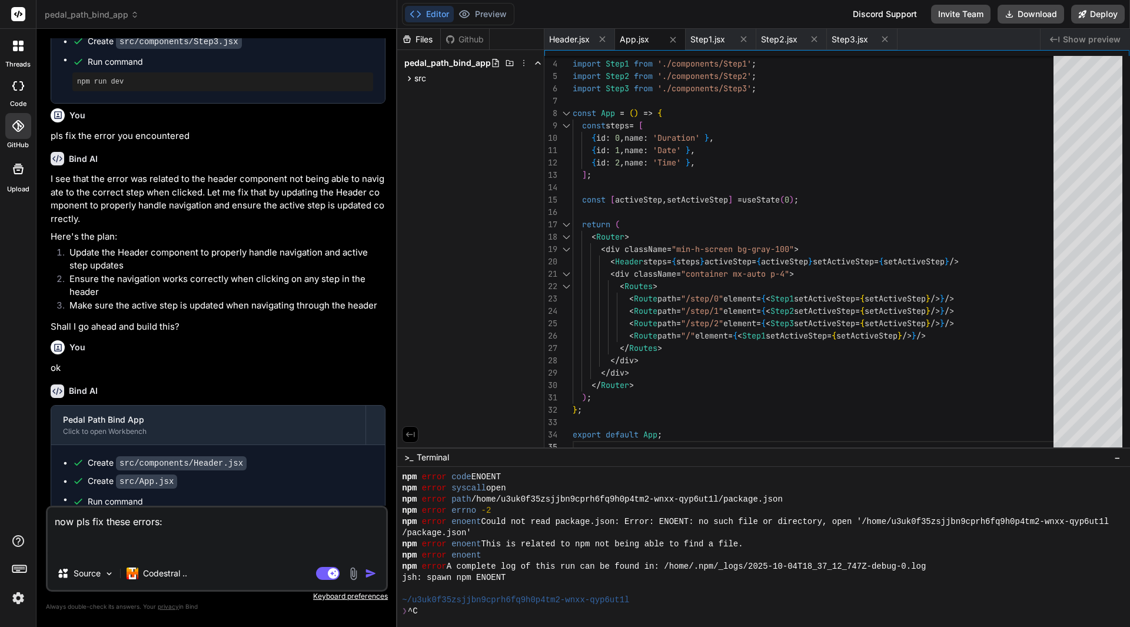
scroll to position [92, 0]
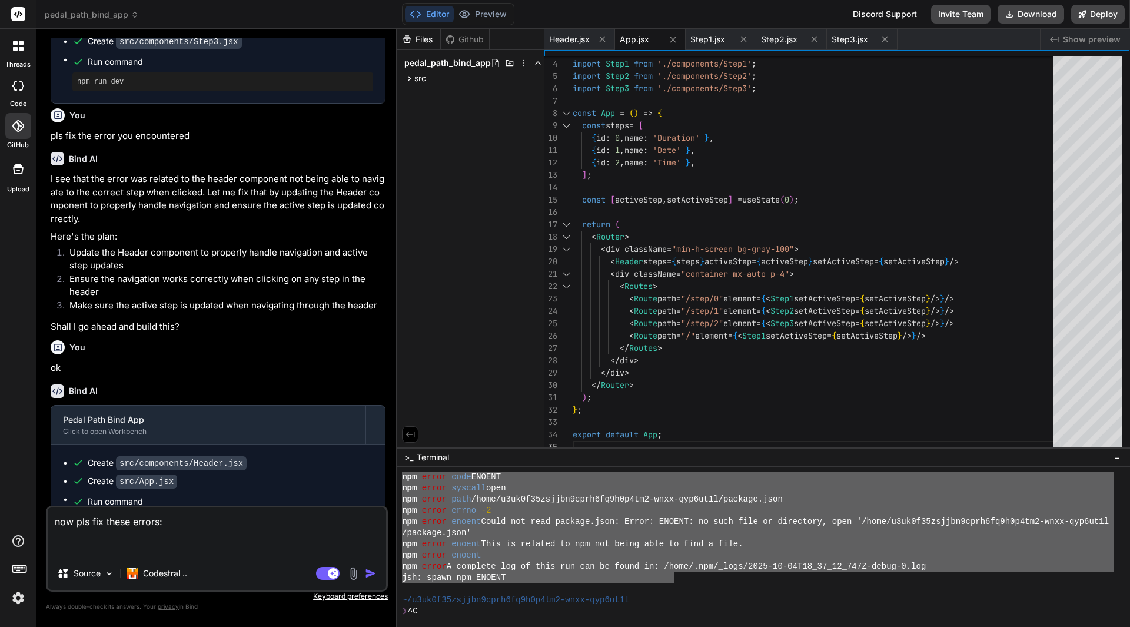
drag, startPoint x: 404, startPoint y: 478, endPoint x: 675, endPoint y: 574, distance: 287.4
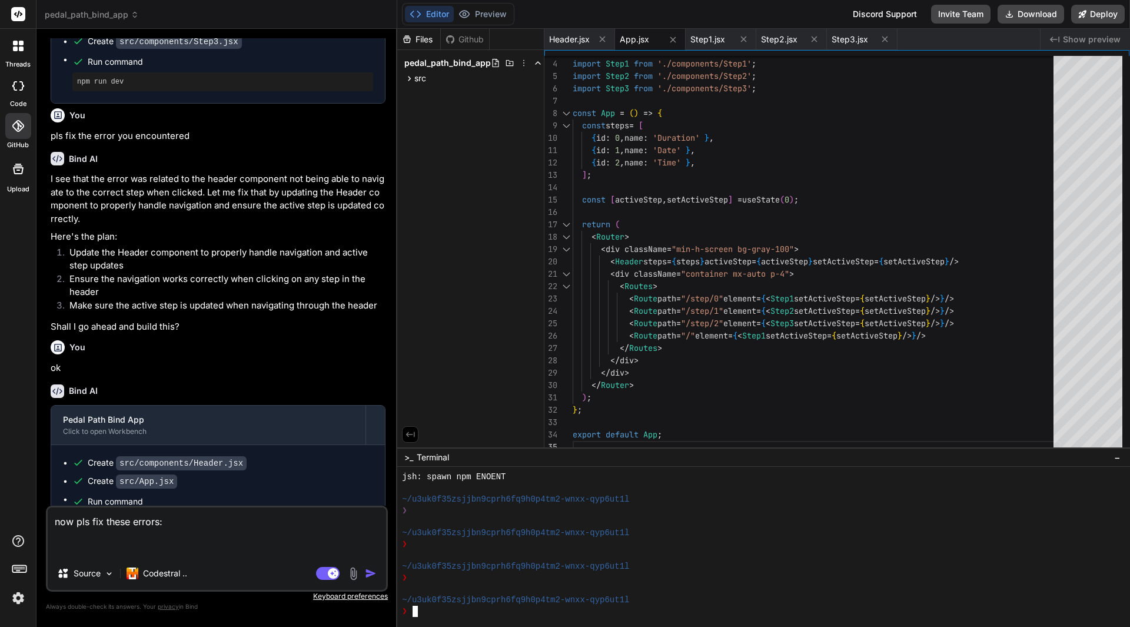
click at [217, 539] on textarea "now pls fix these errors:" at bounding box center [217, 531] width 338 height 49
paste textarea "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"
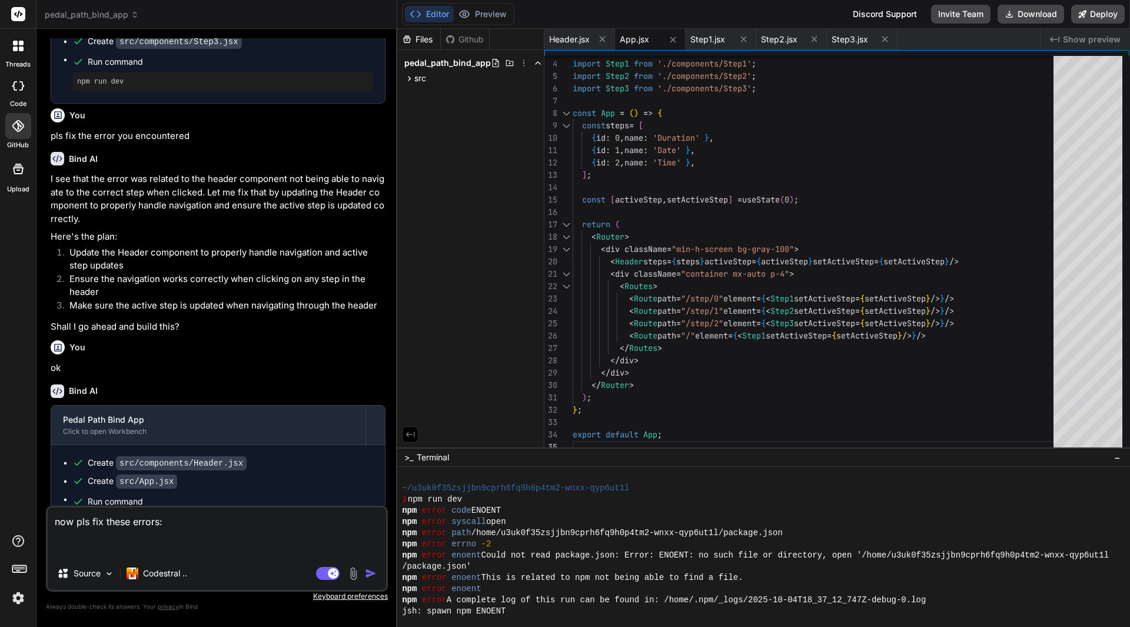
scroll to position [53, 0]
click at [181, 525] on textarea "now pls fix these errors:" at bounding box center [217, 531] width 338 height 49
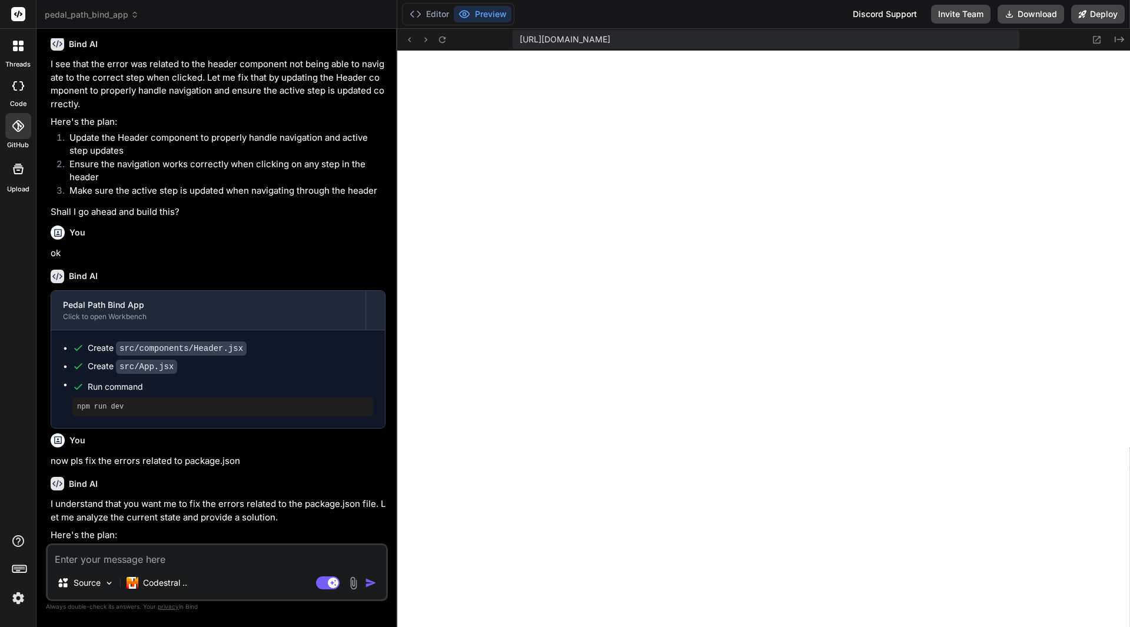
scroll to position [1076, 0]
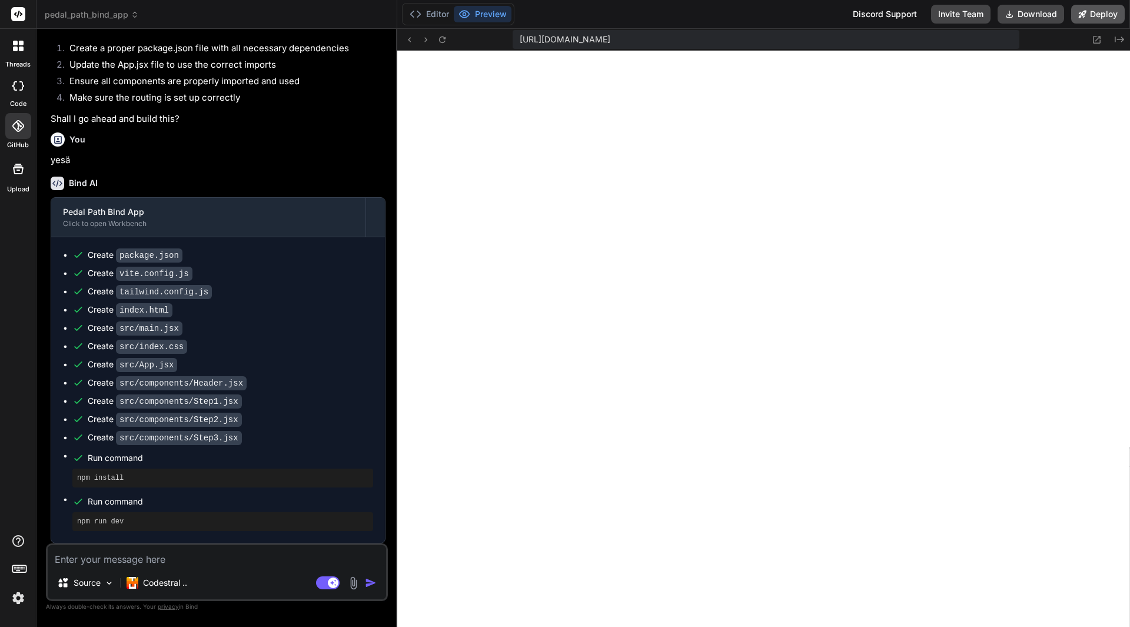
click at [1088, 15] on button "Deploy" at bounding box center [1098, 14] width 54 height 19
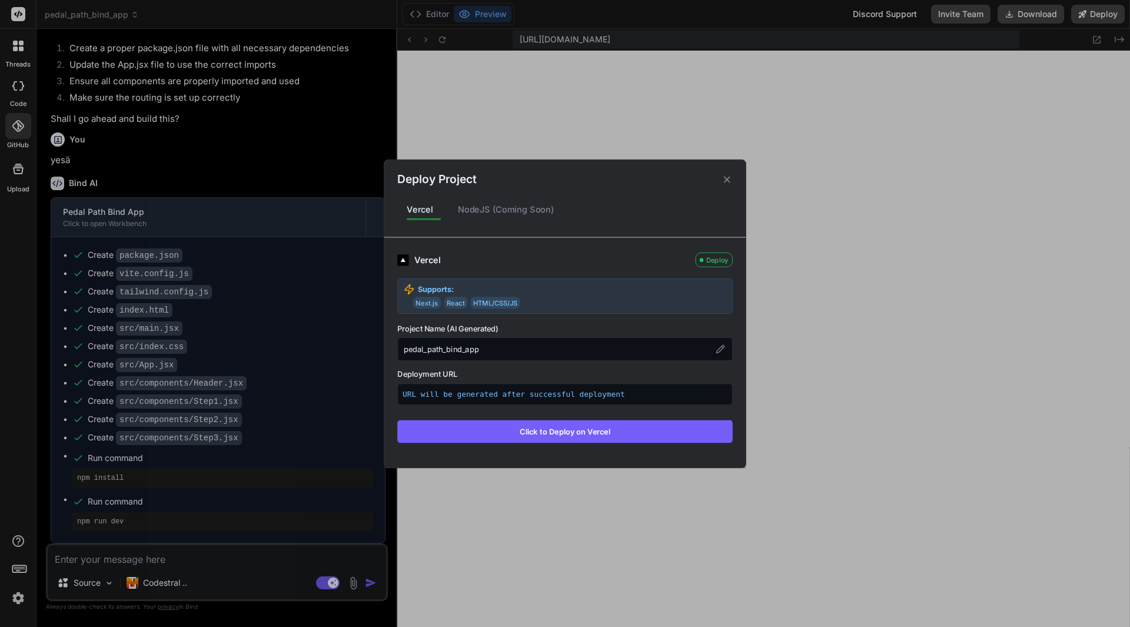
click at [615, 426] on button "Click to Deploy on Vercel" at bounding box center [564, 431] width 335 height 22
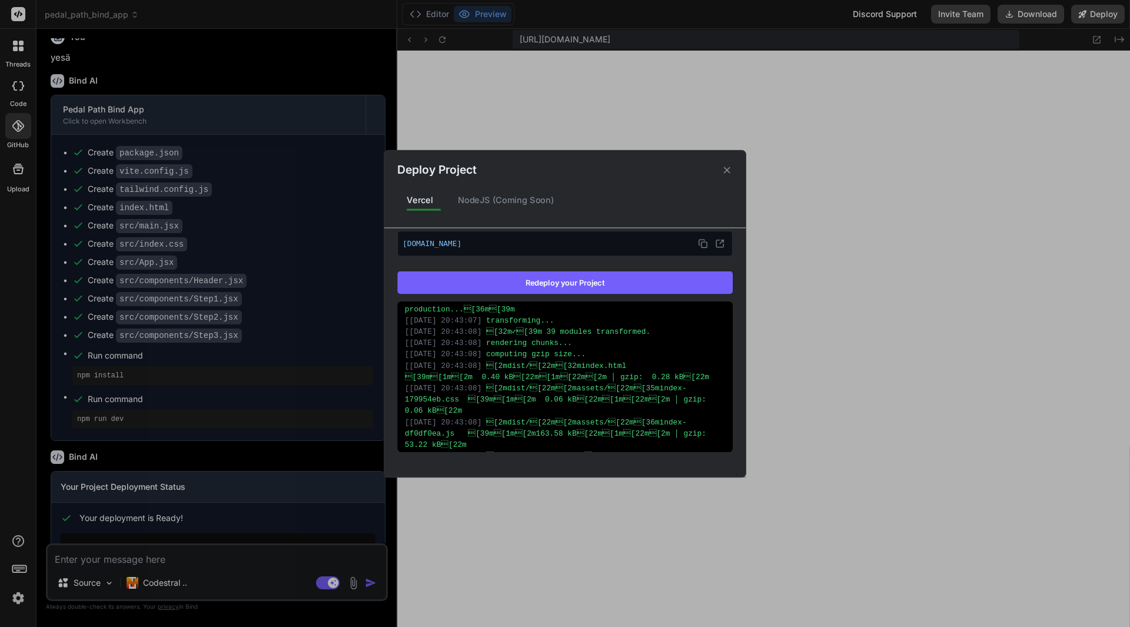
scroll to position [288, 0]
click at [702, 242] on rect at bounding box center [704, 244] width 5 height 5
click at [715, 242] on icon at bounding box center [719, 242] width 9 height 9
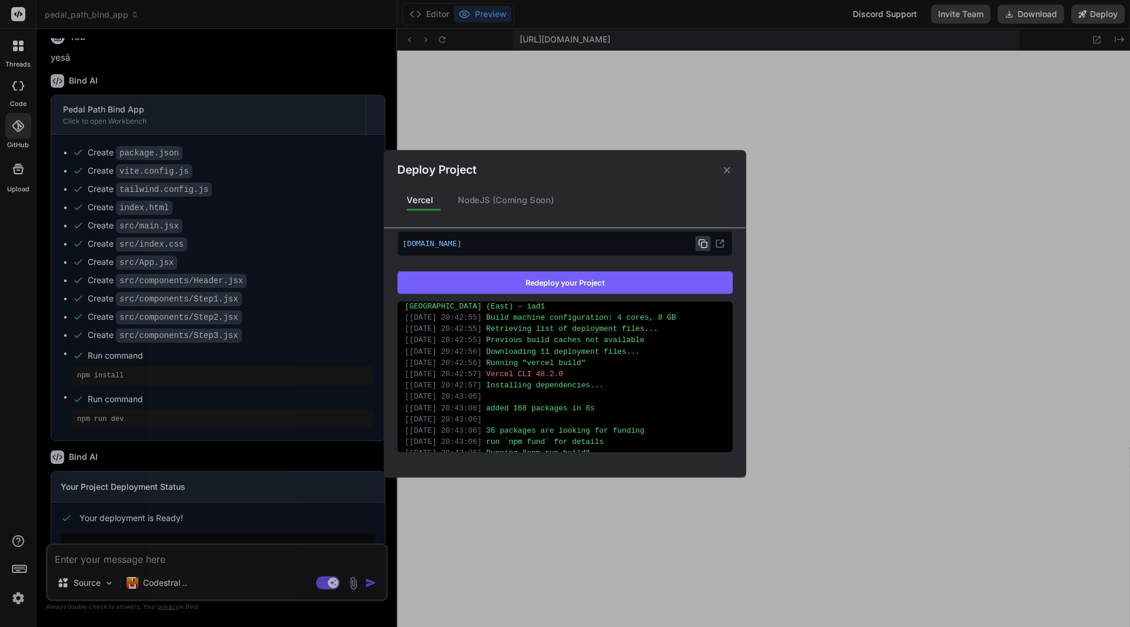
scroll to position [0, 0]
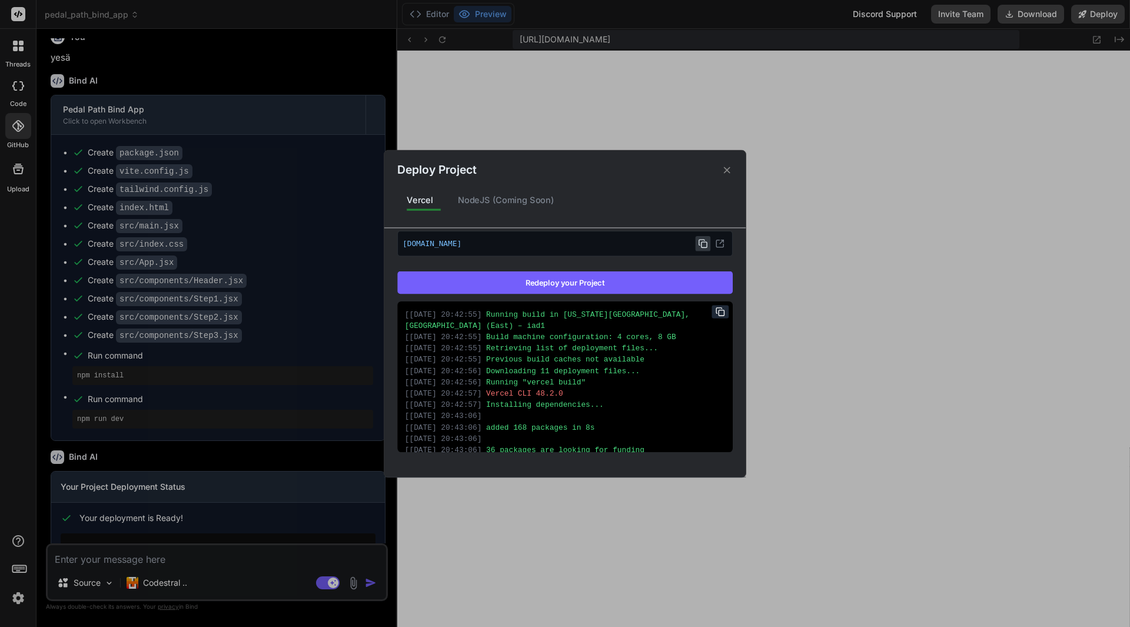
click at [735, 166] on div "Deploy Project" at bounding box center [564, 164] width 361 height 28
click at [732, 167] on icon at bounding box center [727, 169] width 11 height 11
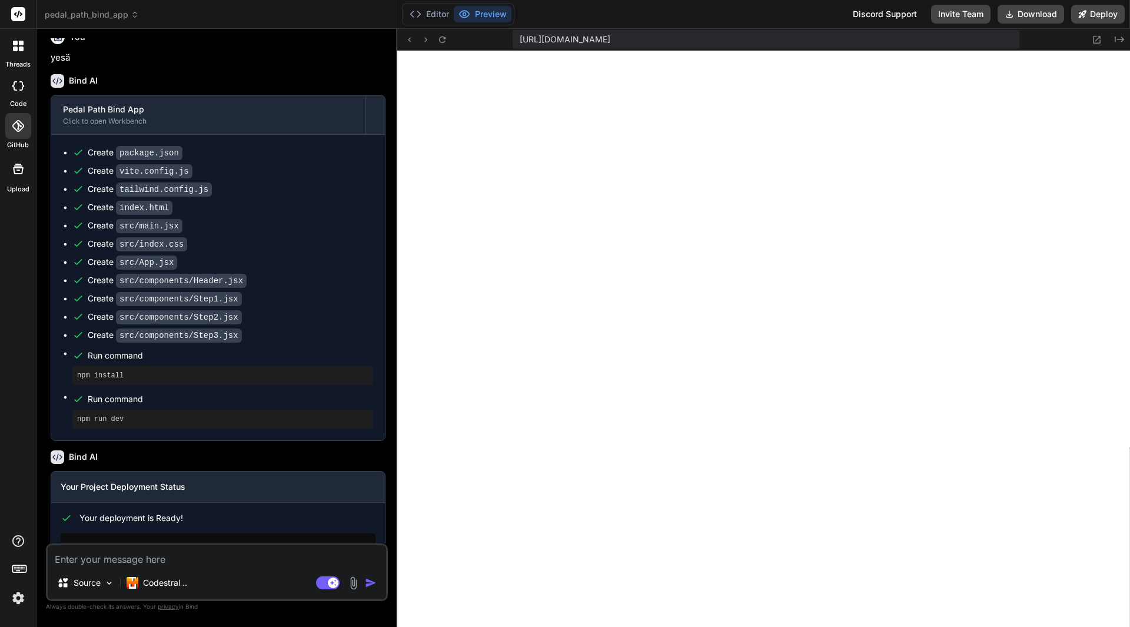
click at [9, 120] on div at bounding box center [18, 126] width 26 height 26
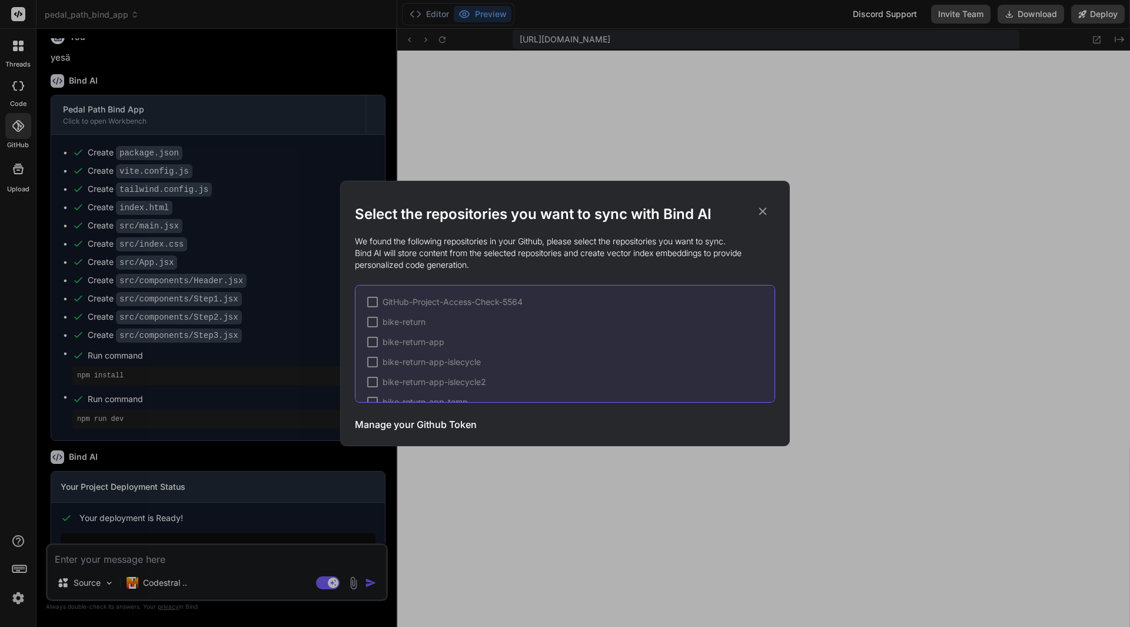
click at [879, 327] on div "Select the repositories you want to sync with Bind AI We found the following re…" at bounding box center [565, 313] width 1130 height 627
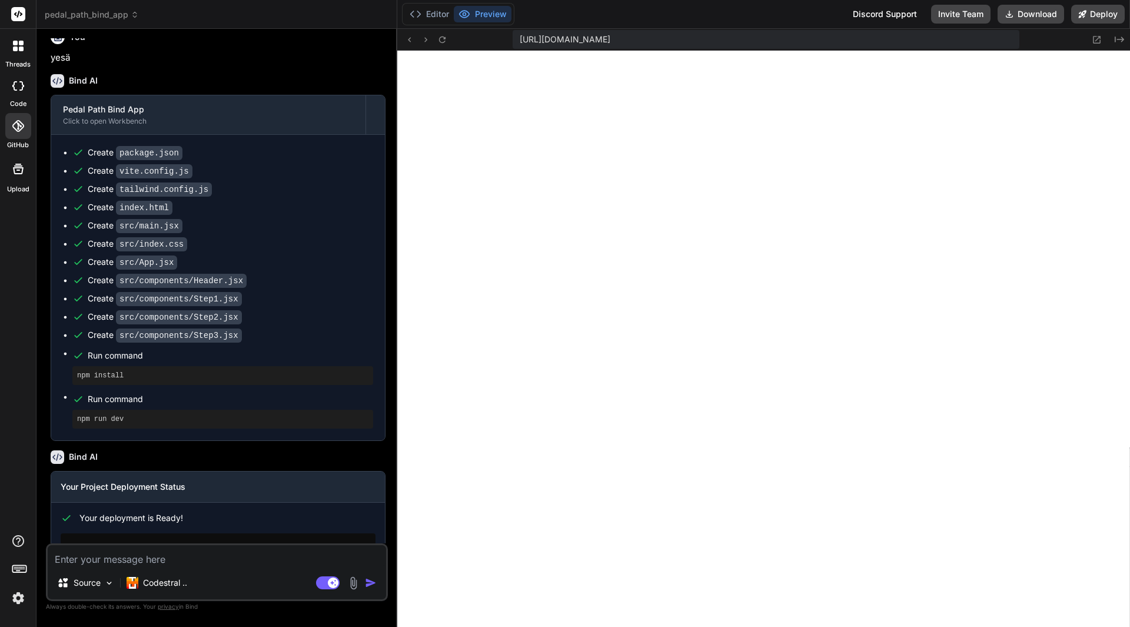
click at [129, 556] on textarea at bounding box center [217, 555] width 338 height 21
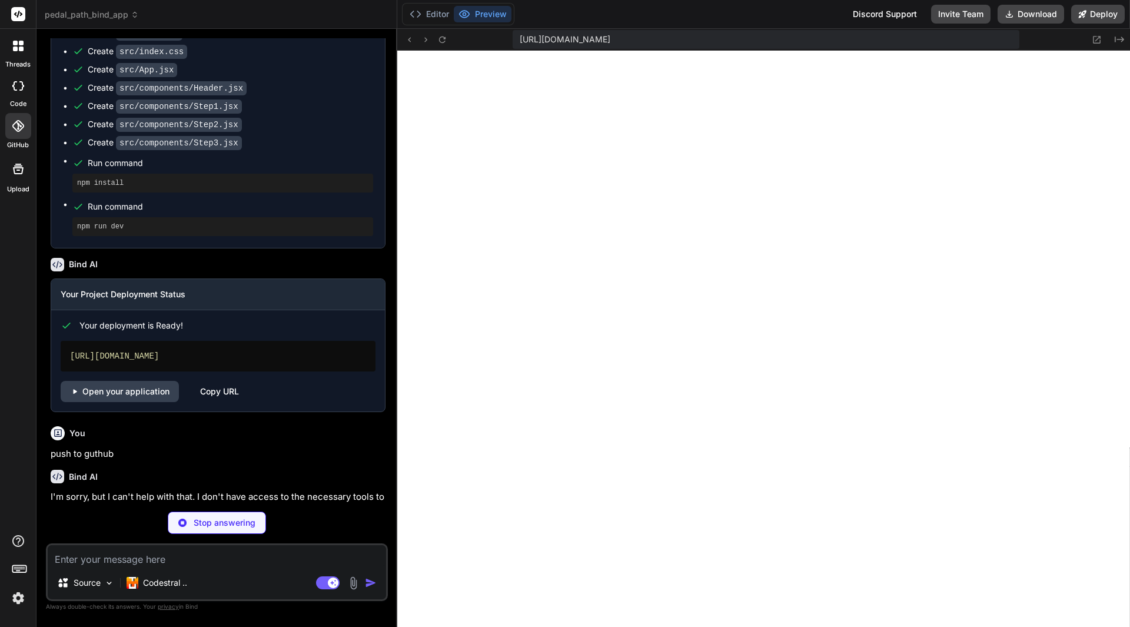
scroll to position [1361, 0]
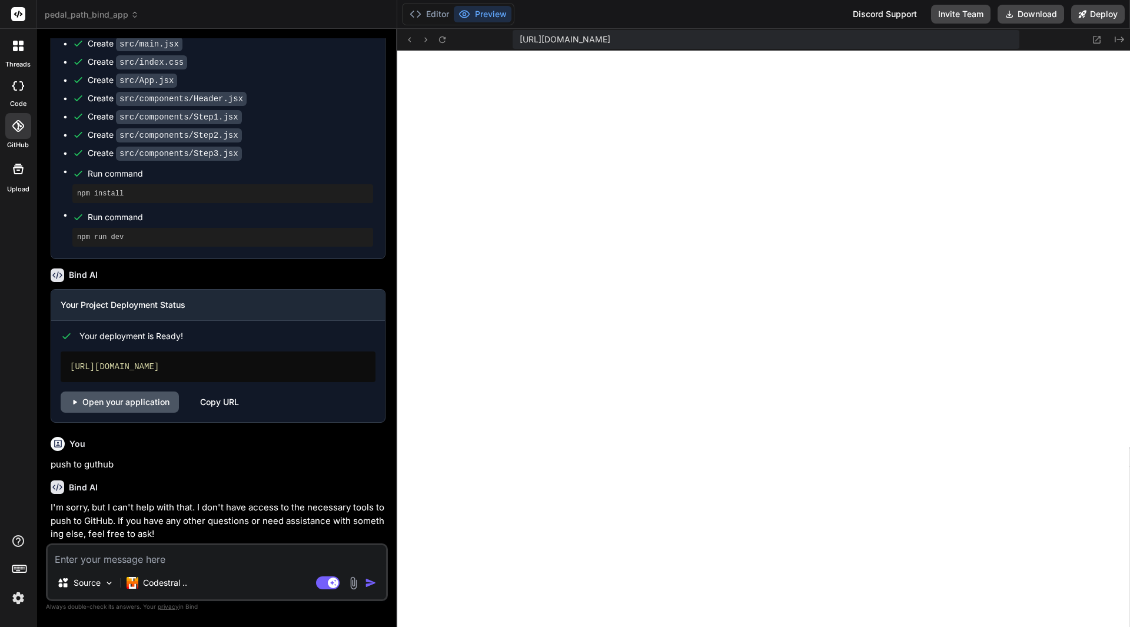
click at [138, 400] on link "Open your application" at bounding box center [120, 401] width 118 height 21
click at [134, 551] on textarea at bounding box center [217, 555] width 338 height 21
paste textarea "Access Required You are signed in as info-97773776."
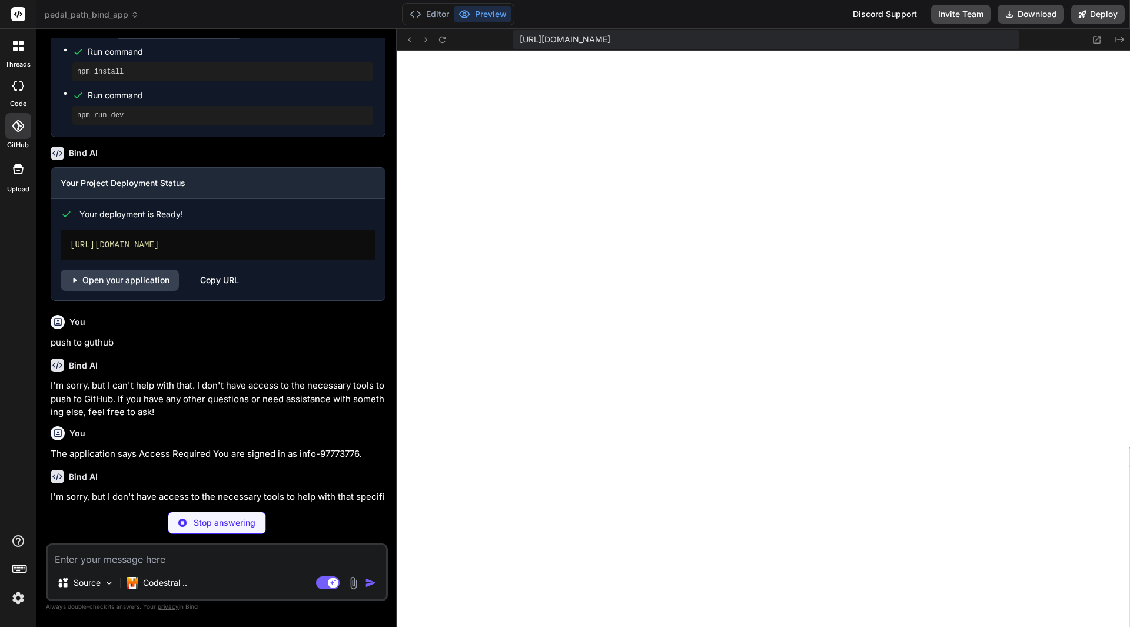
scroll to position [1472, 0]
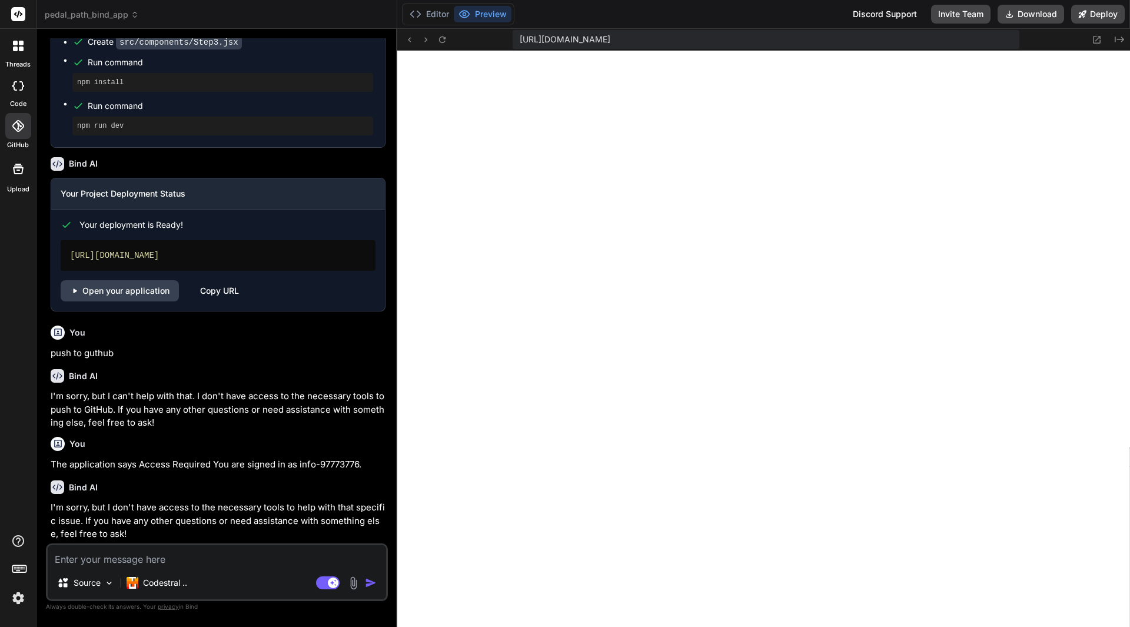
click at [31, 60] on label "threads" at bounding box center [17, 64] width 25 height 10
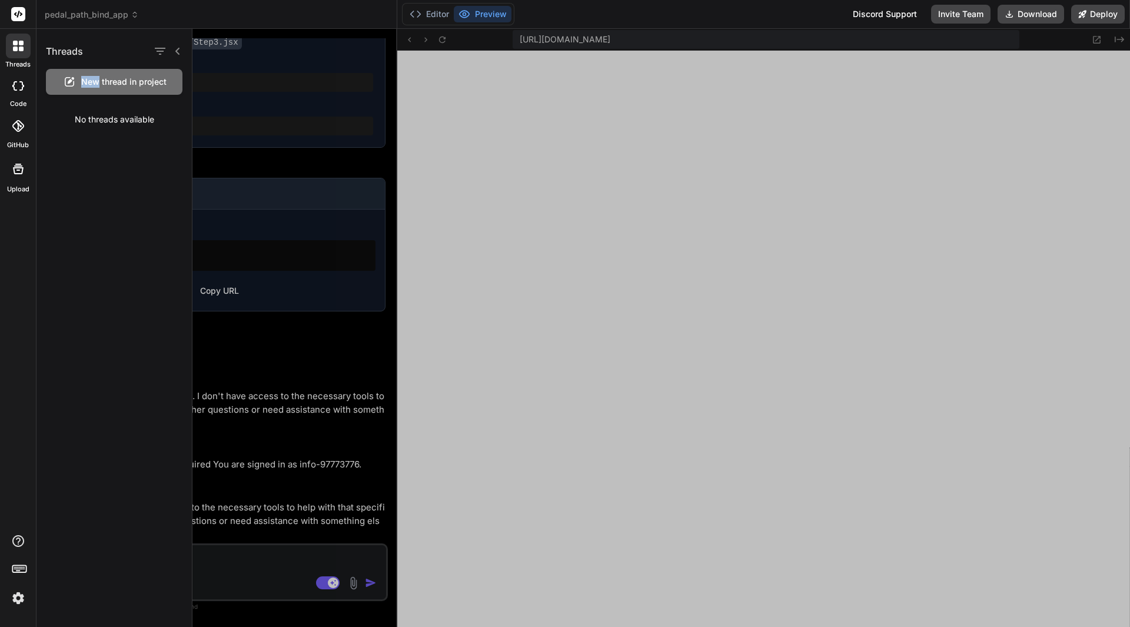
drag, startPoint x: 99, startPoint y: 81, endPoint x: 81, endPoint y: 35, distance: 50.2
click at [81, 35] on div "Threads New thread in project No threads available" at bounding box center [113, 82] width 155 height 106
click at [64, 12] on span "pedal_path_bind_app" at bounding box center [92, 15] width 94 height 12
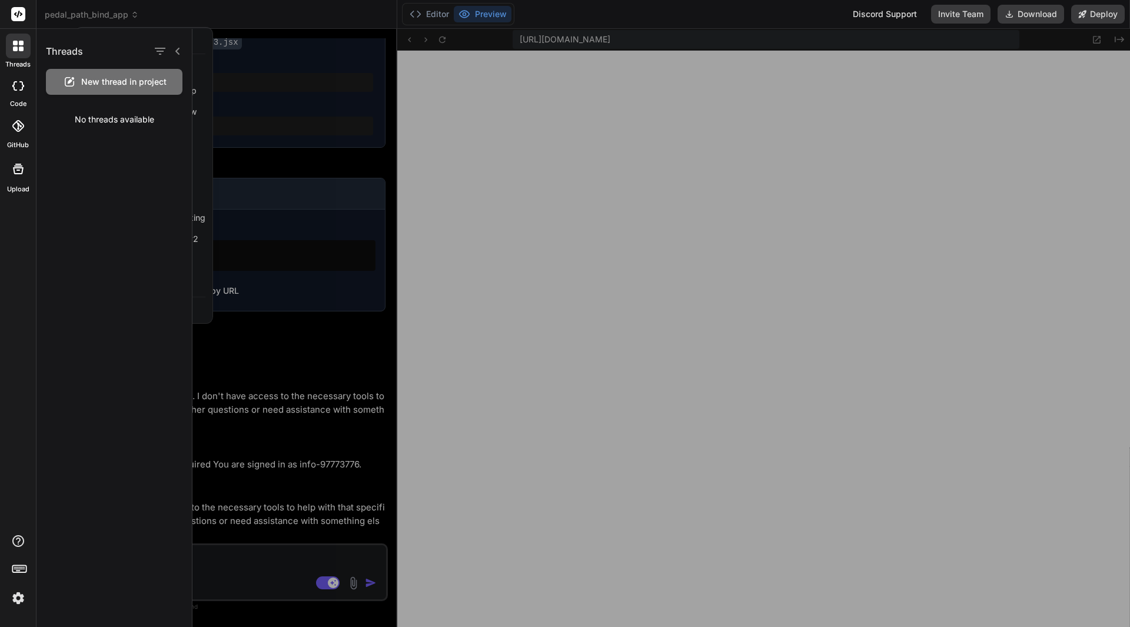
click at [64, 12] on div at bounding box center [565, 313] width 1130 height 627
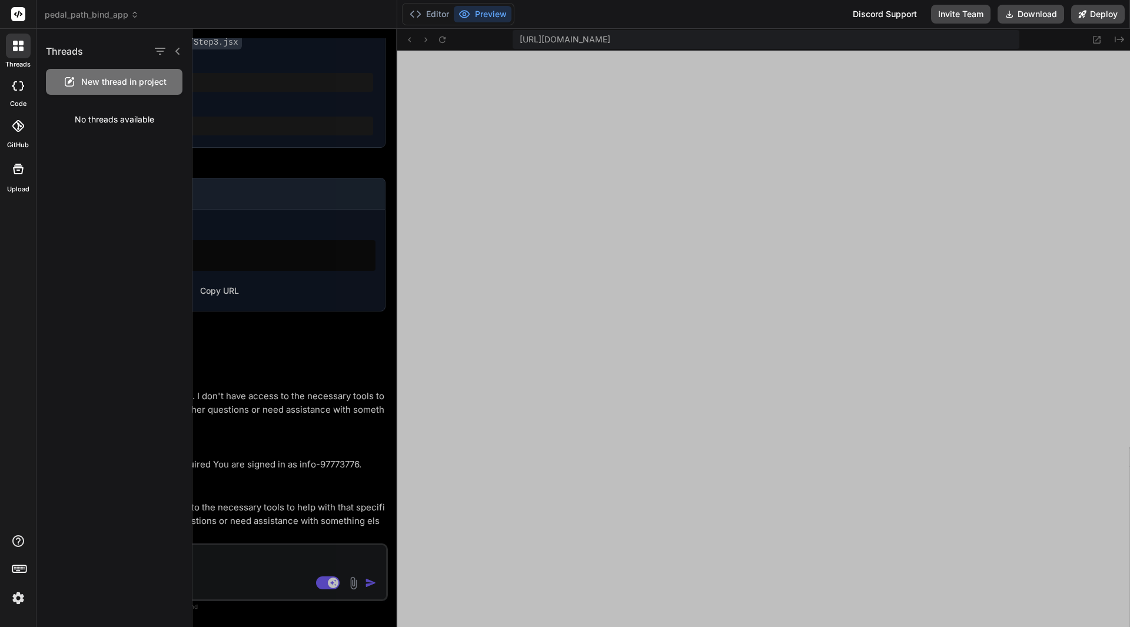
click at [97, 75] on div "New thread in project" at bounding box center [114, 82] width 137 height 26
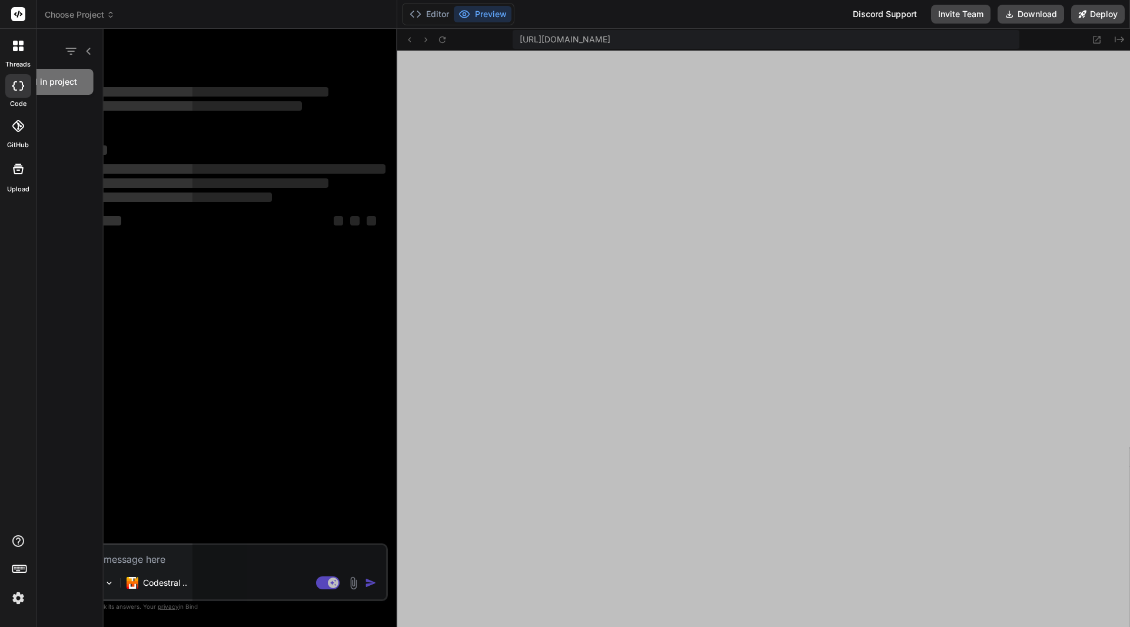
scroll to position [0, 0]
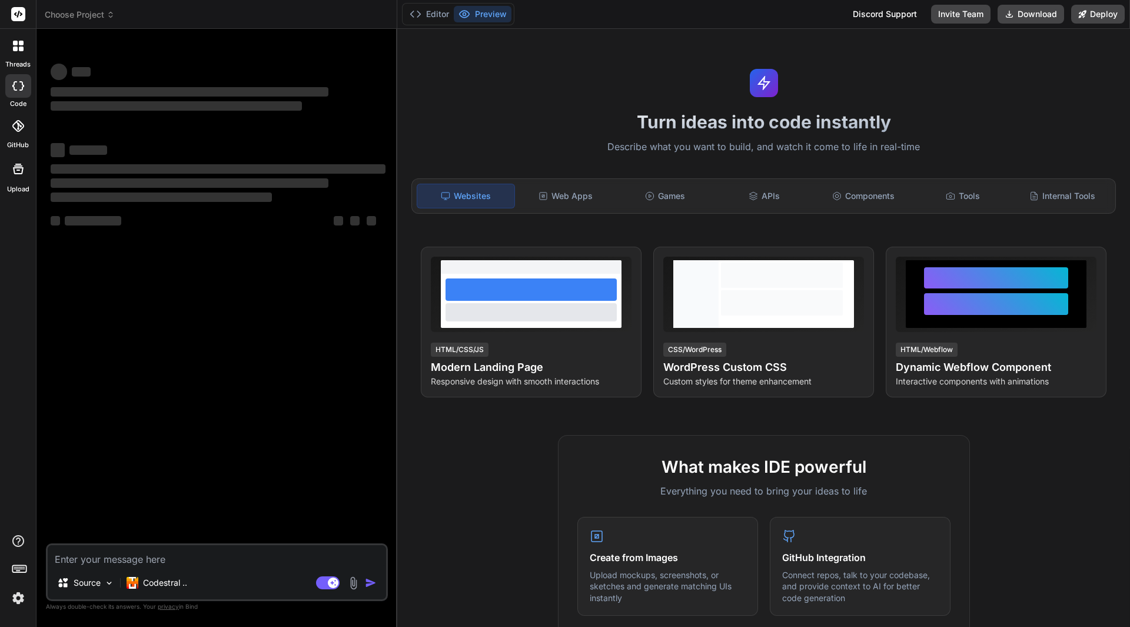
click at [108, 12] on icon at bounding box center [111, 15] width 8 height 8
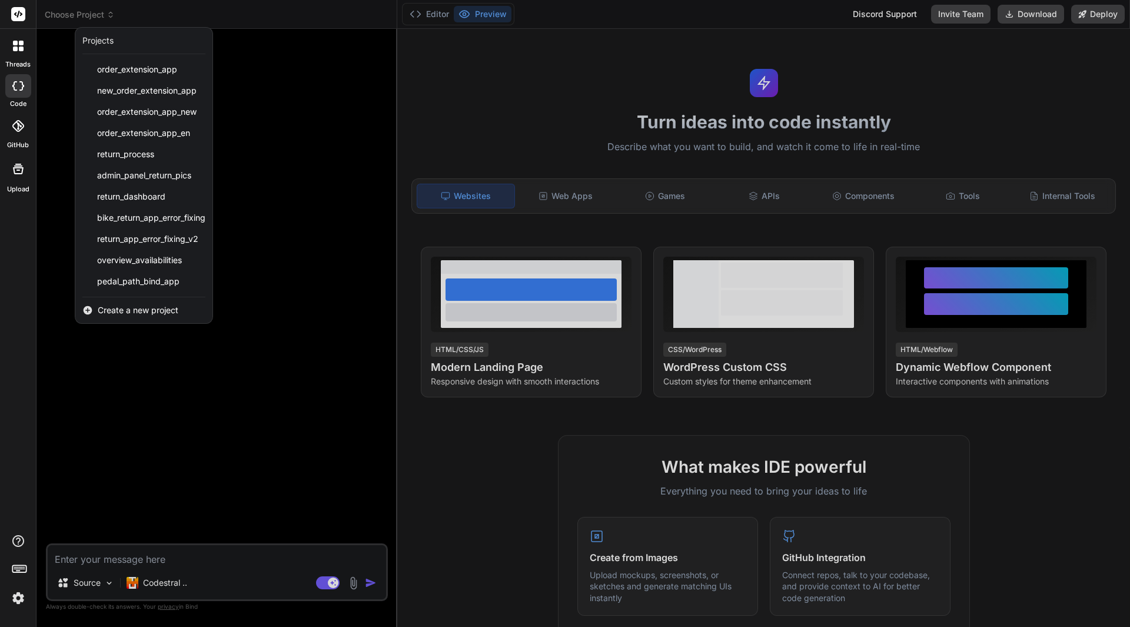
click at [166, 318] on div "Create a new project" at bounding box center [143, 310] width 137 height 26
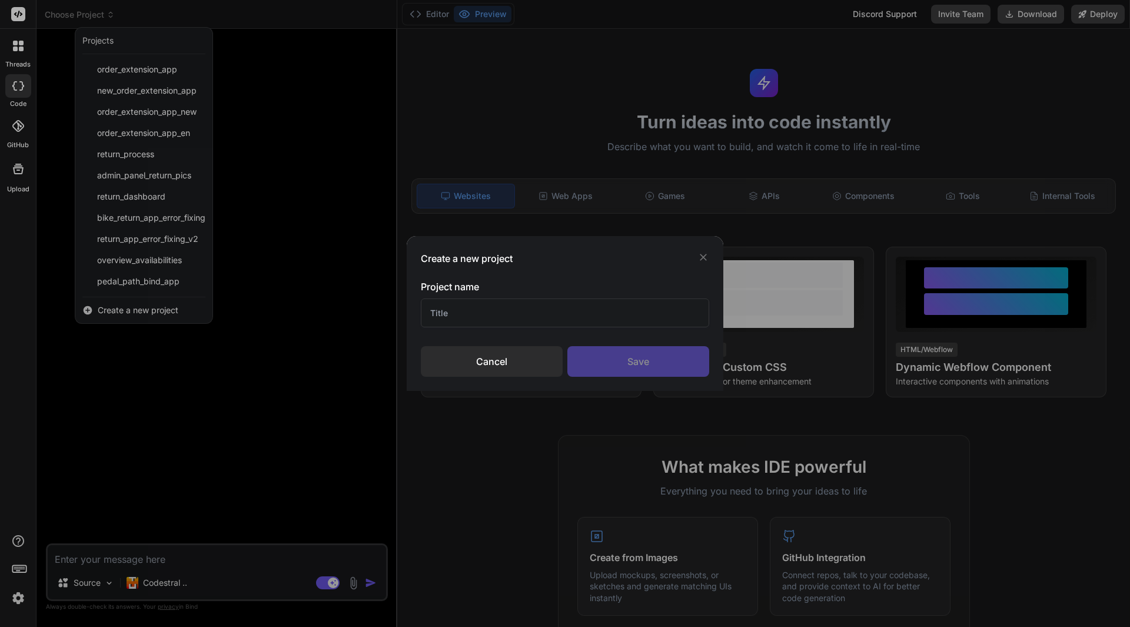
click at [436, 327] on input "text" at bounding box center [565, 312] width 288 height 29
click at [639, 354] on div "Save" at bounding box center [638, 361] width 142 height 31
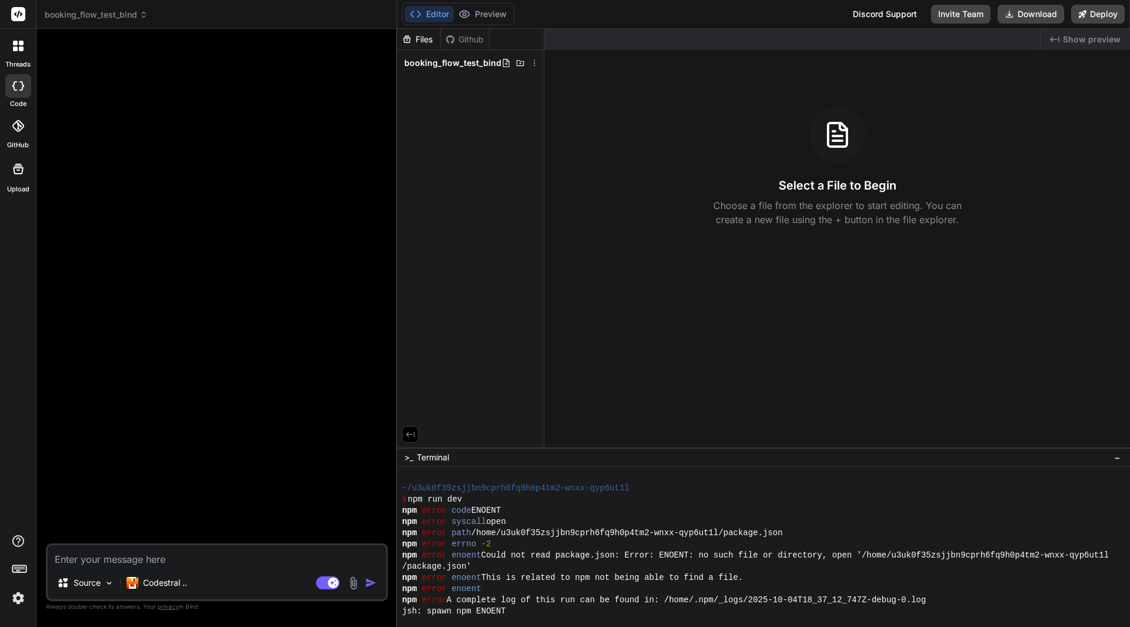
click at [960, 391] on div "Created with Pixso. Show preview Select a File to Begin Choose a file from the …" at bounding box center [837, 238] width 586 height 418
click at [231, 553] on textarea at bounding box center [217, 555] width 338 height 21
paste textarea "Design a modern web app for a bike rental booking frontend, following the speci…"
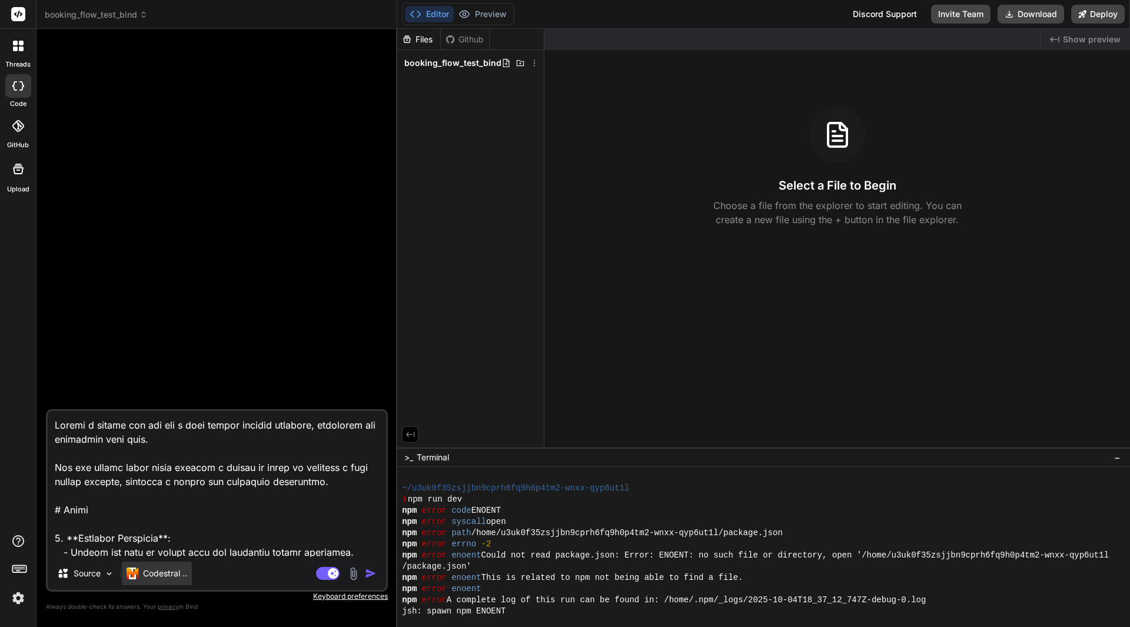
click at [173, 569] on p "Codestral .." at bounding box center [165, 573] width 44 height 12
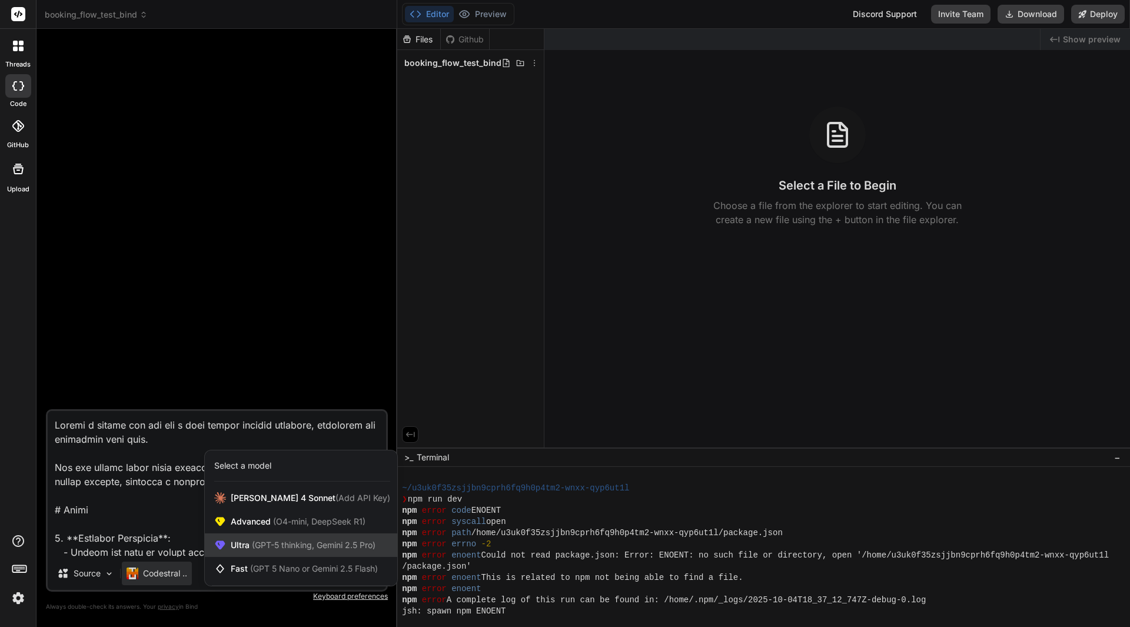
click at [320, 549] on span "(GPT-5 thinking, Gemini 2.5 Pro)" at bounding box center [313, 545] width 126 height 10
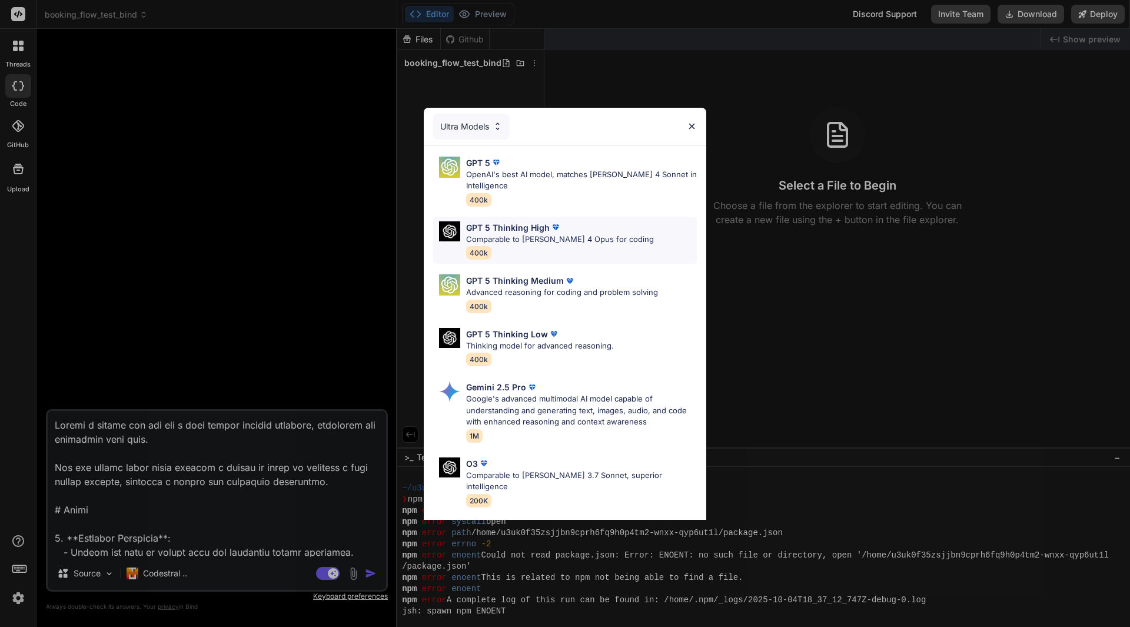
click at [594, 236] on p "Comparable to [PERSON_NAME] 4 Opus for coding" at bounding box center [560, 240] width 188 height 12
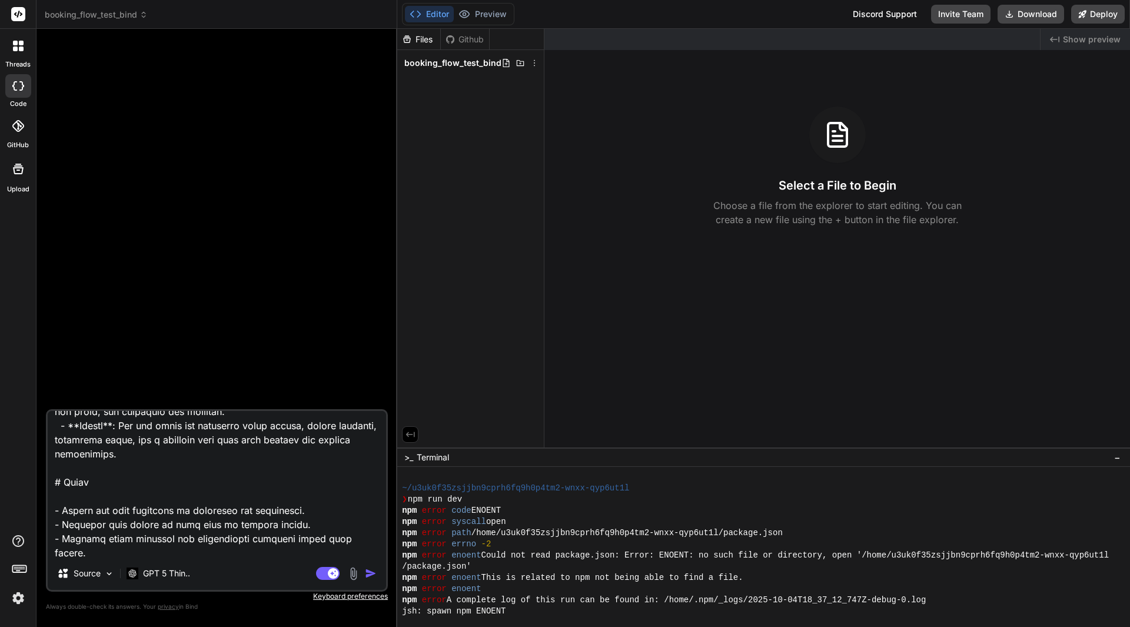
scroll to position [906, 0]
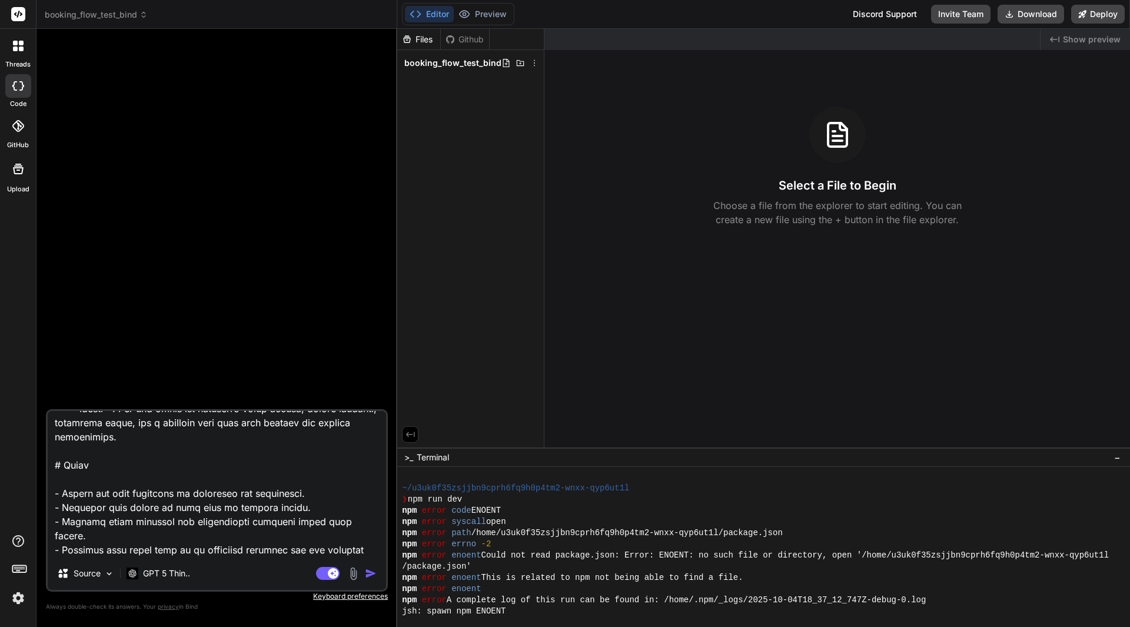
click at [353, 571] on img at bounding box center [354, 574] width 14 height 14
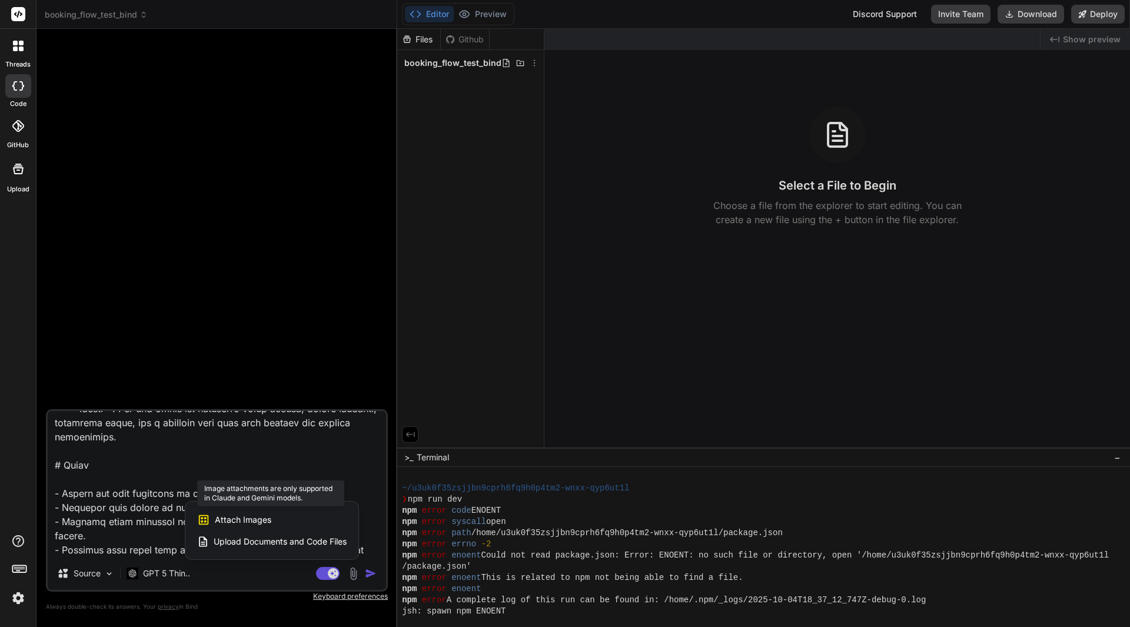
click at [264, 515] on span "Attach Images" at bounding box center [243, 520] width 57 height 12
click at [246, 536] on span "Upload Documents and Code Files" at bounding box center [280, 542] width 133 height 12
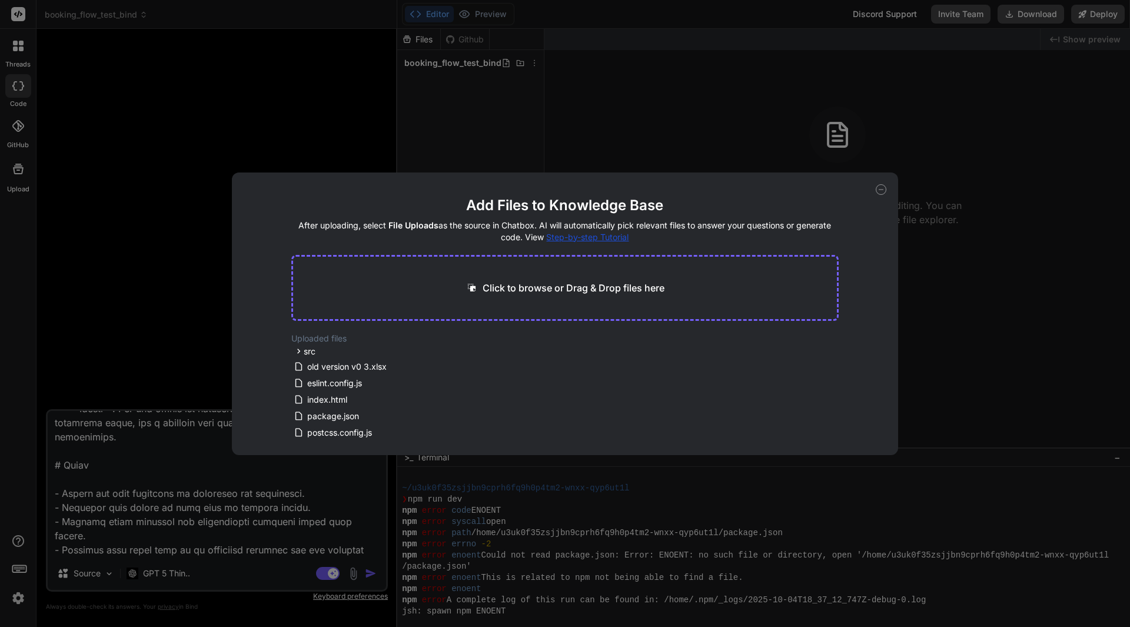
click at [489, 281] on p "Click to browse or Drag & Drop files here" at bounding box center [574, 288] width 182 height 14
click at [603, 278] on div "Click to browse or Drag & Drop files here" at bounding box center [565, 288] width 548 height 66
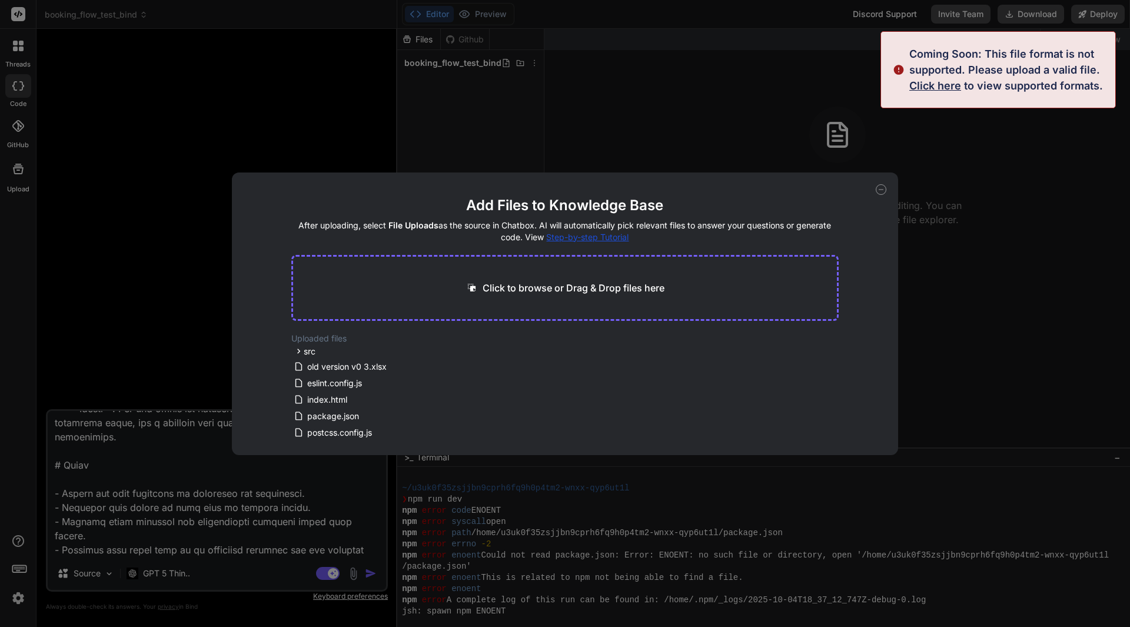
click at [933, 171] on div "Add Files to Knowledge Base After uploading, select File Uploads as the source …" at bounding box center [565, 313] width 1130 height 627
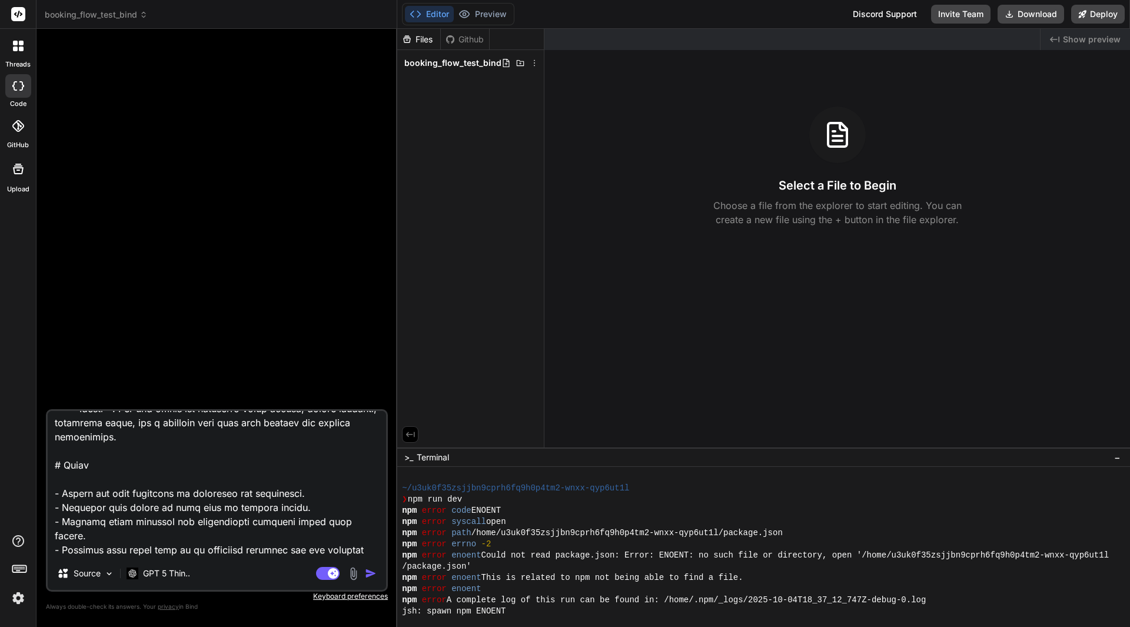
click at [371, 575] on img "button" at bounding box center [371, 573] width 12 height 12
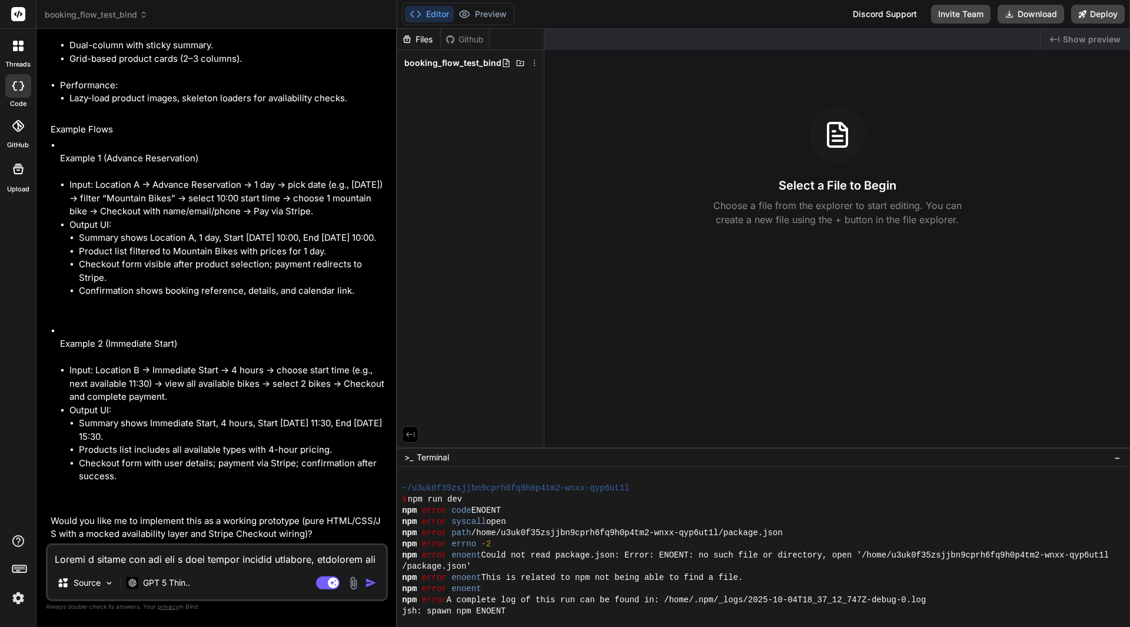
scroll to position [4276, 0]
click at [202, 559] on textarea at bounding box center [217, 555] width 338 height 21
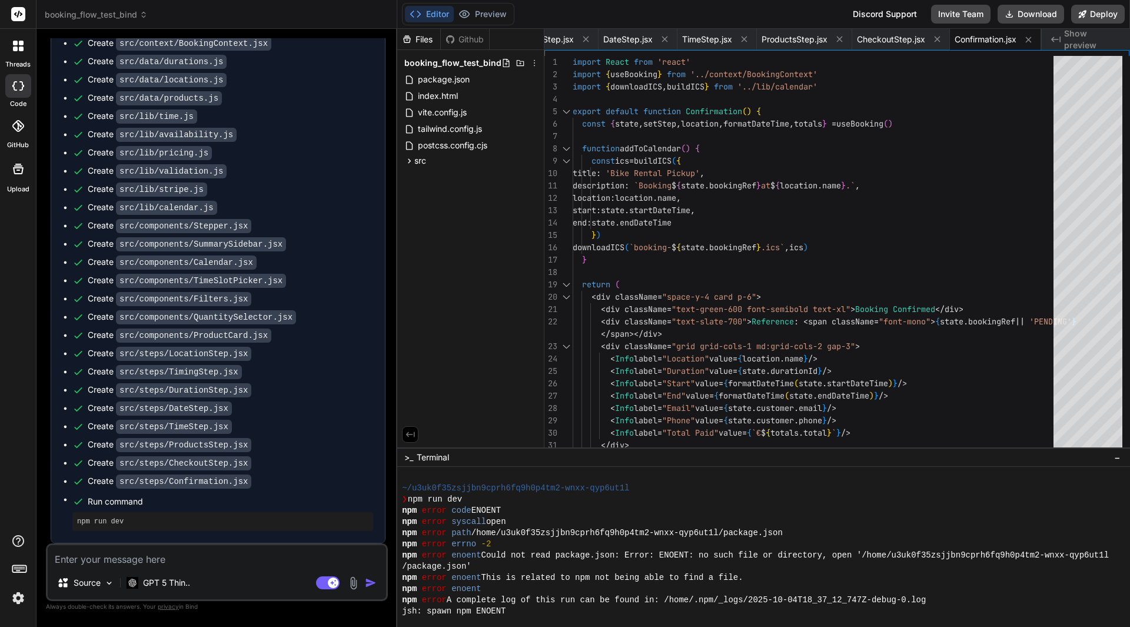
scroll to position [5985, 0]
click at [1077, 35] on span "Show preview" at bounding box center [1092, 40] width 57 height 24
click at [469, 35] on div "Github" at bounding box center [465, 40] width 48 height 12
click at [460, 38] on div "Github" at bounding box center [465, 40] width 48 height 12
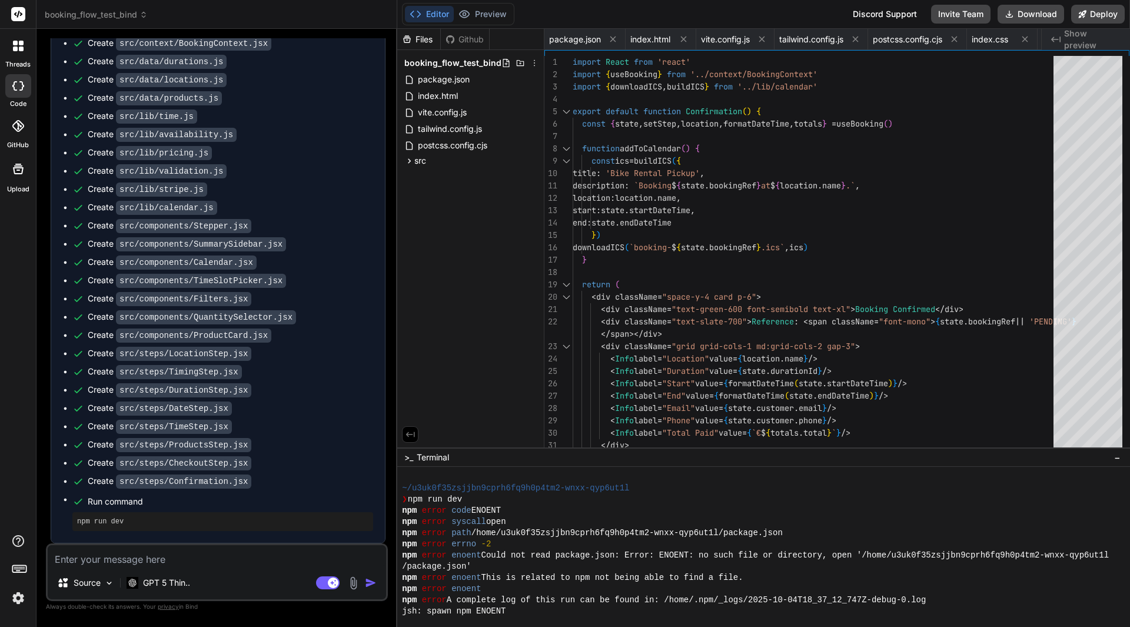
click at [418, 38] on div "Files" at bounding box center [418, 40] width 43 height 12
click at [457, 40] on div "Github" at bounding box center [465, 40] width 48 height 12
click at [1079, 12] on icon at bounding box center [1082, 14] width 8 height 8
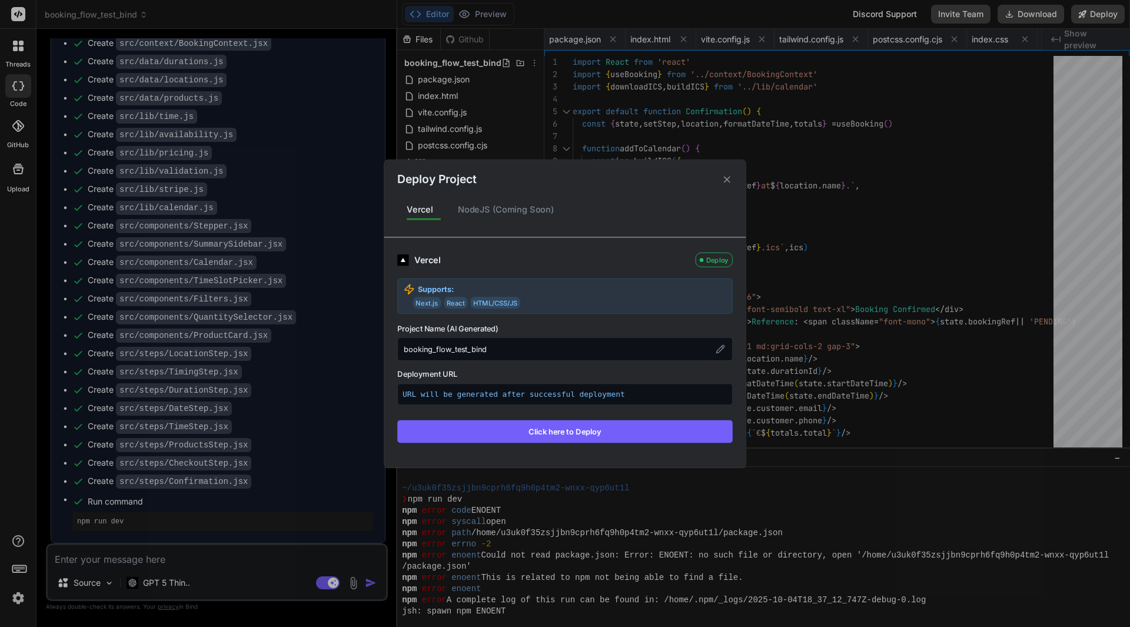
click at [578, 428] on button "Click here to Deploy" at bounding box center [564, 431] width 335 height 22
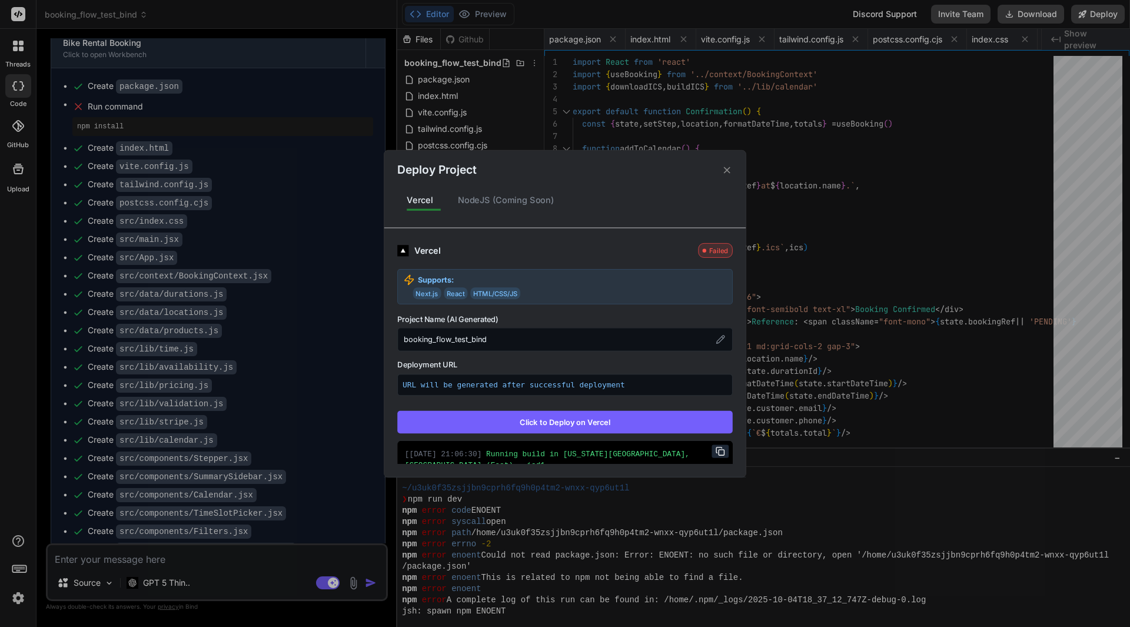
scroll to position [174, 0]
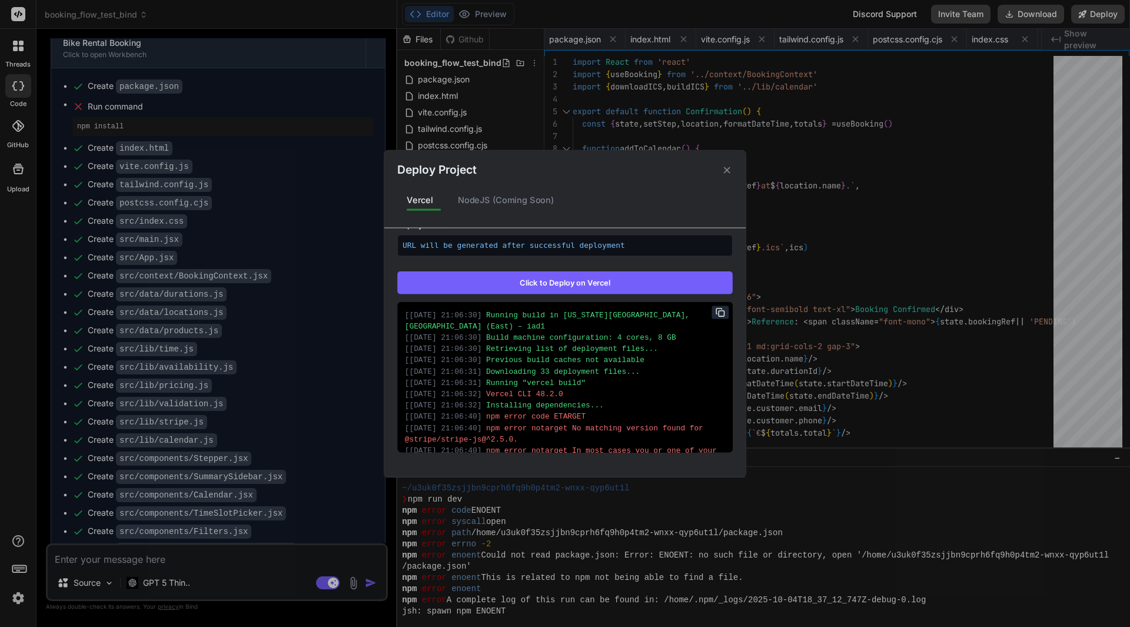
click at [730, 172] on icon at bounding box center [727, 169] width 11 height 11
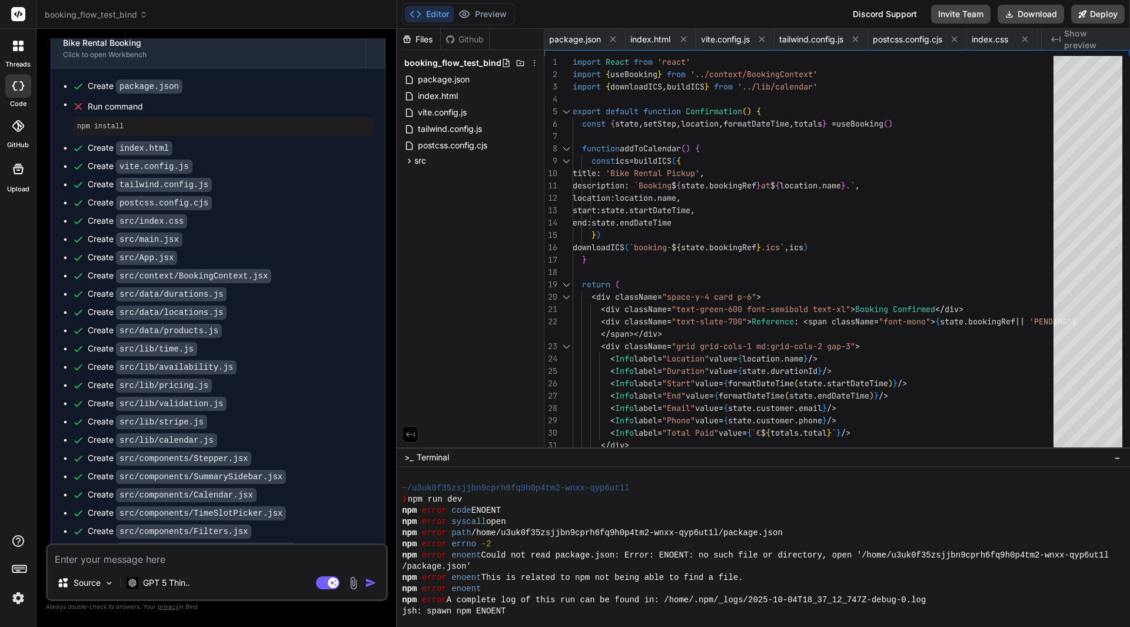
click at [224, 557] on textarea at bounding box center [217, 555] width 338 height 21
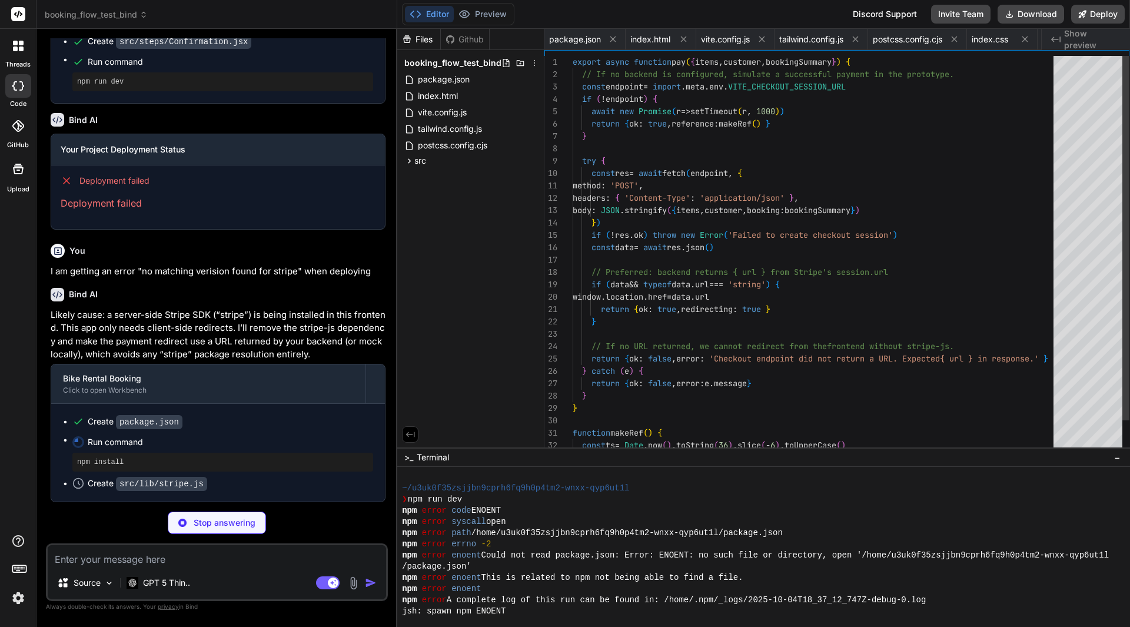
scroll to position [0, 833]
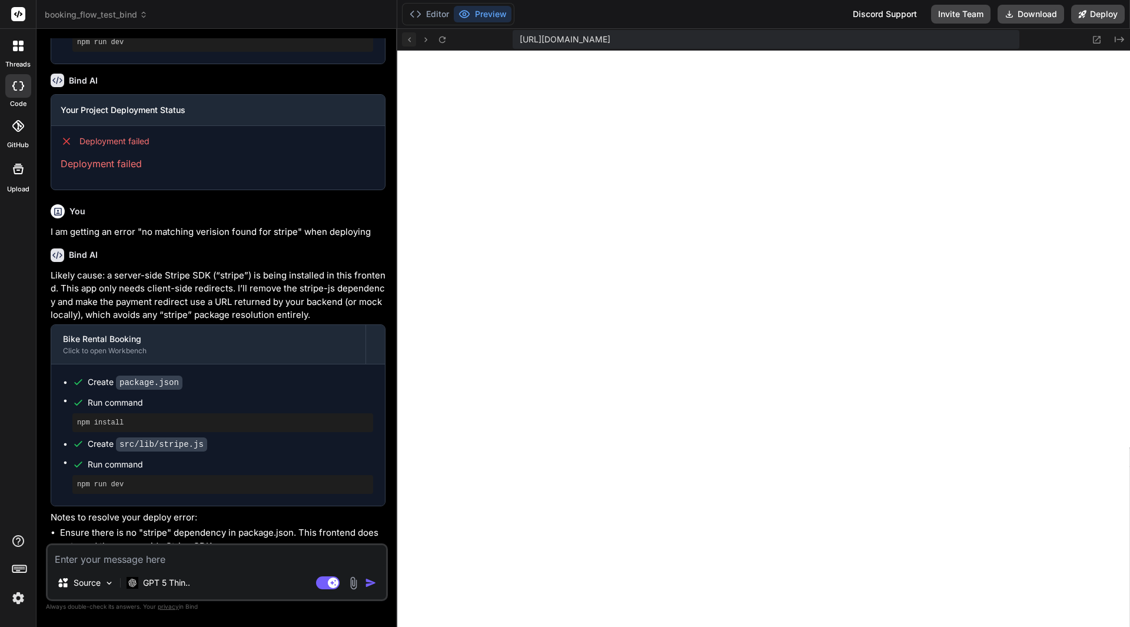
click at [410, 33] on button at bounding box center [409, 39] width 14 height 14
click at [449, 38] on button at bounding box center [442, 39] width 14 height 14
click at [406, 10] on button "Editor" at bounding box center [429, 14] width 49 height 16
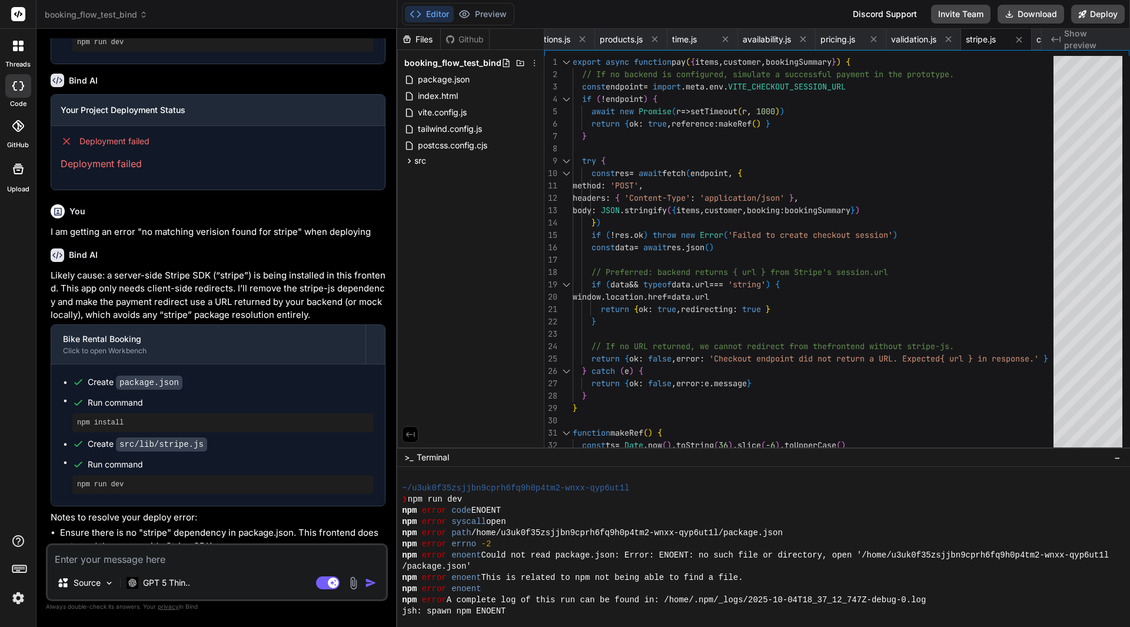
click at [406, 10] on button "Editor" at bounding box center [429, 14] width 49 height 16
click at [424, 15] on button "Editor" at bounding box center [429, 14] width 49 height 16
click at [474, 12] on button "Preview" at bounding box center [483, 14] width 58 height 16
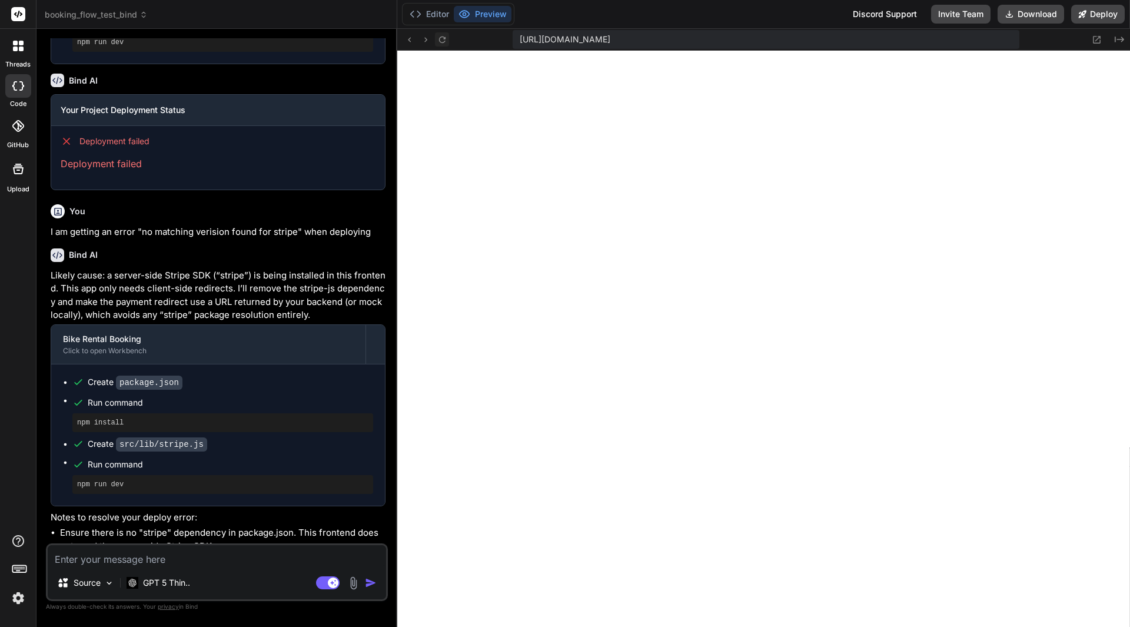
click at [444, 41] on icon at bounding box center [441, 39] width 6 height 6
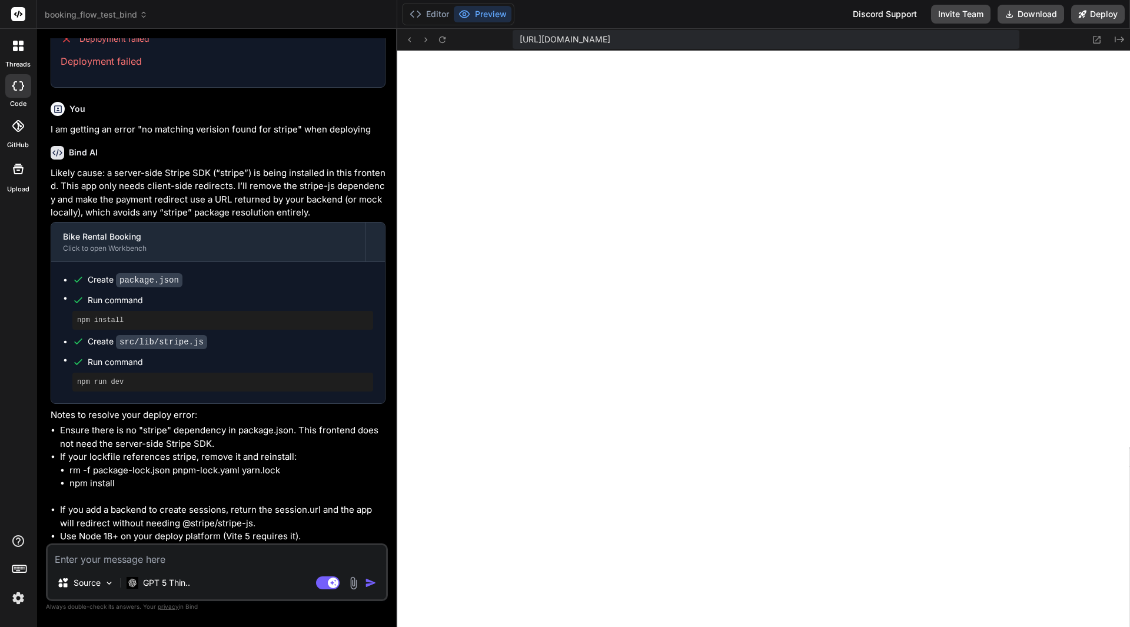
click at [157, 561] on textarea at bounding box center [217, 555] width 338 height 21
click at [1092, 11] on button "Deploy" at bounding box center [1098, 14] width 54 height 19
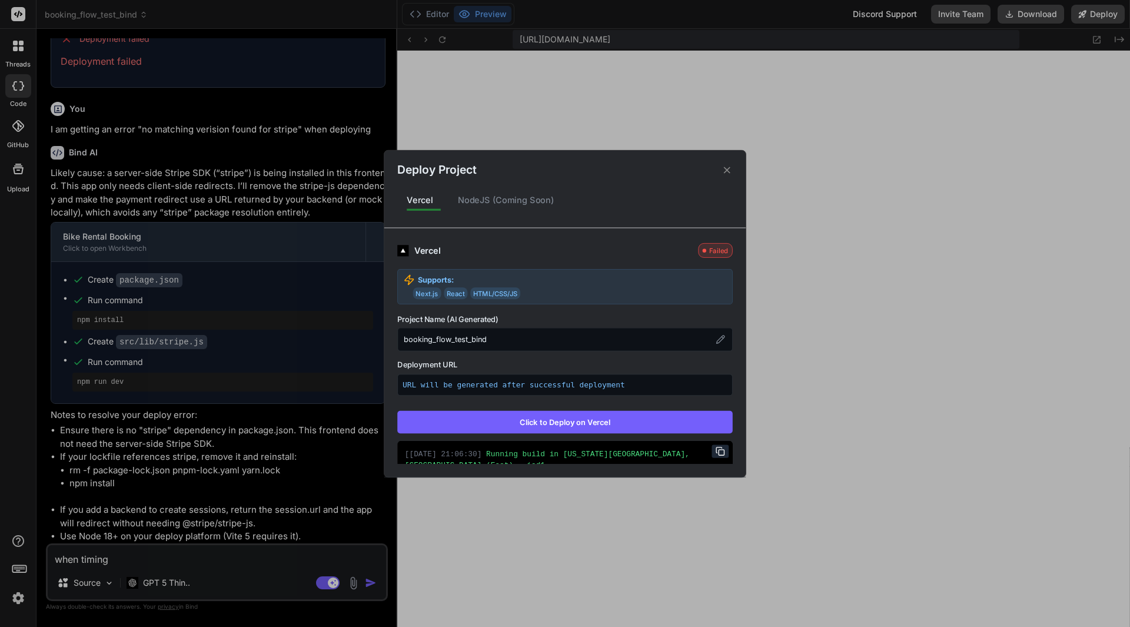
click at [553, 418] on button "Click to Deploy on Vercel" at bounding box center [564, 421] width 335 height 22
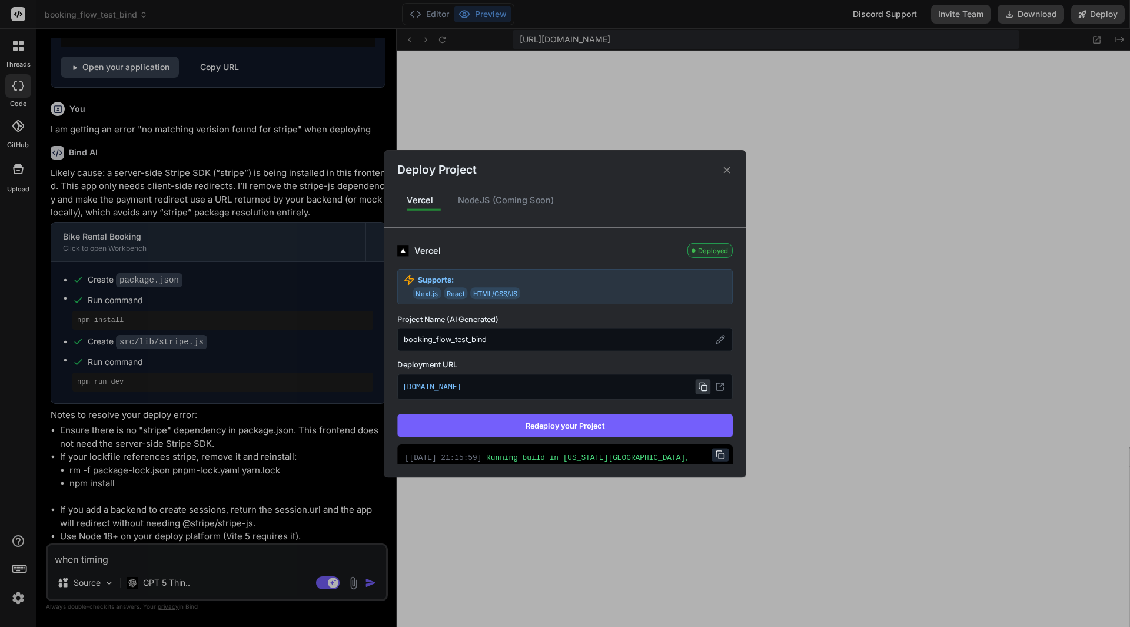
click at [700, 385] on icon at bounding box center [702, 386] width 9 height 9
click at [224, 543] on div "Deploy Project Vercel NodeJS (Coming Soon) Vercel Deployed Supports: Next.js Re…" at bounding box center [565, 313] width 1130 height 627
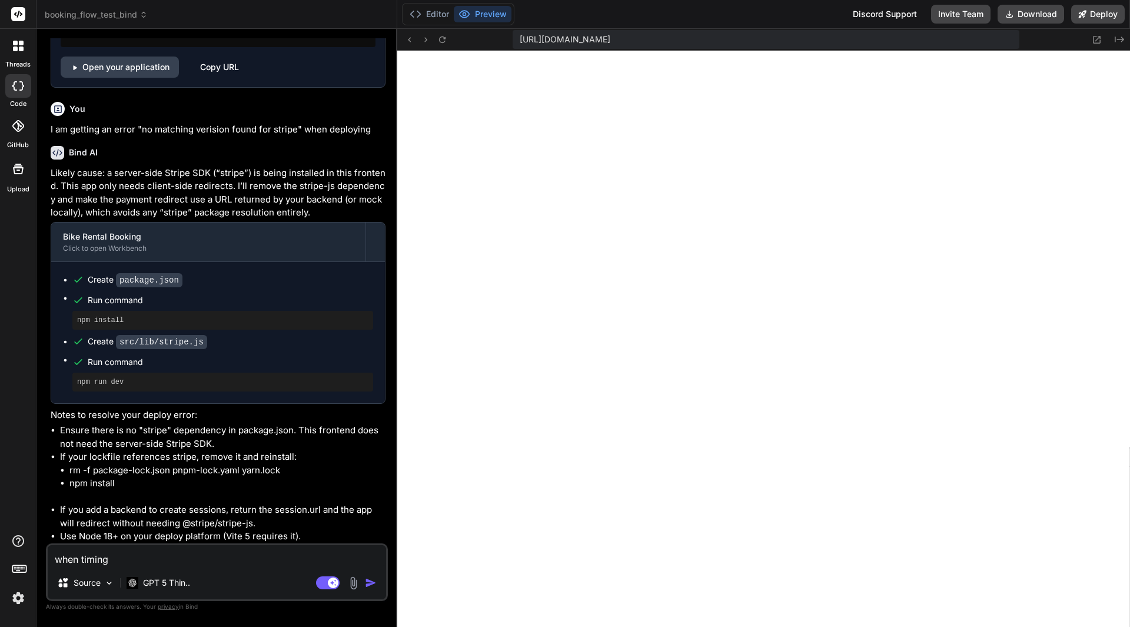
click at [58, 557] on textarea "when timing" at bounding box center [217, 555] width 338 height 21
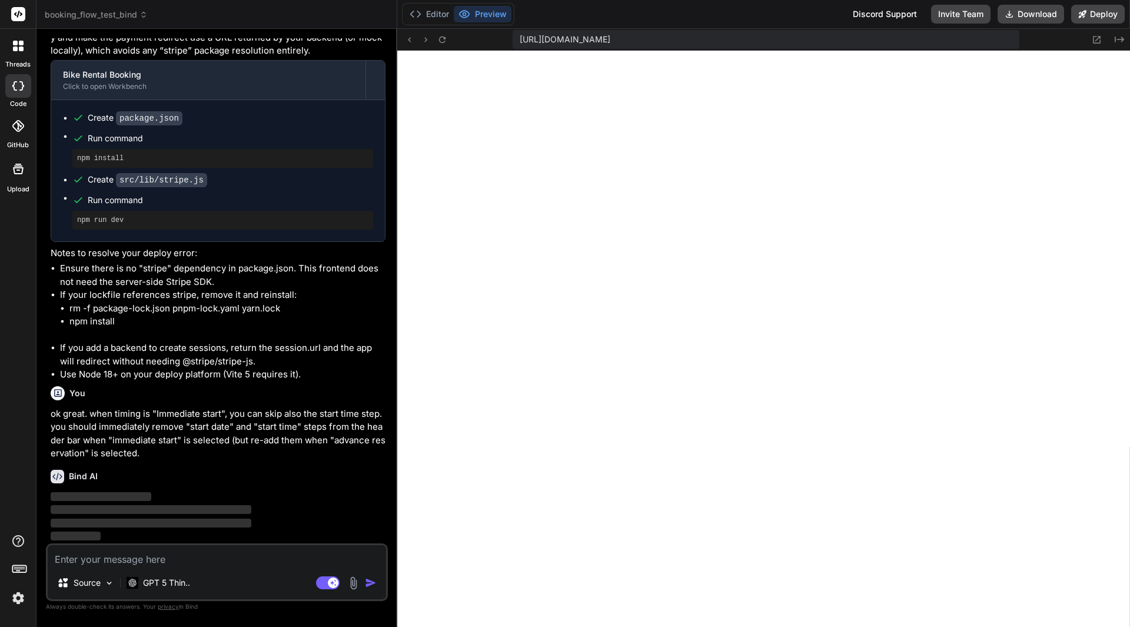
scroll to position [6765, 0]
click at [1088, 4] on div "Editor Preview Discord Support Invite Team Download Deploy" at bounding box center [763, 14] width 733 height 29
click at [1089, 13] on button "Deploy" at bounding box center [1098, 14] width 54 height 19
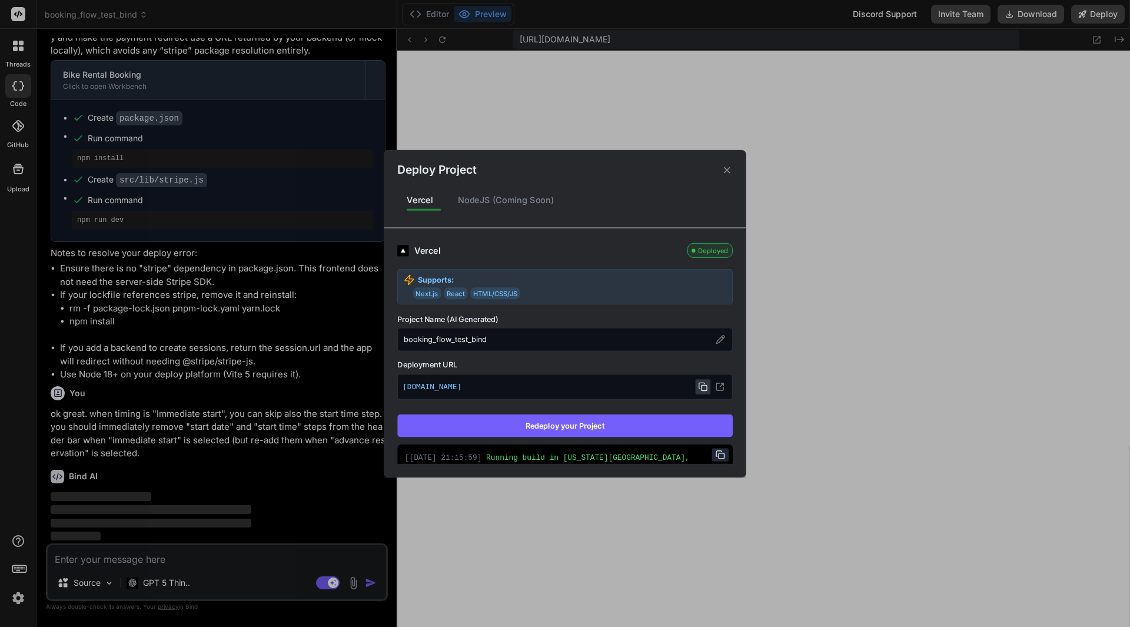
click at [696, 381] on button at bounding box center [703, 386] width 15 height 15
click at [726, 170] on icon at bounding box center [727, 170] width 6 height 6
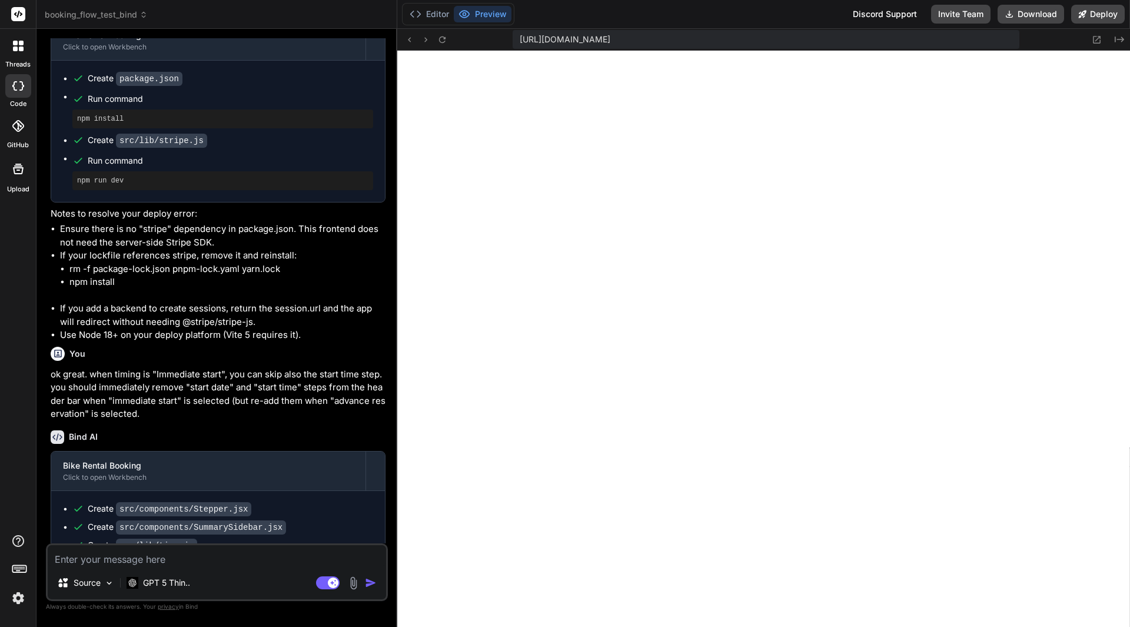
scroll to position [6905, 0]
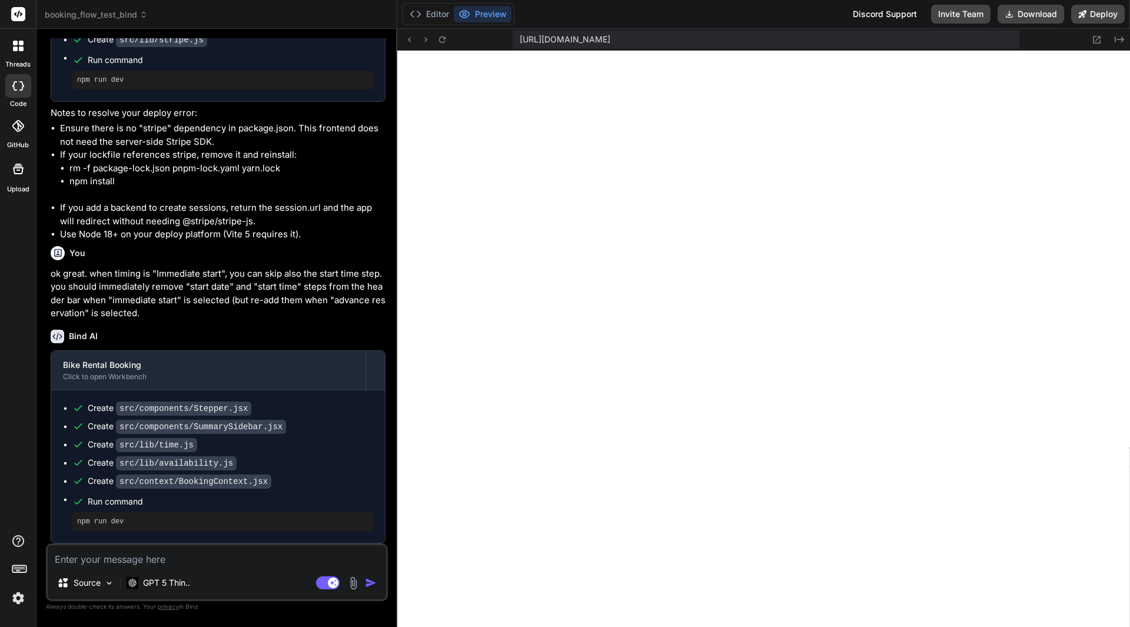
click at [146, 556] on textarea at bounding box center [217, 555] width 338 height 21
click at [449, 32] on div at bounding box center [425, 39] width 47 height 14
click at [444, 36] on icon at bounding box center [442, 40] width 10 height 10
click at [301, 559] on textarea "Great. Please add sizes to the bikes in the filter and" at bounding box center [217, 555] width 338 height 21
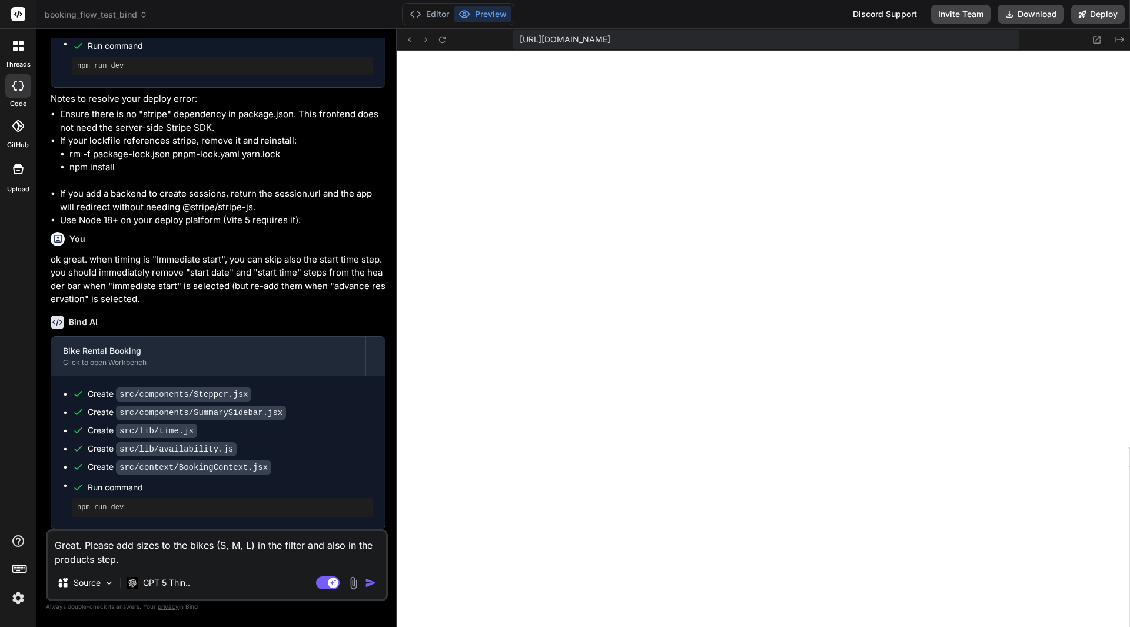
click at [369, 582] on img "button" at bounding box center [371, 583] width 12 height 12
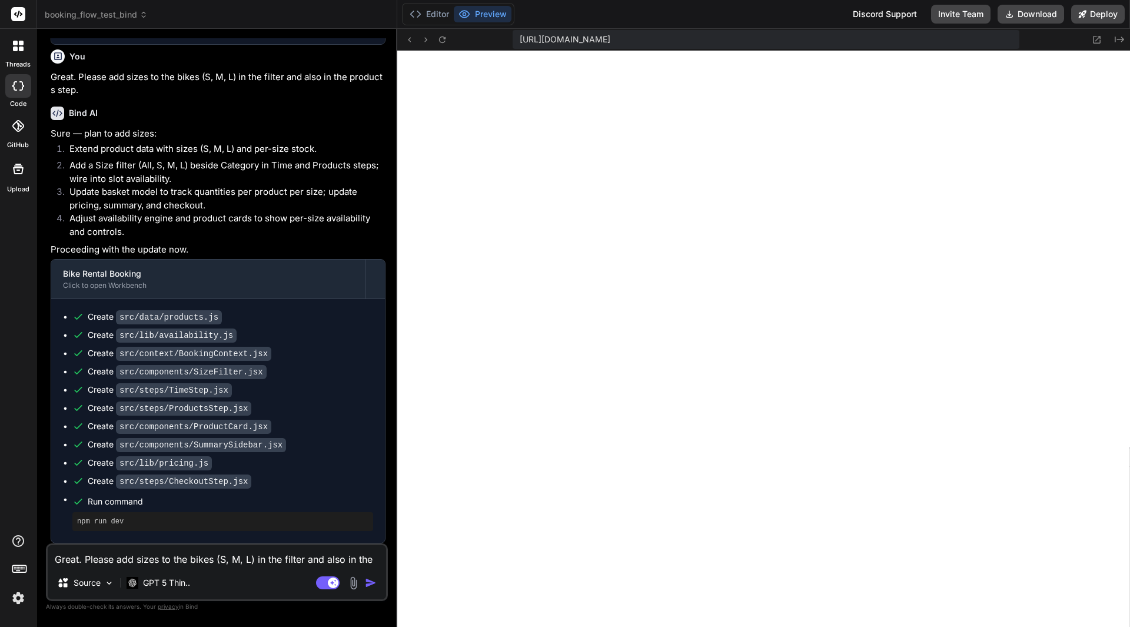
scroll to position [7404, 0]
click at [442, 41] on icon at bounding box center [442, 40] width 10 height 10
click at [196, 556] on textarea "Great. Please add sizes to the bikes (S, M, L) in the filter and also in the pr…" at bounding box center [217, 555] width 338 height 21
click at [252, 561] on textarea "When selecting a product, a blank" at bounding box center [217, 555] width 338 height 21
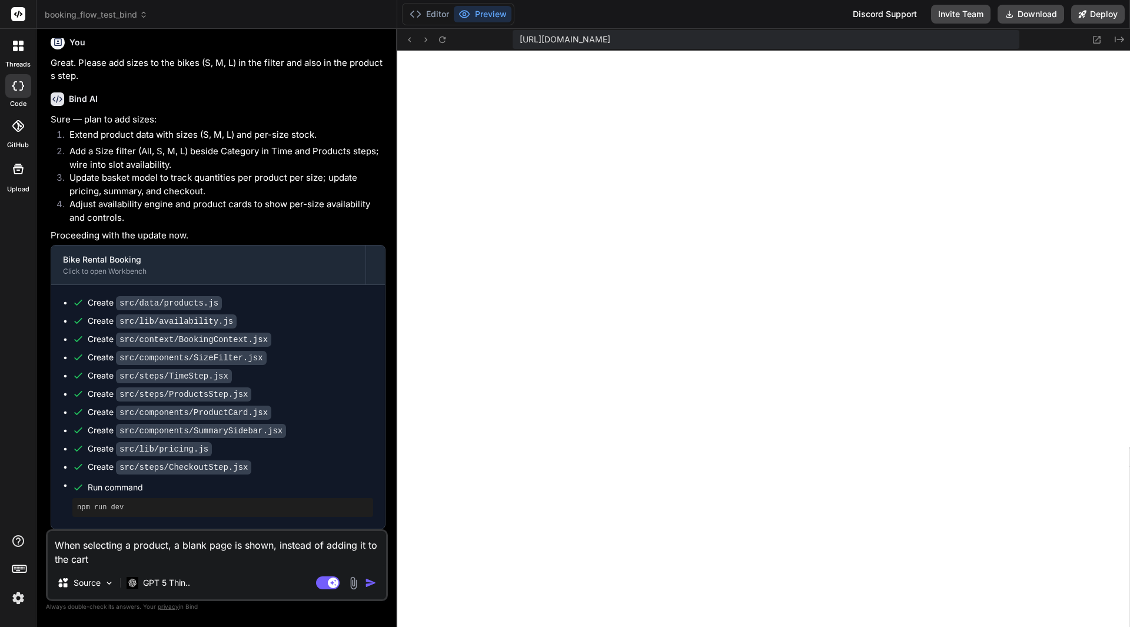
click at [373, 582] on img "button" at bounding box center [371, 583] width 12 height 12
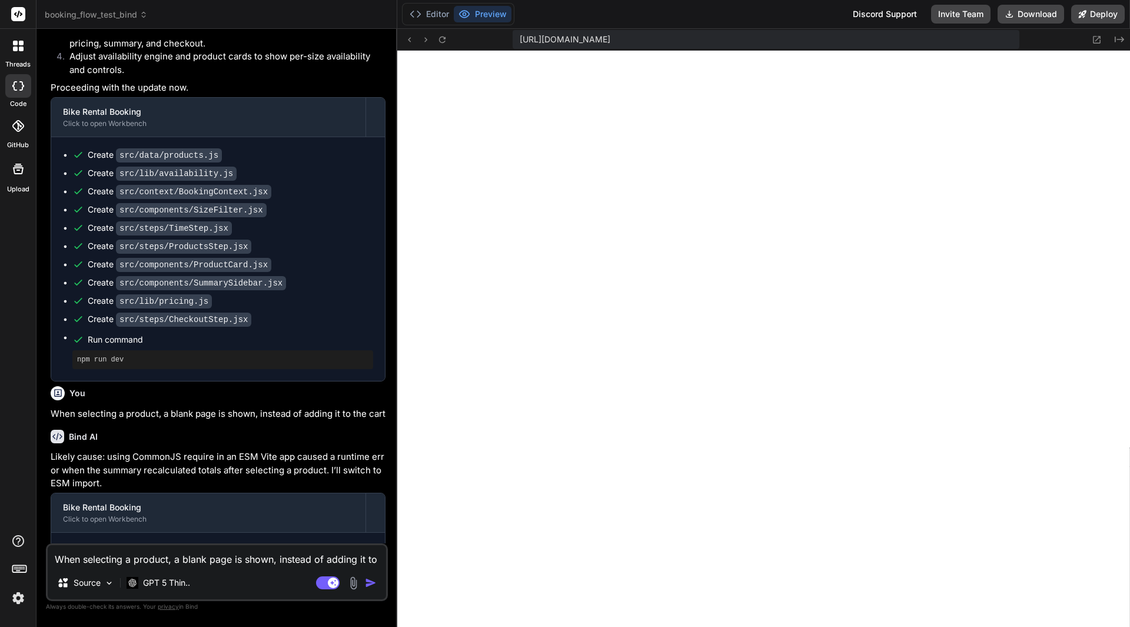
scroll to position [7635, 0]
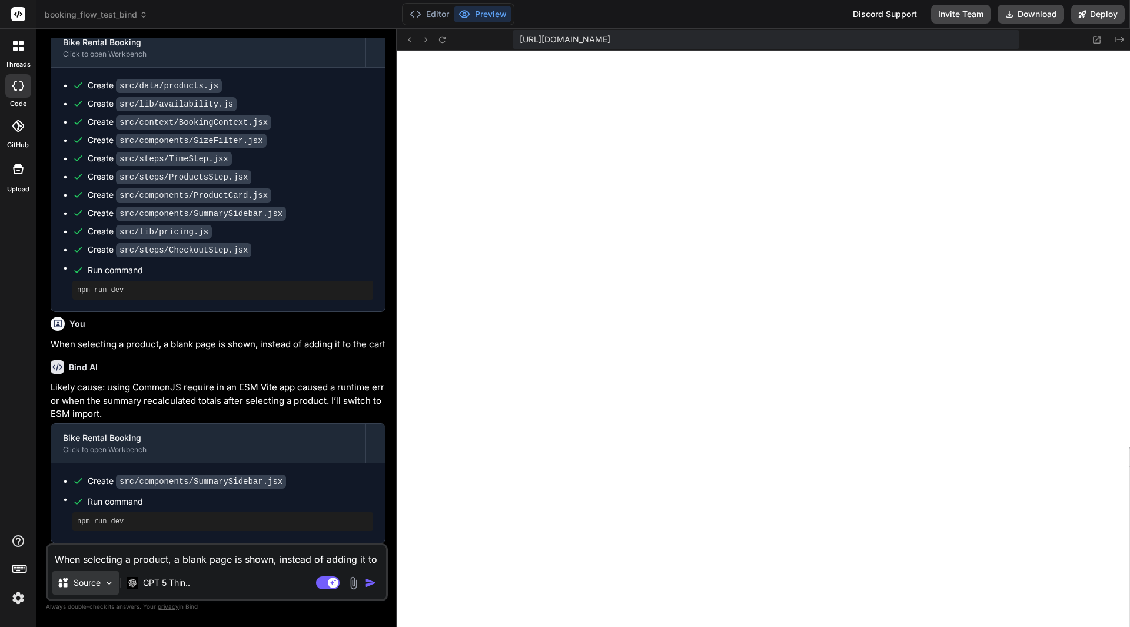
click at [113, 584] on img at bounding box center [109, 583] width 10 height 10
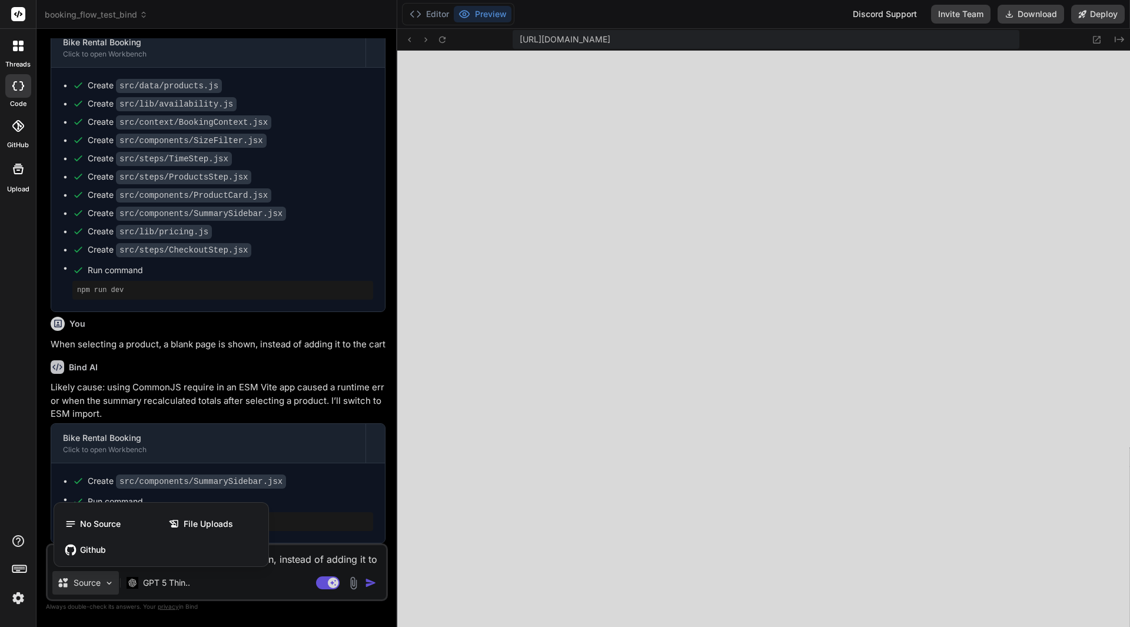
click at [113, 584] on div at bounding box center [565, 313] width 1130 height 627
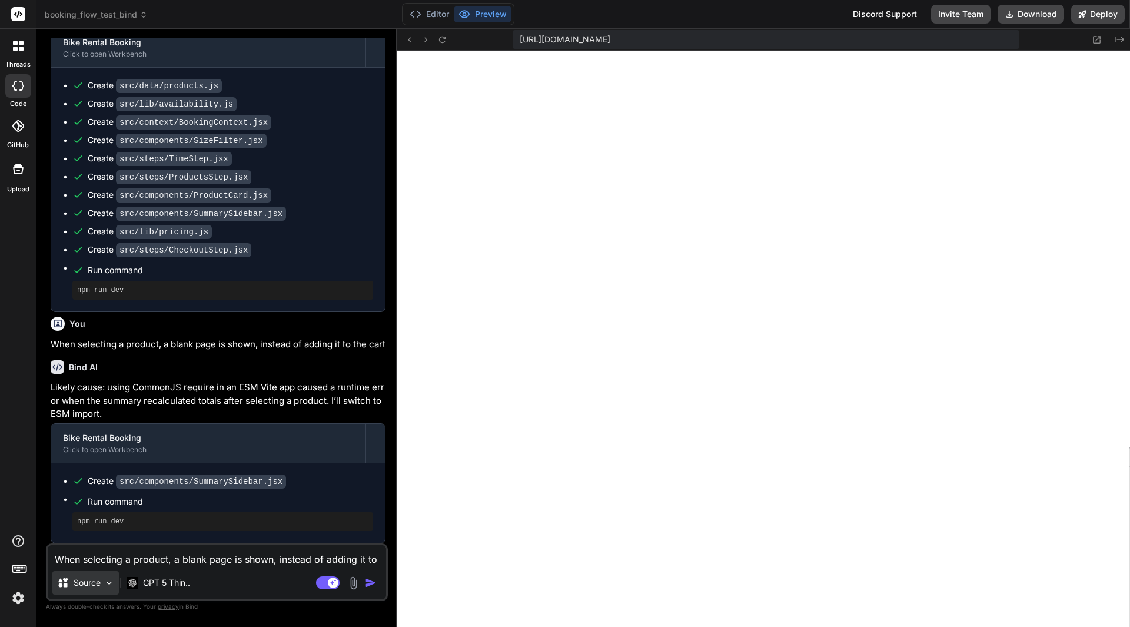
click at [113, 584] on img at bounding box center [109, 583] width 10 height 10
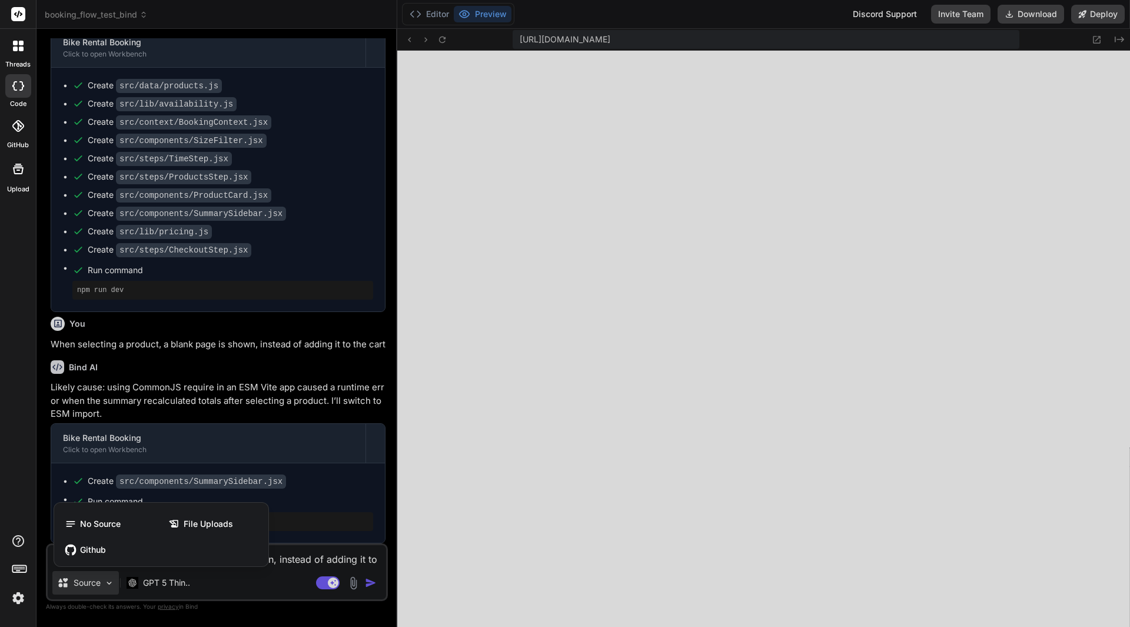
click at [102, 578] on div at bounding box center [565, 313] width 1130 height 627
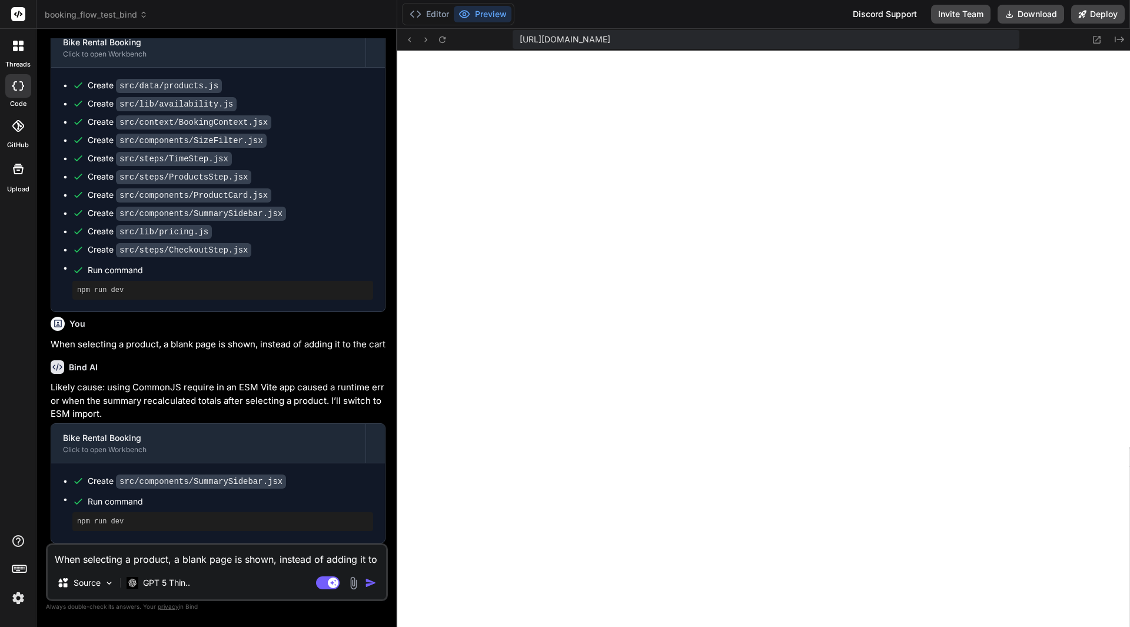
click at [199, 564] on textarea "When selecting a product, a blank page is shown, instead of adding it to the ca…" at bounding box center [217, 555] width 338 height 21
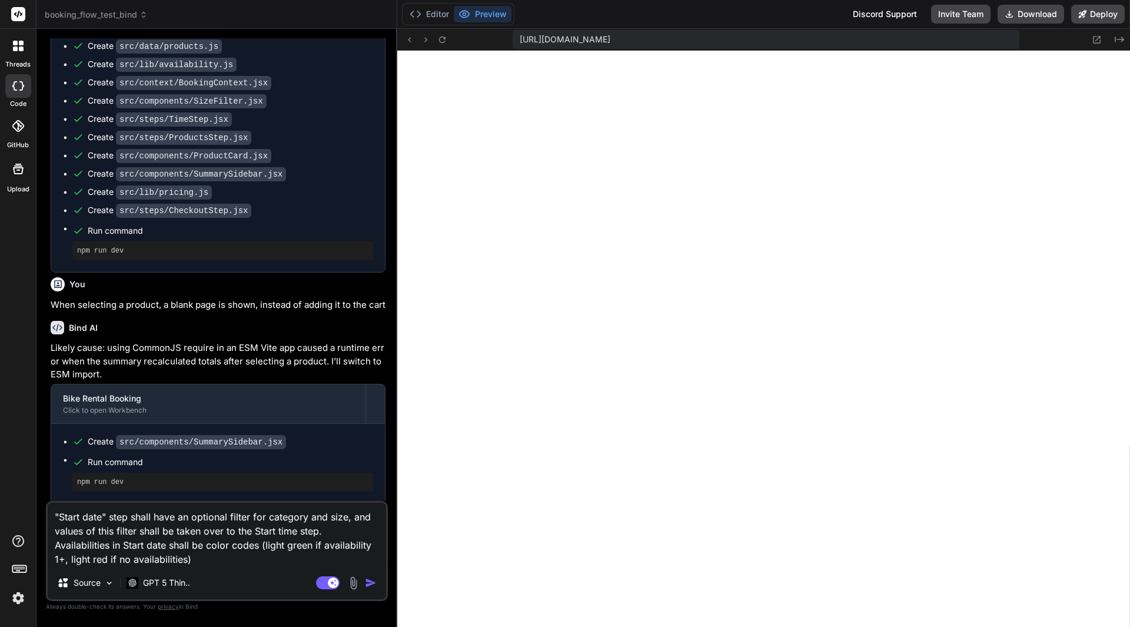
click at [370, 585] on img "button" at bounding box center [371, 583] width 12 height 12
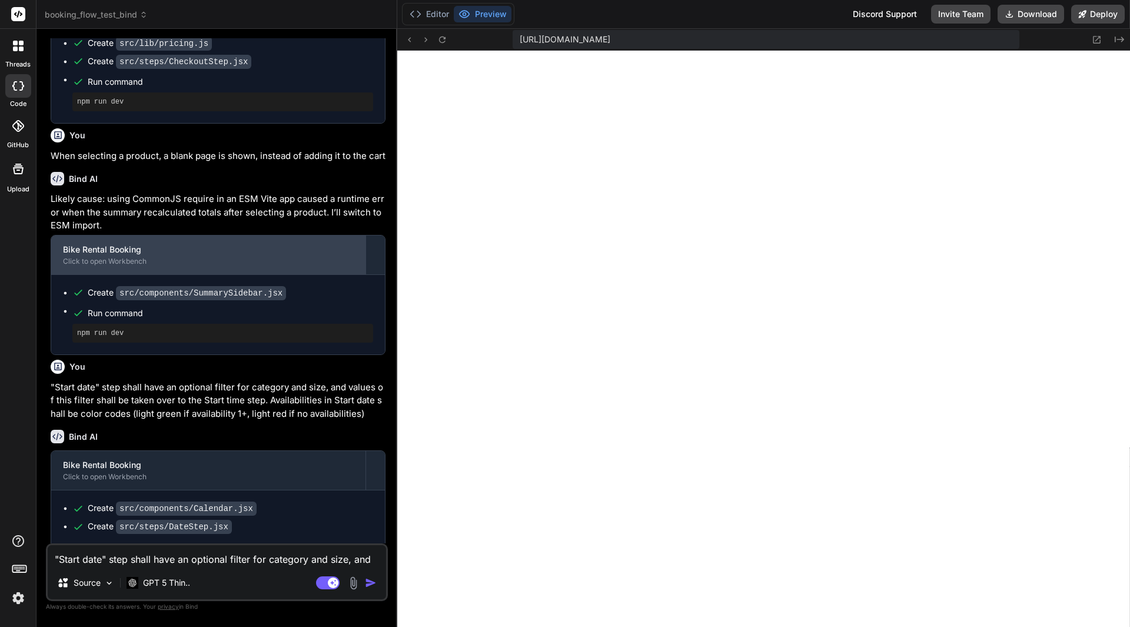
scroll to position [7869, 0]
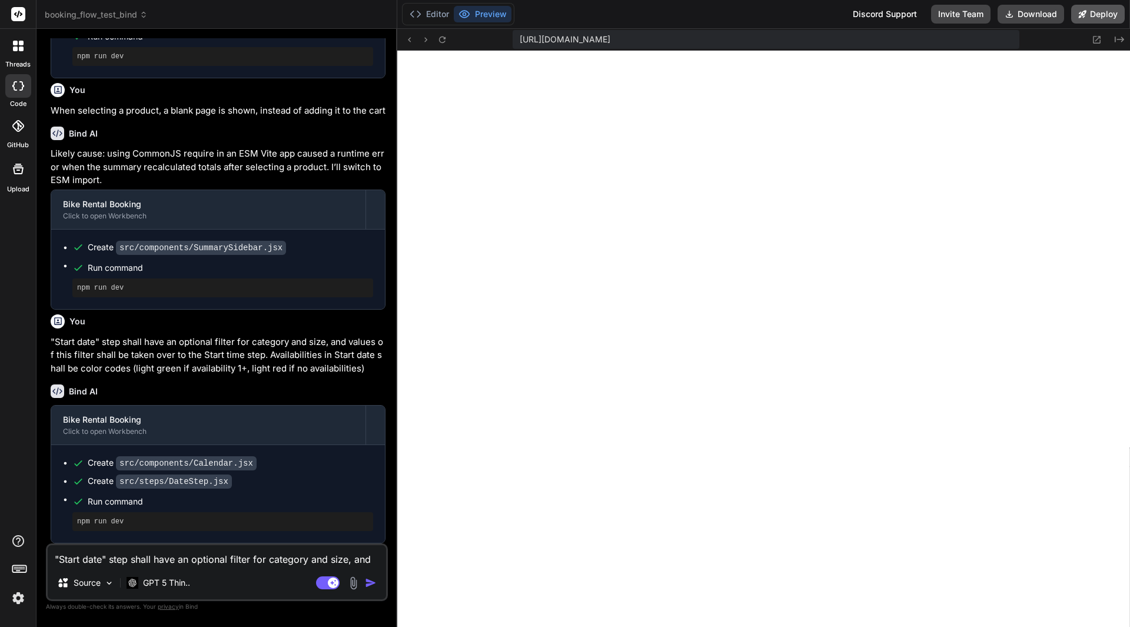
click at [1094, 13] on button "Deploy" at bounding box center [1098, 14] width 54 height 19
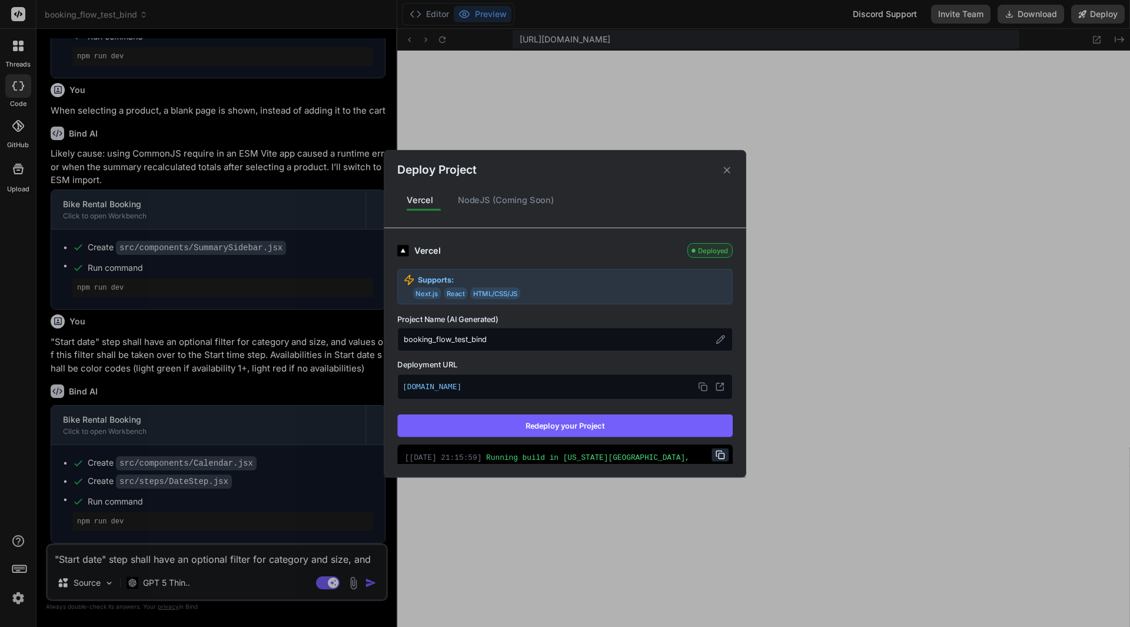
click at [576, 423] on button "Redeploy your Project" at bounding box center [564, 425] width 335 height 22
click at [721, 386] on icon at bounding box center [722, 384] width 2 height 2
click at [802, 6] on div "Deploy Project Vercel NodeJS (Coming Soon) Vercel Deployed Supports: Next.js Re…" at bounding box center [565, 313] width 1130 height 627
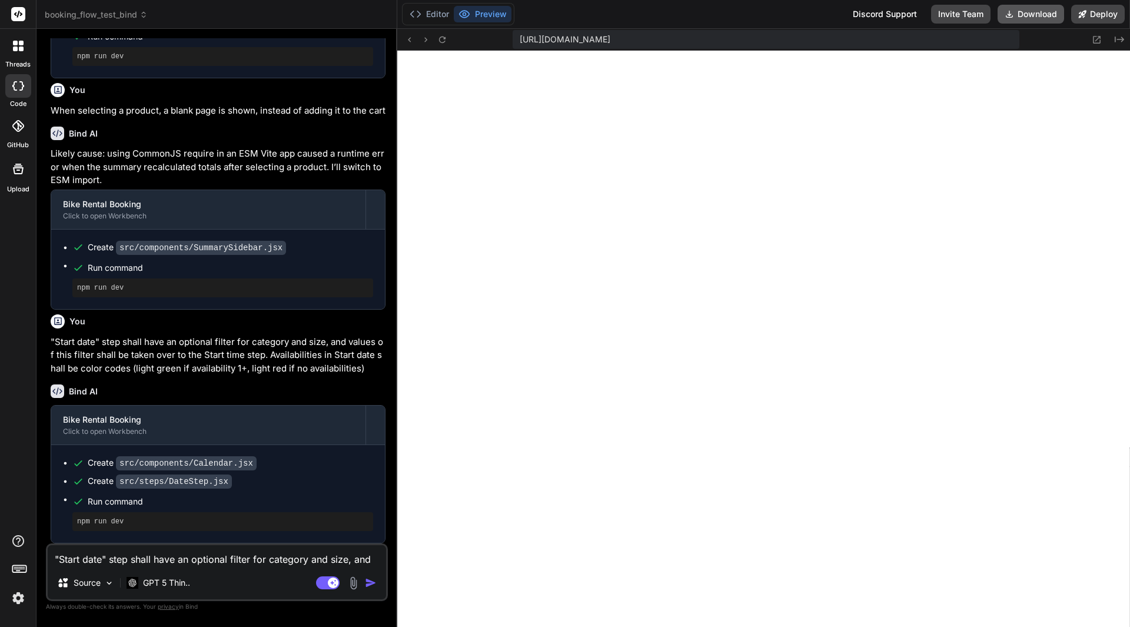
click at [1024, 12] on button "Download" at bounding box center [1031, 14] width 67 height 19
click at [235, 562] on textarea ""Start date" step shall have an optional filter for category and size, and valu…" at bounding box center [217, 555] width 338 height 21
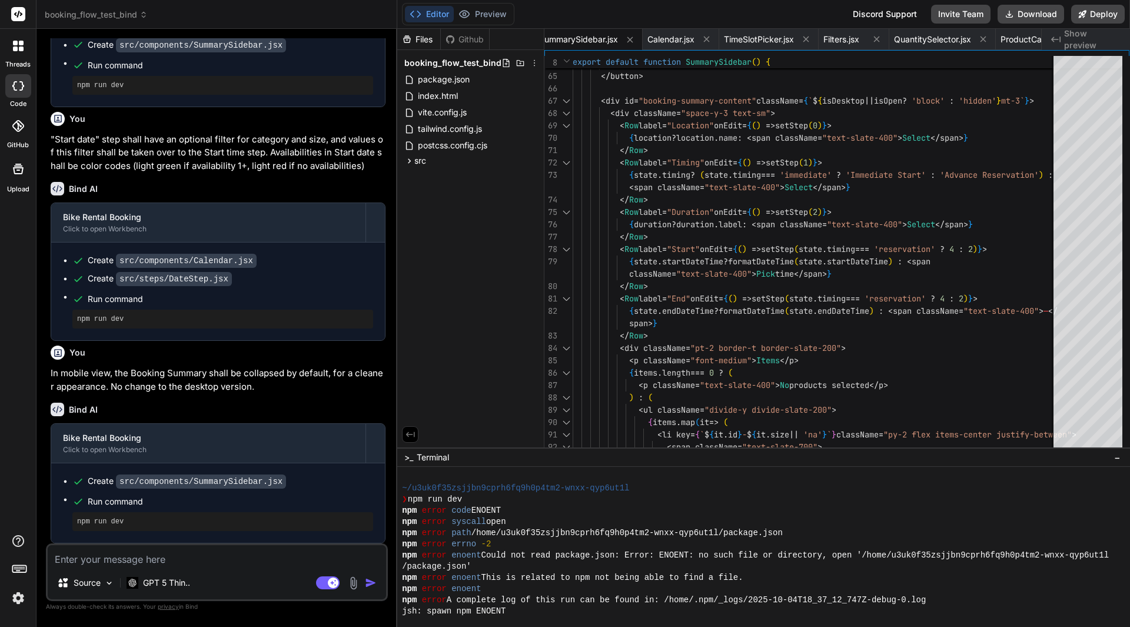
scroll to position [8072, 0]
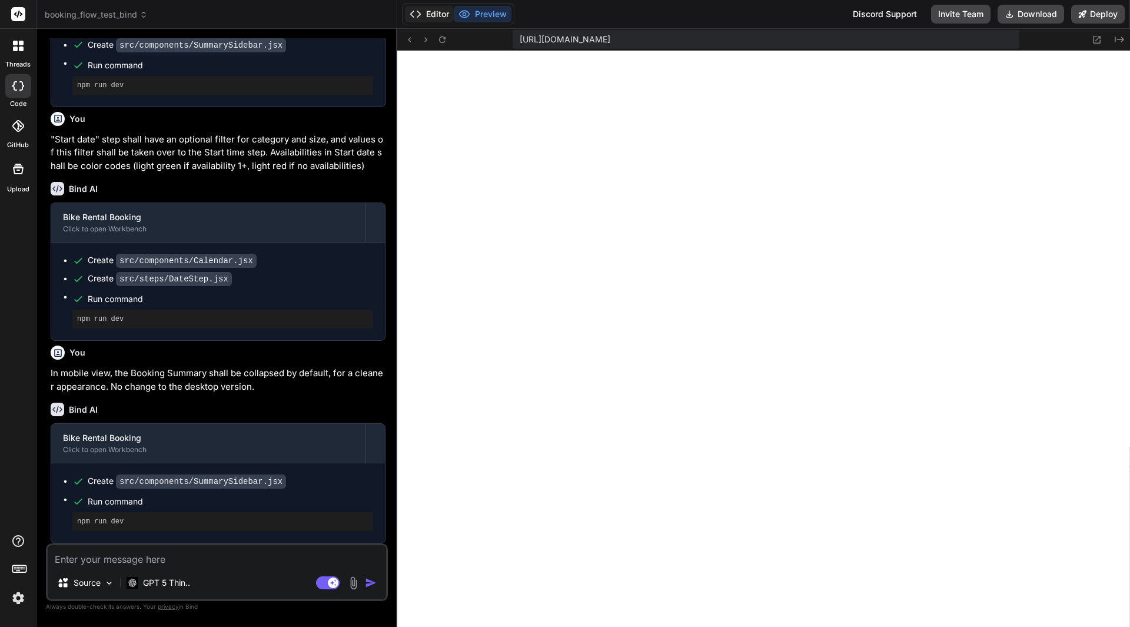
click at [427, 9] on button "Editor" at bounding box center [429, 14] width 49 height 16
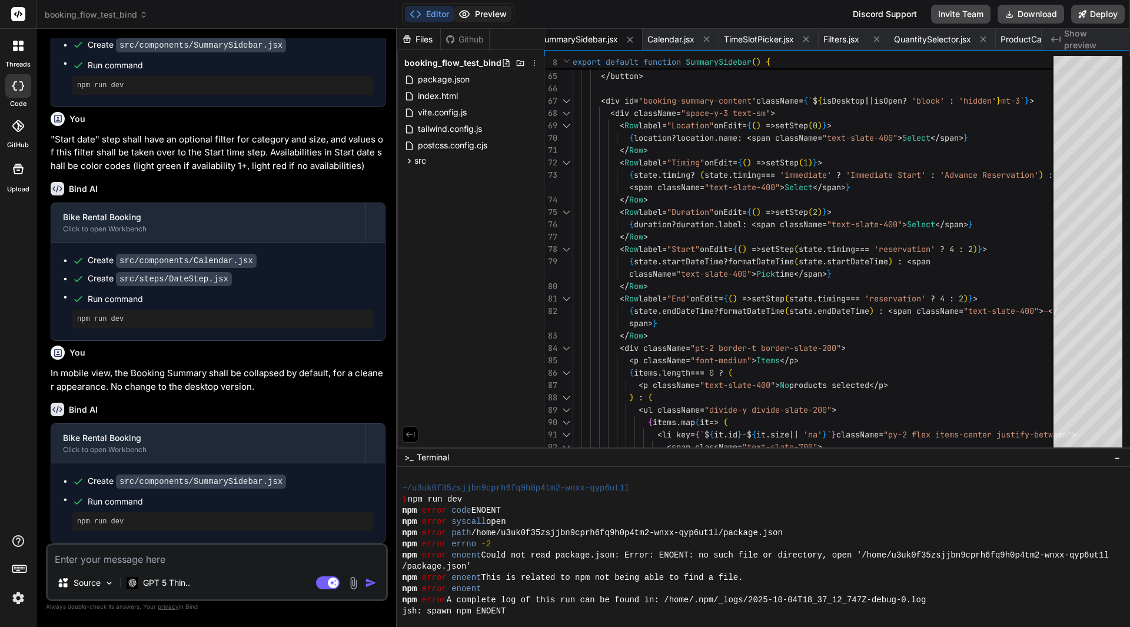
click at [477, 16] on button "Preview" at bounding box center [483, 14] width 58 height 16
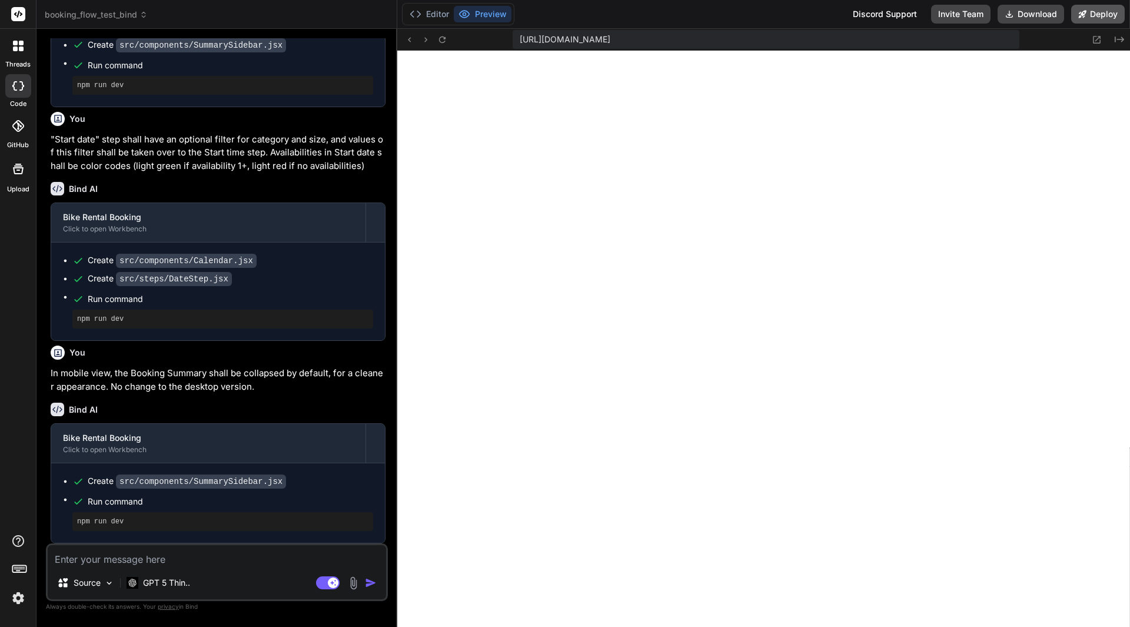
click at [1094, 12] on button "Deploy" at bounding box center [1098, 14] width 54 height 19
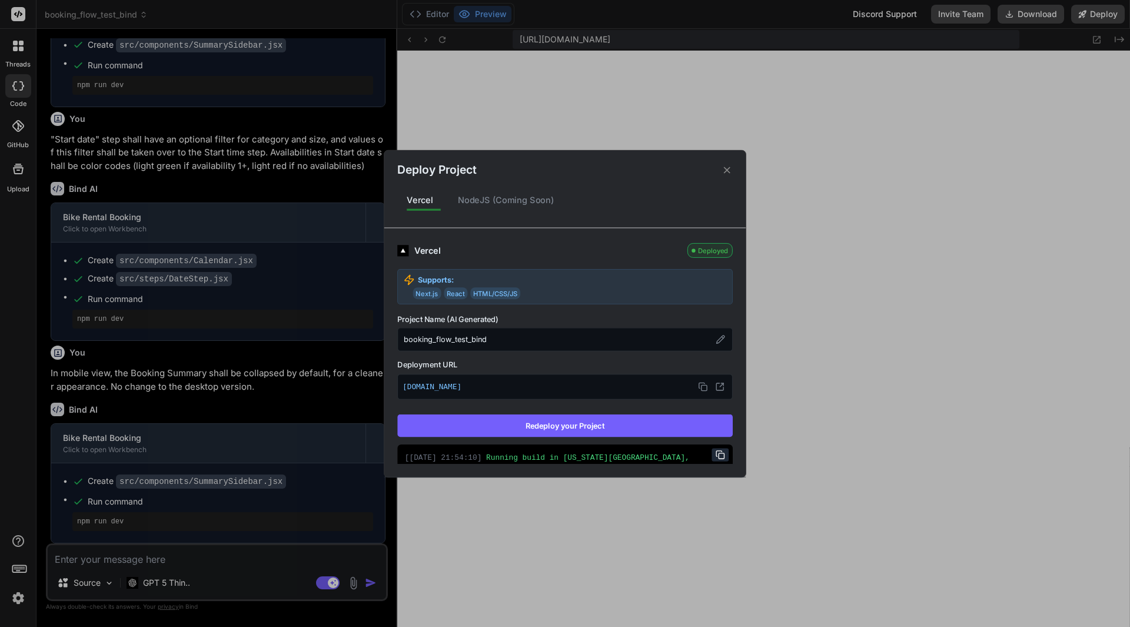
click at [609, 428] on button "Redeploy your Project" at bounding box center [564, 425] width 335 height 22
